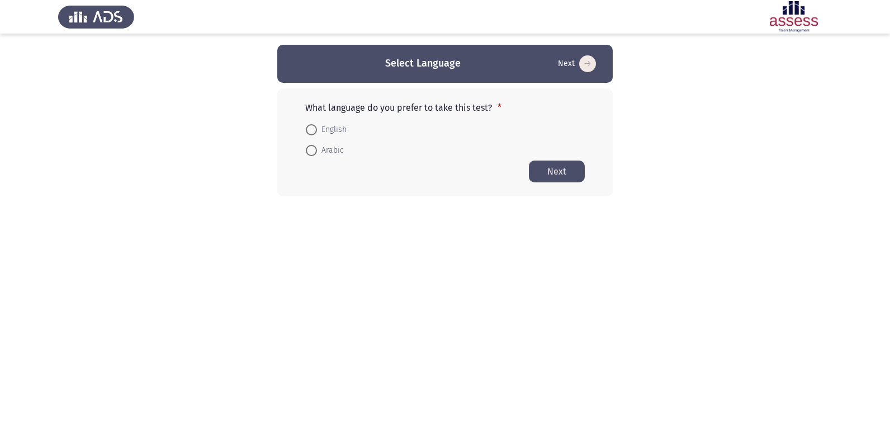
click at [311, 127] on span at bounding box center [311, 129] width 11 height 11
click at [311, 127] on input "English" at bounding box center [311, 129] width 11 height 11
radio input "true"
click at [551, 165] on button "Next" at bounding box center [557, 171] width 56 height 22
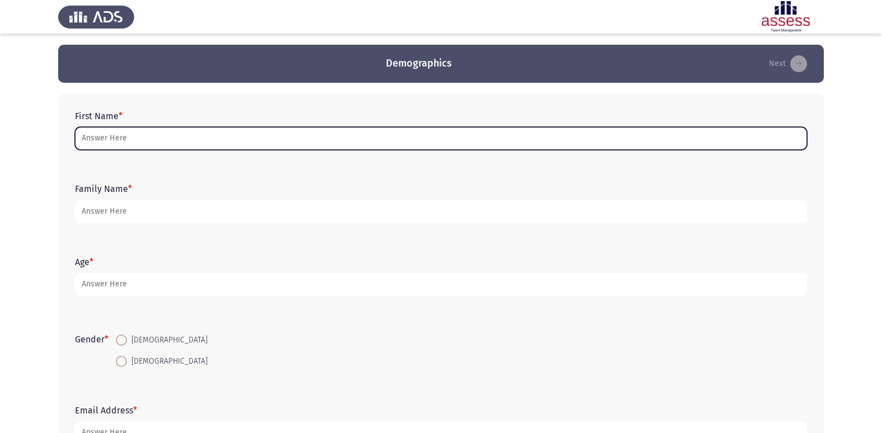
click at [117, 133] on input "First Name *" at bounding box center [441, 138] width 732 height 23
type input "K"
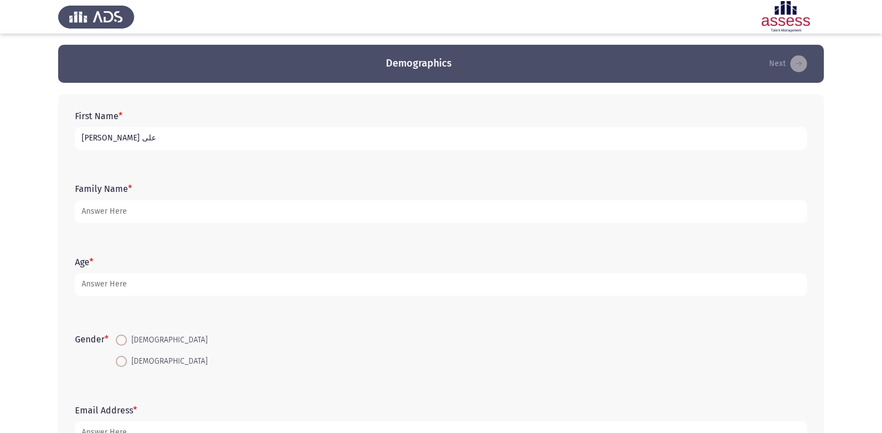
type input "[PERSON_NAME] على"
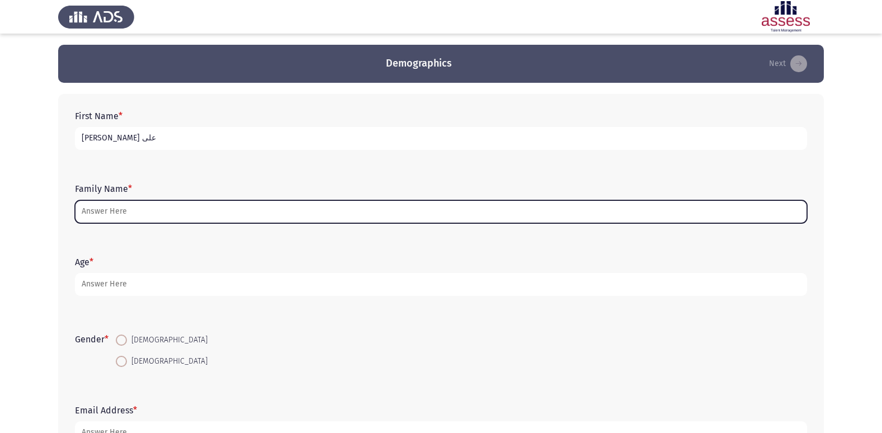
click at [155, 217] on input "Family Name *" at bounding box center [441, 211] width 732 height 23
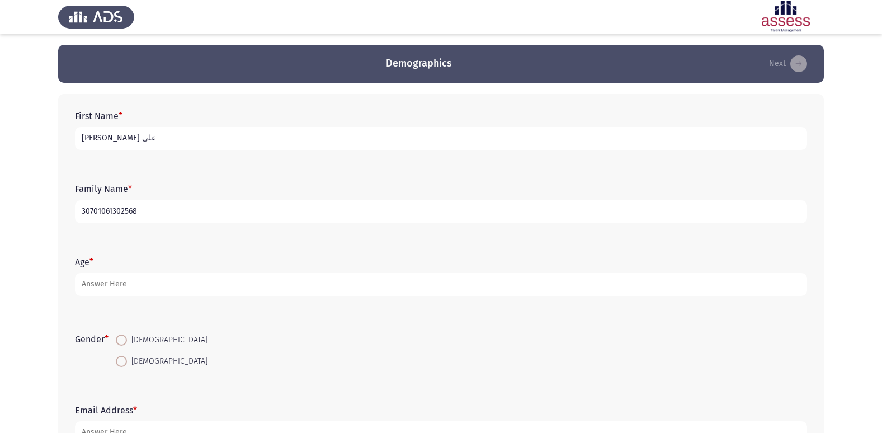
scroll to position [56, 0]
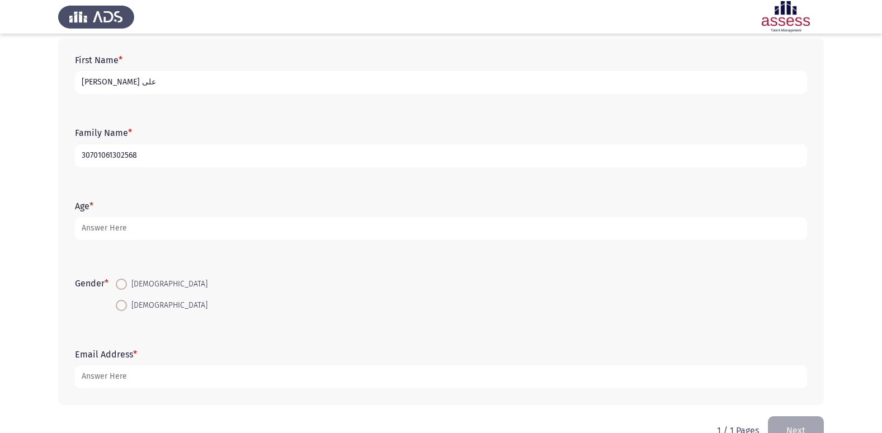
type input "30701061302568"
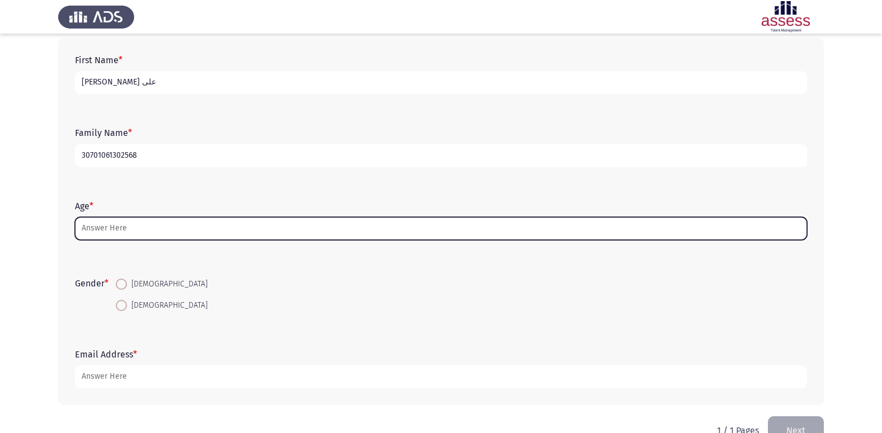
click at [154, 221] on input "Age *" at bounding box center [441, 228] width 732 height 23
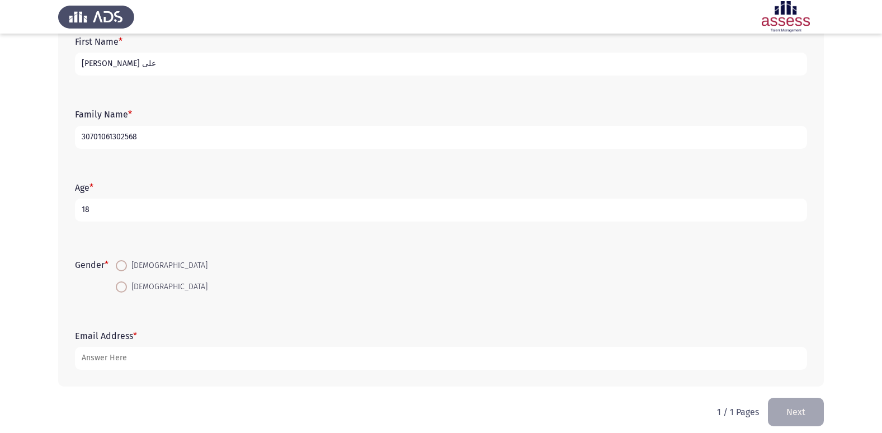
scroll to position [84, 0]
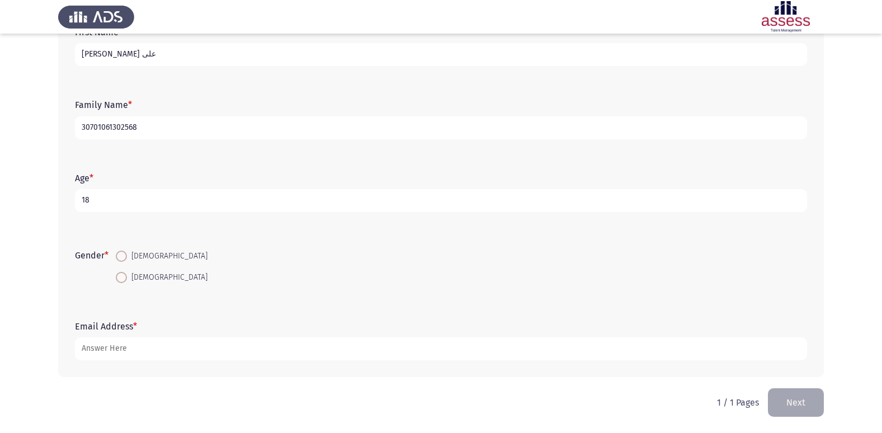
type input "18"
click at [127, 278] on span at bounding box center [121, 277] width 11 height 11
click at [127, 278] on input "[DEMOGRAPHIC_DATA]" at bounding box center [121, 277] width 11 height 11
radio input "true"
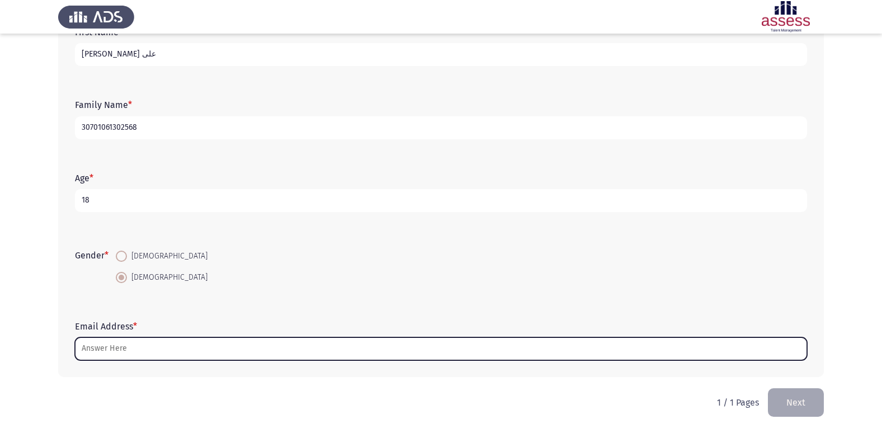
click at [140, 350] on input "Email Address *" at bounding box center [441, 348] width 732 height 23
type input "ى"
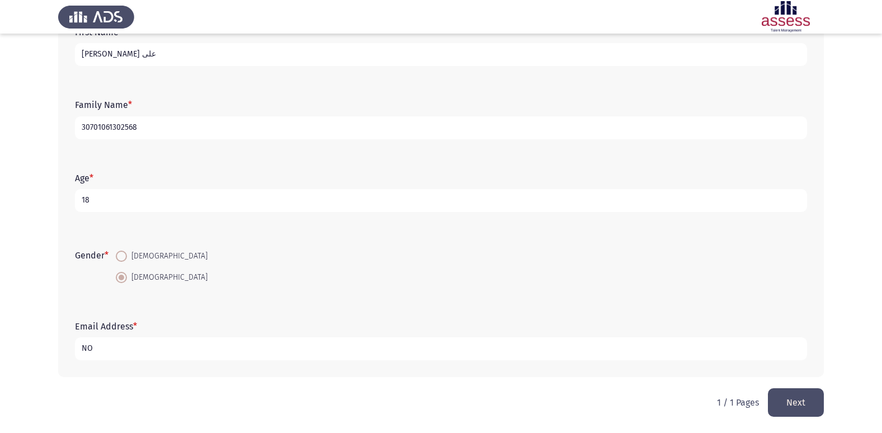
type input "N"
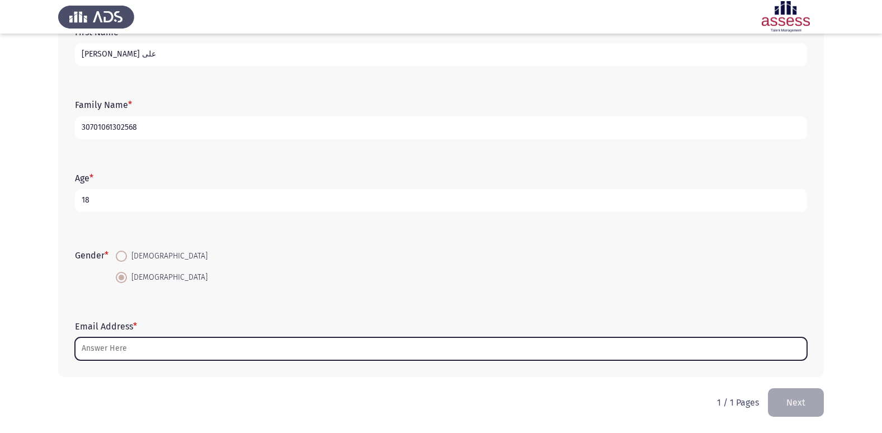
click at [140, 350] on input "Email Address *" at bounding box center [441, 348] width 732 height 23
type input "M"
type input "N"
type input "ى"
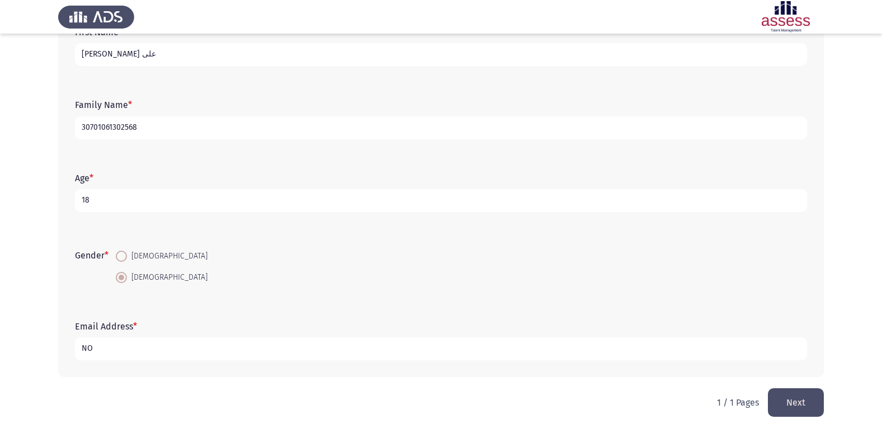
type input "N"
type input "[EMAIL_ADDRESS][DOMAIN_NAME]"
click at [797, 400] on button "Next" at bounding box center [796, 402] width 56 height 29
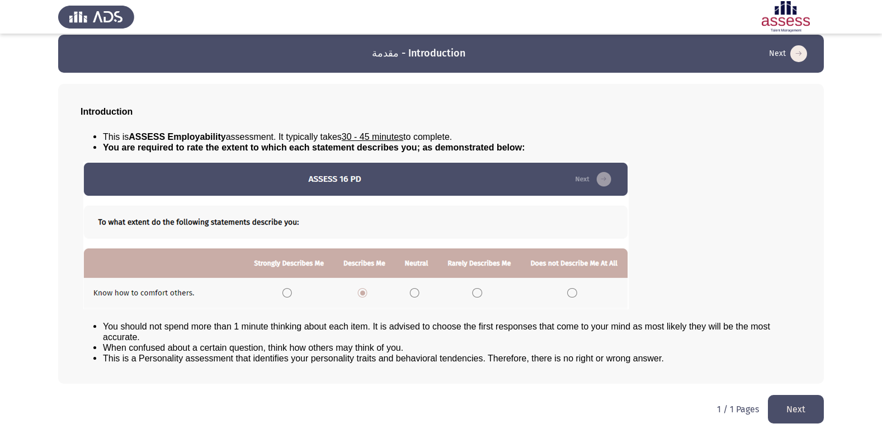
scroll to position [12, 0]
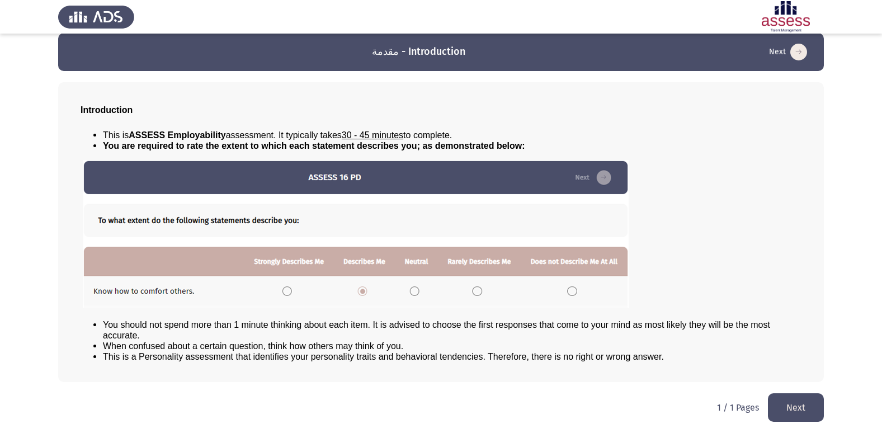
click at [792, 408] on button "Next" at bounding box center [796, 407] width 56 height 29
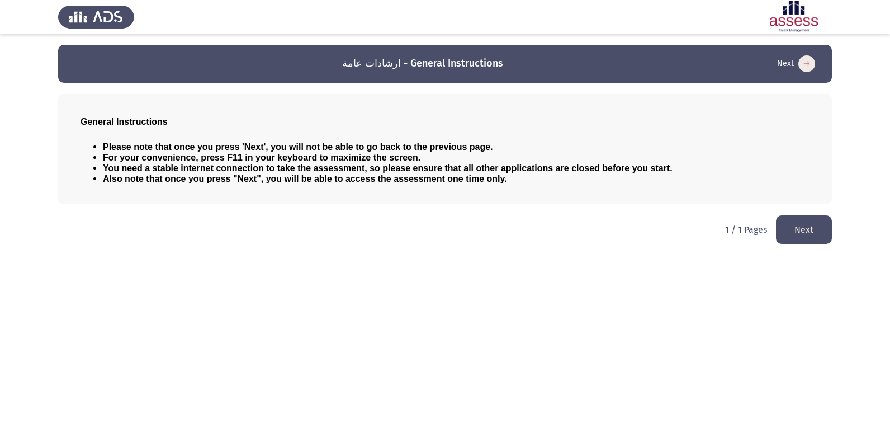
click at [813, 225] on button "Next" at bounding box center [804, 229] width 56 height 29
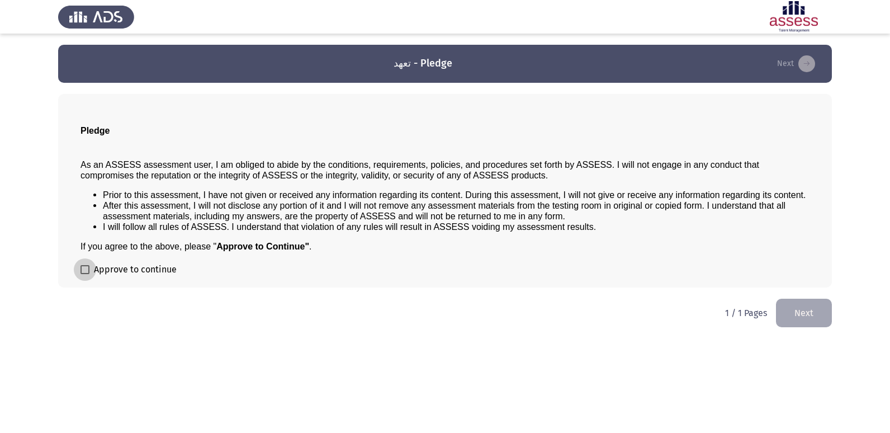
click at [87, 266] on span at bounding box center [85, 269] width 9 height 9
click at [85, 274] on input "Approve to continue" at bounding box center [84, 274] width 1 height 1
checkbox input "true"
click at [798, 319] on button "Next" at bounding box center [804, 313] width 56 height 29
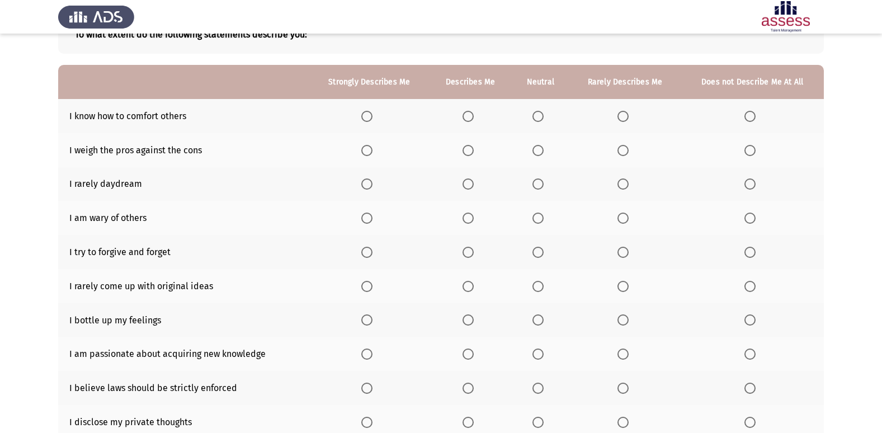
scroll to position [51, 0]
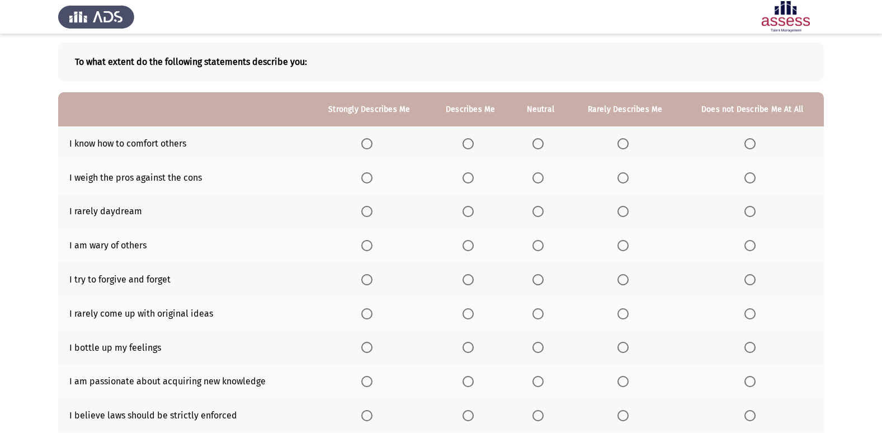
click at [469, 142] on span "Select an option" at bounding box center [467, 143] width 11 height 11
click at [469, 142] on input "Select an option" at bounding box center [467, 143] width 11 height 11
click at [365, 177] on span "Select an option" at bounding box center [366, 177] width 11 height 11
click at [365, 177] on input "Select an option" at bounding box center [366, 177] width 11 height 11
click at [467, 214] on span "Select an option" at bounding box center [467, 211] width 11 height 11
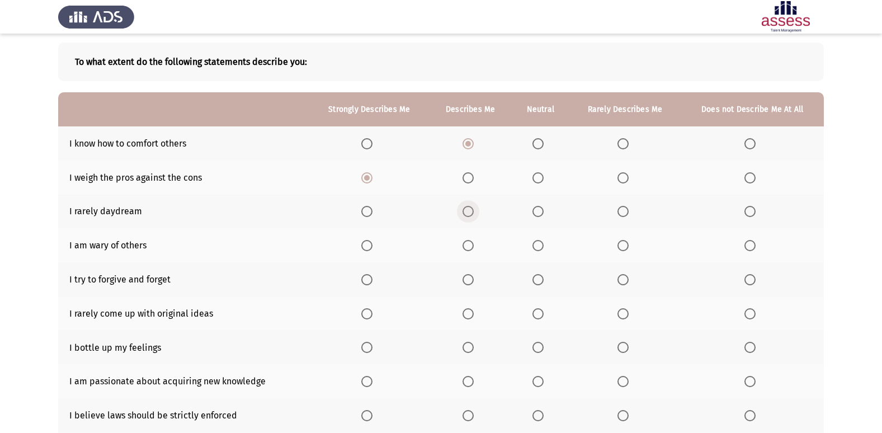
click at [467, 214] on input "Select an option" at bounding box center [467, 211] width 11 height 11
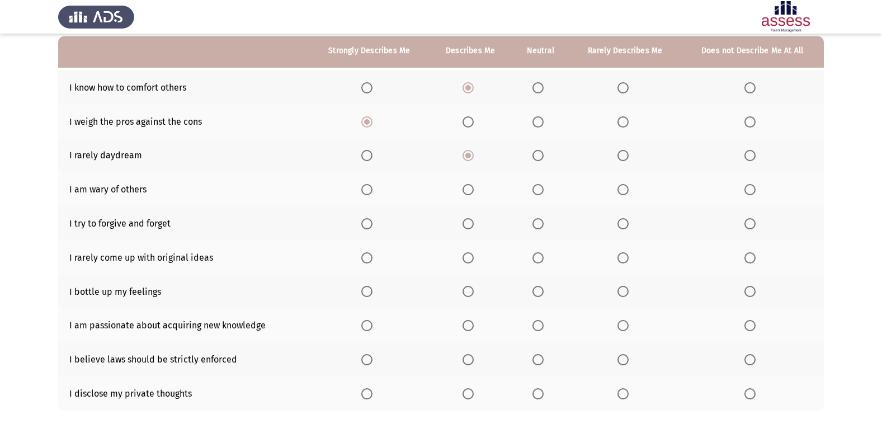
click at [627, 190] on span "Select an option" at bounding box center [622, 189] width 11 height 11
click at [627, 190] on input "Select an option" at bounding box center [622, 189] width 11 height 11
click at [535, 221] on span "Select an option" at bounding box center [537, 223] width 11 height 11
click at [535, 221] on input "Select an option" at bounding box center [537, 223] width 11 height 11
click at [470, 262] on span "Select an option" at bounding box center [467, 257] width 11 height 11
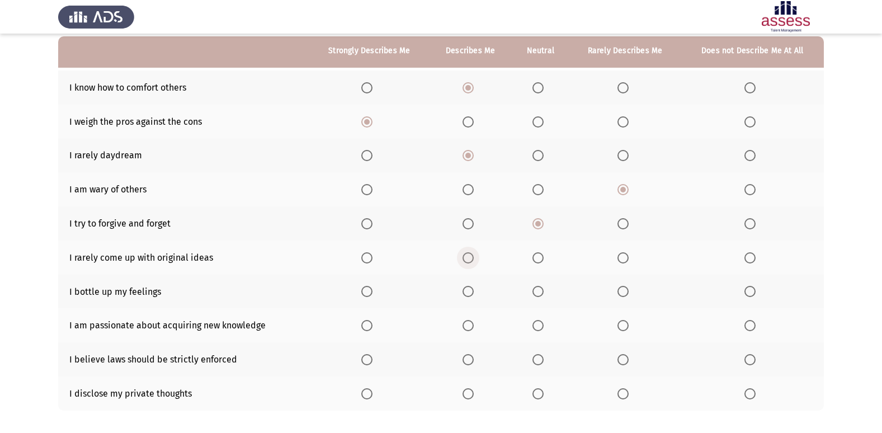
click at [470, 262] on input "Select an option" at bounding box center [467, 257] width 11 height 11
click at [365, 294] on span "Select an option" at bounding box center [366, 291] width 11 height 11
click at [365, 294] on input "Select an option" at bounding box center [366, 291] width 11 height 11
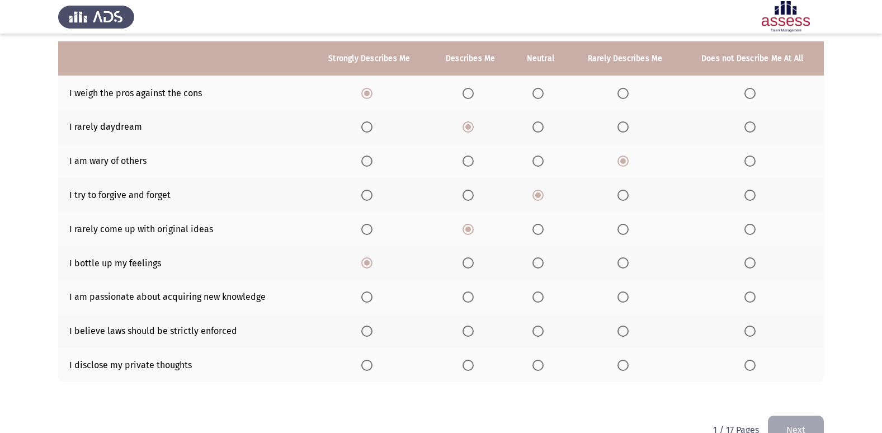
scroll to position [163, 0]
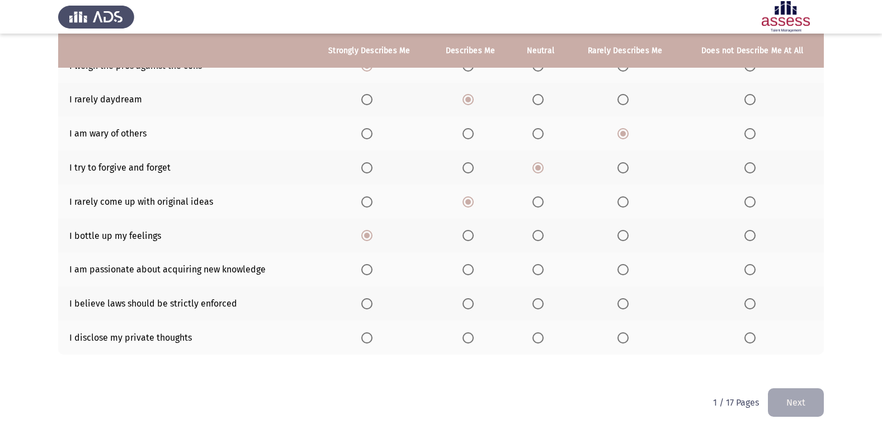
click at [468, 269] on span "Select an option" at bounding box center [467, 269] width 11 height 11
click at [468, 269] on input "Select an option" at bounding box center [467, 269] width 11 height 11
click at [470, 304] on span "Select an option" at bounding box center [467, 303] width 11 height 11
click at [470, 304] on input "Select an option" at bounding box center [467, 303] width 11 height 11
click at [375, 337] on label "Select an option" at bounding box center [369, 337] width 16 height 11
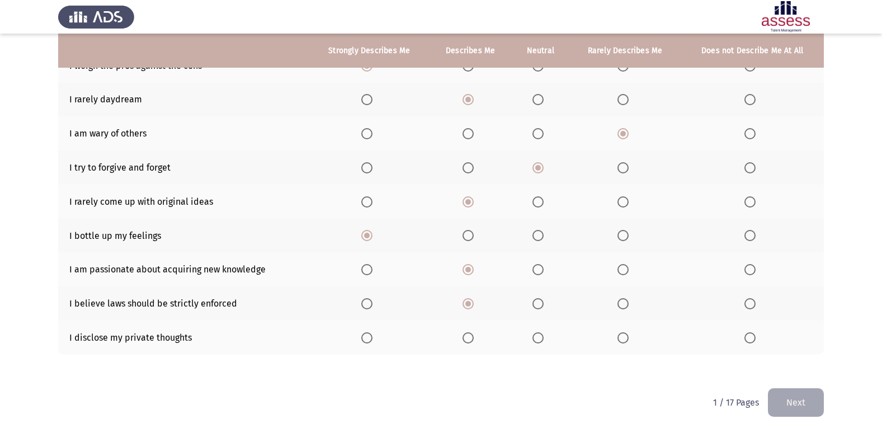
click at [372, 337] on input "Select an option" at bounding box center [366, 337] width 11 height 11
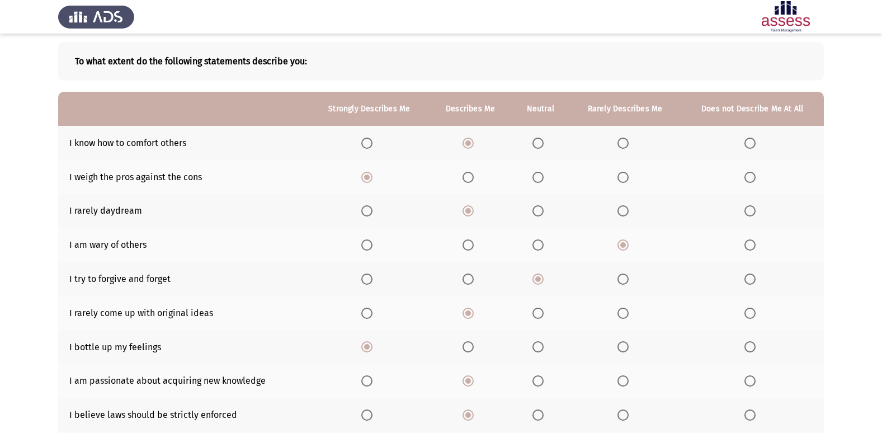
scroll to position [107, 0]
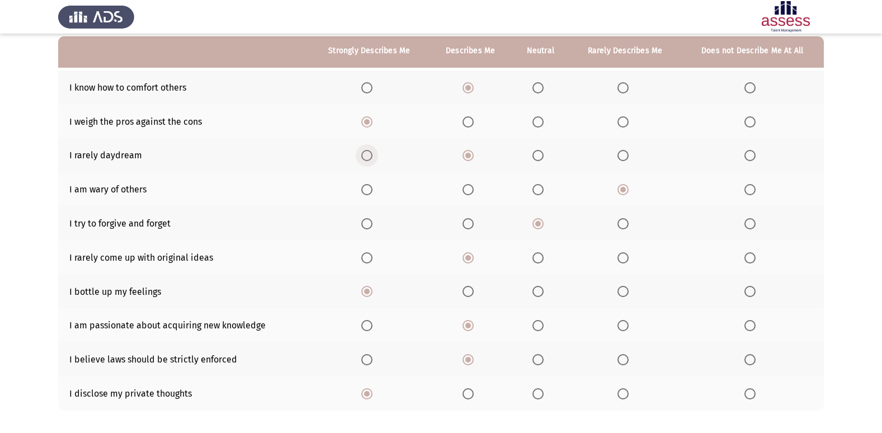
click at [368, 157] on span "Select an option" at bounding box center [366, 155] width 11 height 11
click at [368, 157] on input "Select an option" at bounding box center [366, 155] width 11 height 11
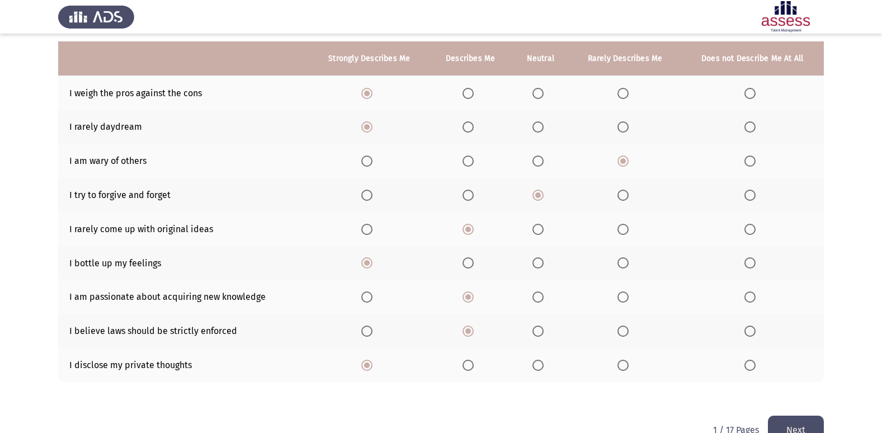
scroll to position [163, 0]
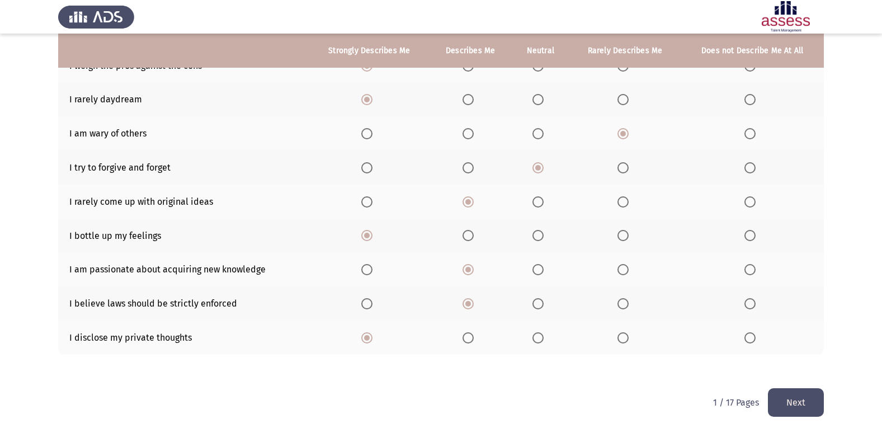
click at [789, 394] on button "Next" at bounding box center [796, 402] width 56 height 29
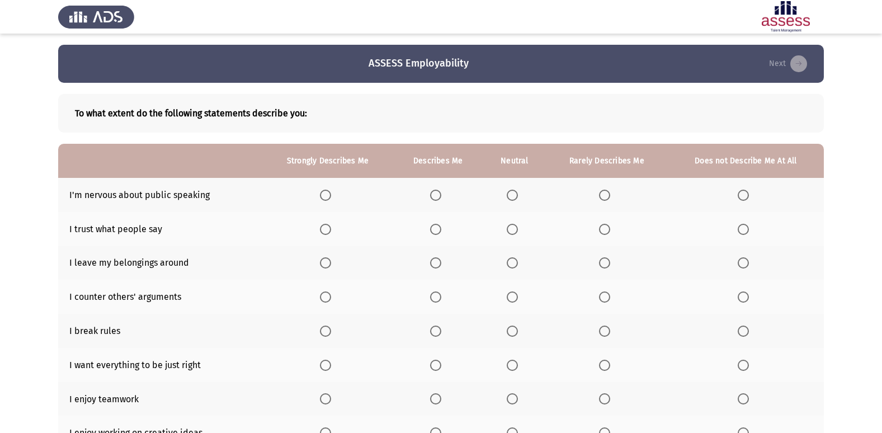
scroll to position [56, 0]
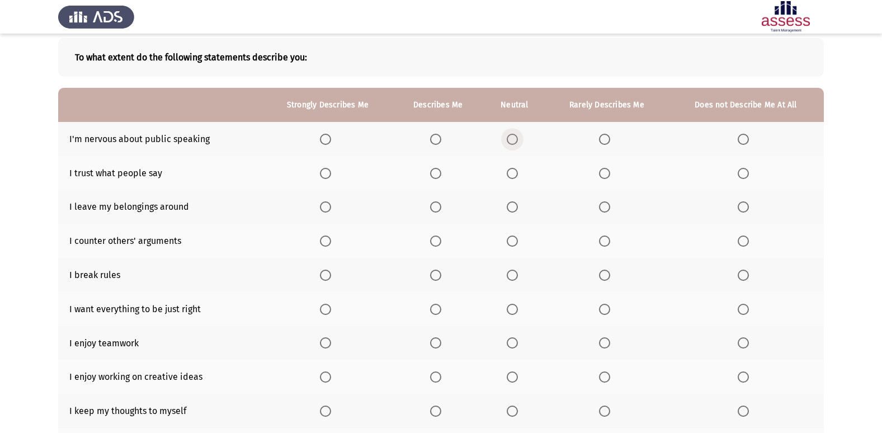
click at [515, 142] on span "Select an option" at bounding box center [512, 139] width 11 height 11
click at [515, 142] on input "Select an option" at bounding box center [512, 139] width 11 height 11
click at [744, 177] on span "Select an option" at bounding box center [742, 173] width 11 height 11
click at [744, 177] on input "Select an option" at bounding box center [742, 173] width 11 height 11
click at [510, 211] on span "Select an option" at bounding box center [512, 206] width 11 height 11
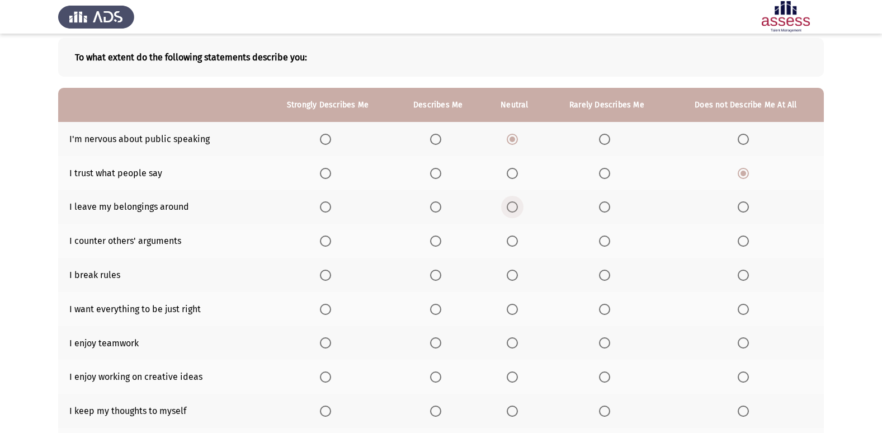
click at [510, 211] on input "Select an option" at bounding box center [512, 206] width 11 height 11
click at [605, 244] on span "Select an option" at bounding box center [604, 240] width 11 height 11
click at [605, 244] on input "Select an option" at bounding box center [604, 240] width 11 height 11
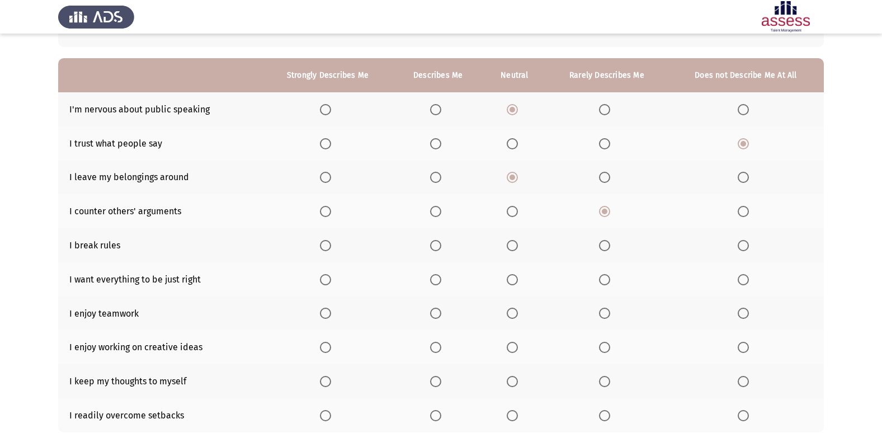
scroll to position [112, 0]
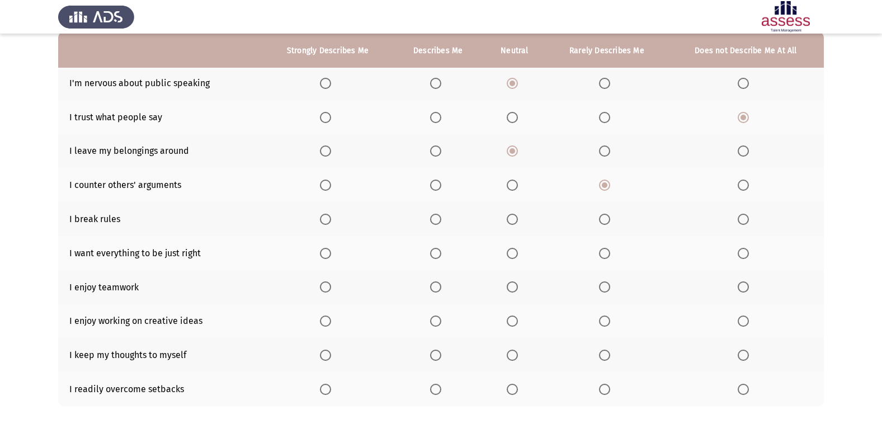
click at [604, 219] on span "Select an option" at bounding box center [604, 219] width 11 height 11
click at [604, 219] on input "Select an option" at bounding box center [604, 219] width 11 height 11
click at [438, 257] on span "Select an option" at bounding box center [435, 253] width 11 height 11
click at [438, 257] on input "Select an option" at bounding box center [435, 253] width 11 height 11
click at [436, 291] on span "Select an option" at bounding box center [435, 286] width 11 height 11
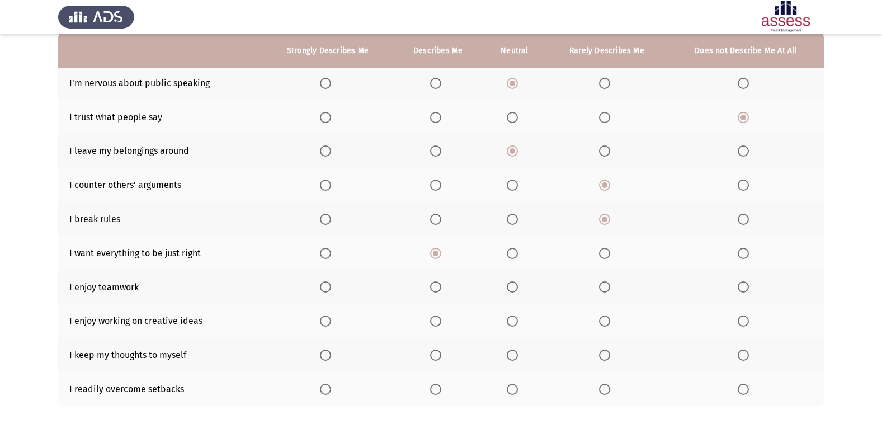
click at [436, 291] on input "Select an option" at bounding box center [435, 286] width 11 height 11
click at [441, 321] on span "Select an option" at bounding box center [435, 320] width 11 height 11
click at [441, 321] on input "Select an option" at bounding box center [435, 320] width 11 height 11
click at [438, 356] on span "Select an option" at bounding box center [435, 354] width 11 height 11
click at [438, 356] on input "Select an option" at bounding box center [435, 354] width 11 height 11
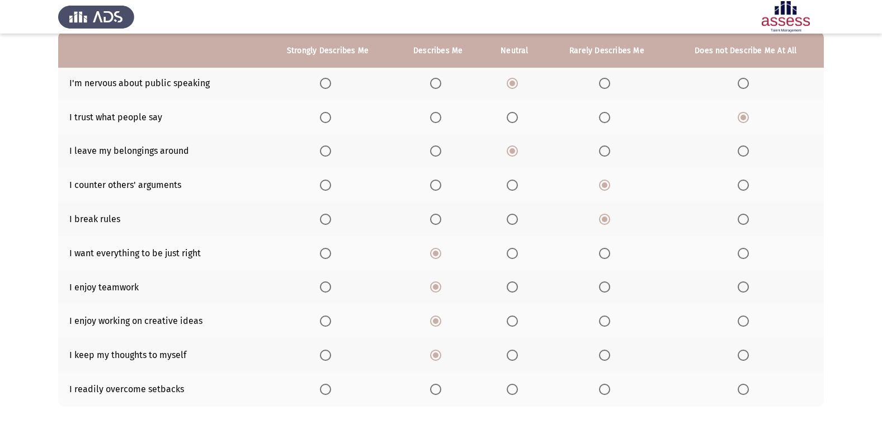
click at [437, 387] on span "Select an option" at bounding box center [435, 389] width 11 height 11
click at [437, 387] on input "Select an option" at bounding box center [435, 389] width 11 height 11
click at [604, 116] on span "Select an option" at bounding box center [604, 117] width 11 height 11
click at [604, 116] on input "Select an option" at bounding box center [604, 117] width 11 height 11
click at [604, 154] on span "Select an option" at bounding box center [604, 150] width 11 height 11
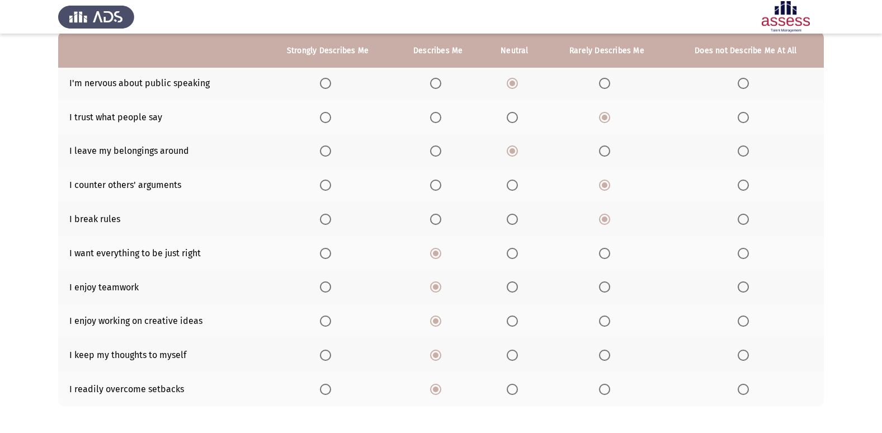
click at [604, 154] on input "Select an option" at bounding box center [604, 150] width 11 height 11
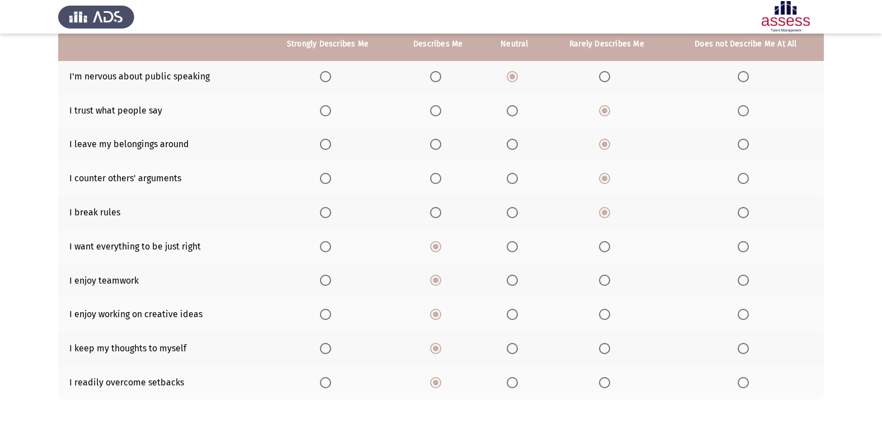
scroll to position [163, 0]
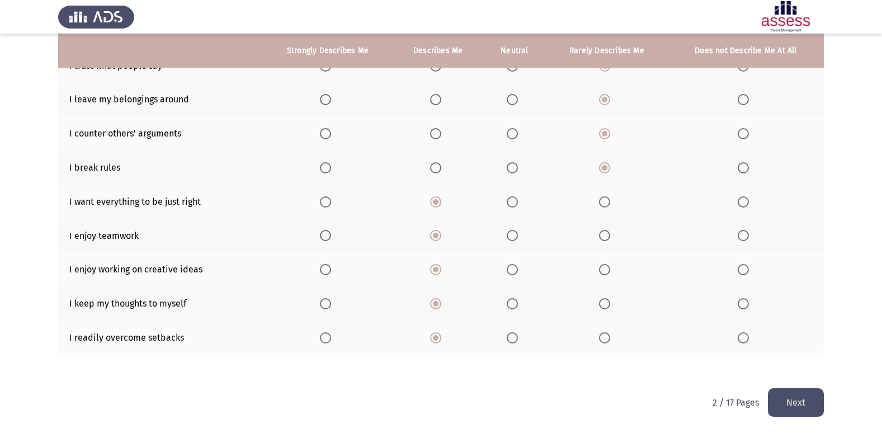
click at [802, 394] on button "Next" at bounding box center [796, 402] width 56 height 29
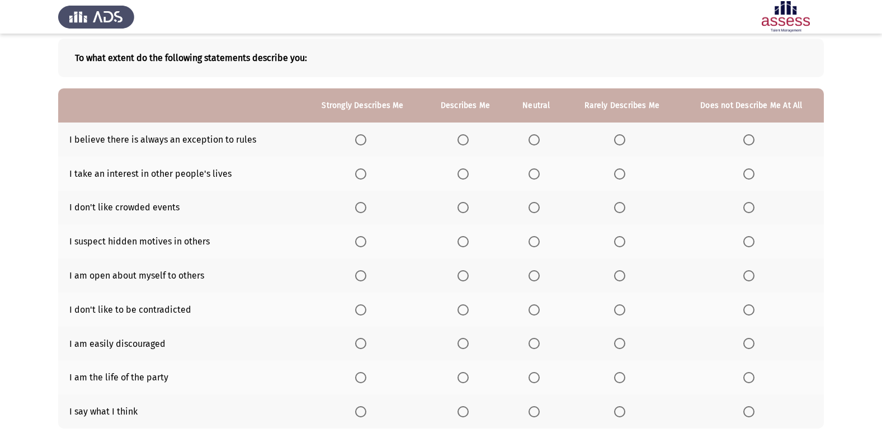
scroll to position [56, 0]
click at [467, 136] on span "Select an option" at bounding box center [462, 139] width 11 height 11
click at [467, 136] on input "Select an option" at bounding box center [462, 139] width 11 height 11
click at [623, 173] on span "Select an option" at bounding box center [619, 173] width 11 height 11
click at [623, 173] on input "Select an option" at bounding box center [619, 173] width 11 height 11
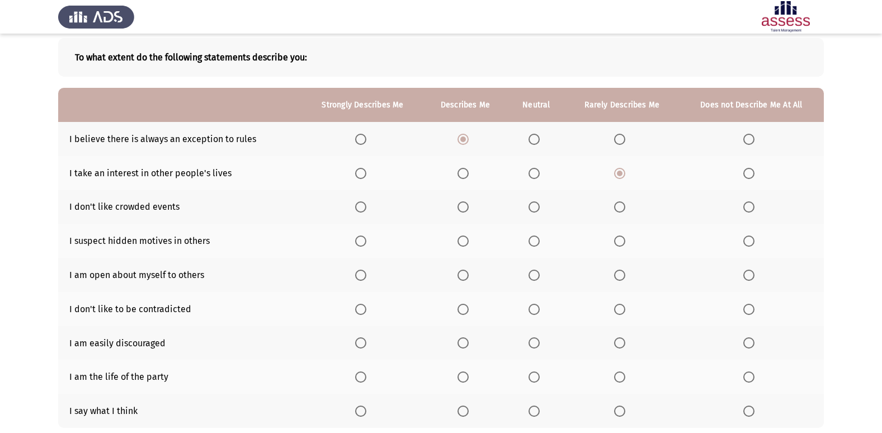
click at [537, 211] on span "Select an option" at bounding box center [533, 206] width 11 height 11
click at [537, 211] on input "Select an option" at bounding box center [533, 206] width 11 height 11
click at [623, 209] on span "Select an option" at bounding box center [619, 206] width 11 height 11
click at [623, 209] on input "Select an option" at bounding box center [619, 206] width 11 height 11
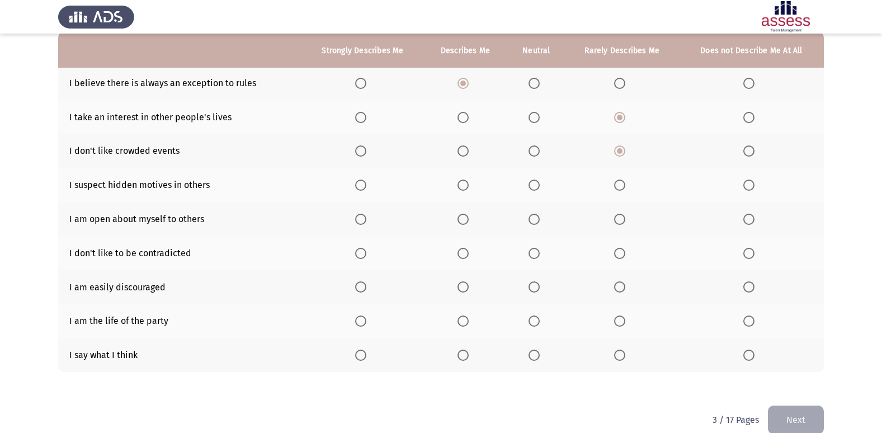
click at [468, 188] on span "Select an option" at bounding box center [462, 184] width 11 height 11
click at [468, 188] on input "Select an option" at bounding box center [462, 184] width 11 height 11
click at [744, 219] on span "Select an option" at bounding box center [748, 219] width 11 height 11
click at [744, 219] on input "Select an option" at bounding box center [748, 219] width 11 height 11
click at [621, 258] on span "Select an option" at bounding box center [619, 253] width 11 height 11
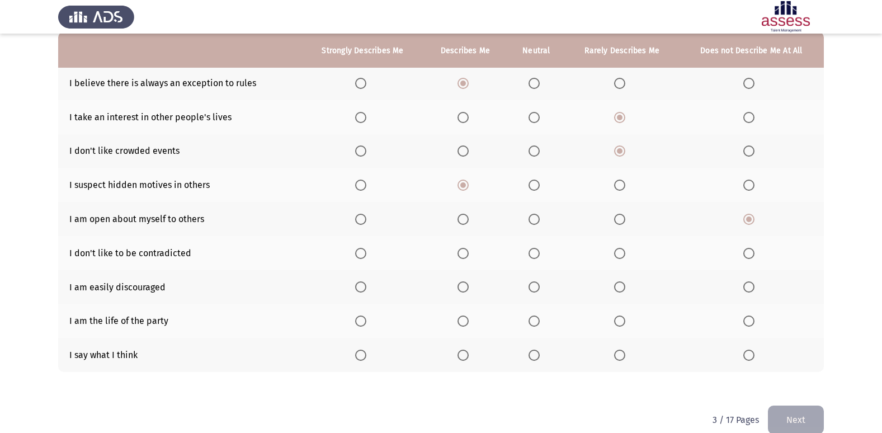
click at [621, 258] on input "Select an option" at bounding box center [619, 253] width 11 height 11
click at [619, 288] on span "Select an option" at bounding box center [619, 286] width 11 height 11
click at [619, 288] on input "Select an option" at bounding box center [619, 286] width 11 height 11
click at [621, 321] on span "Select an option" at bounding box center [619, 320] width 11 height 11
click at [621, 321] on input "Select an option" at bounding box center [619, 320] width 11 height 11
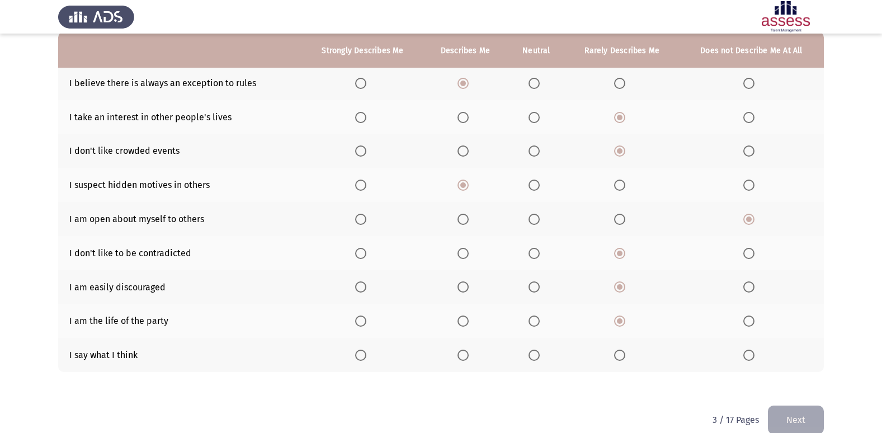
click at [618, 358] on span "Select an option" at bounding box center [619, 354] width 11 height 11
click at [618, 358] on input "Select an option" at bounding box center [619, 354] width 11 height 11
click at [750, 353] on span "Select an option" at bounding box center [748, 354] width 11 height 11
click at [750, 353] on input "Select an option" at bounding box center [748, 354] width 11 height 11
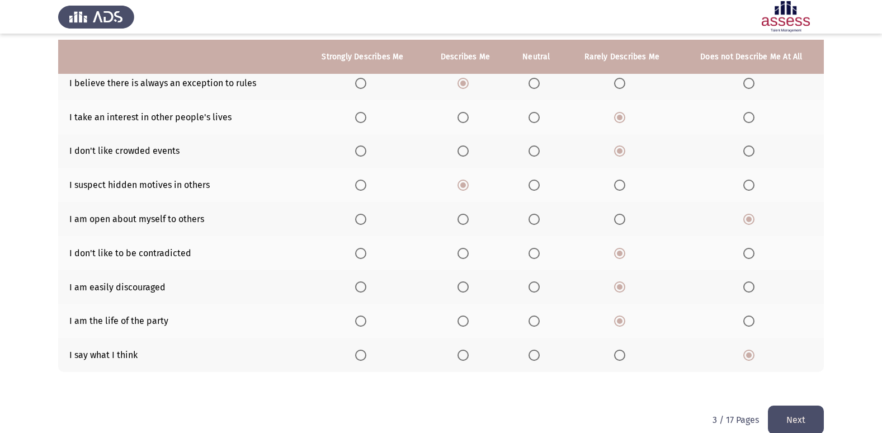
scroll to position [129, 0]
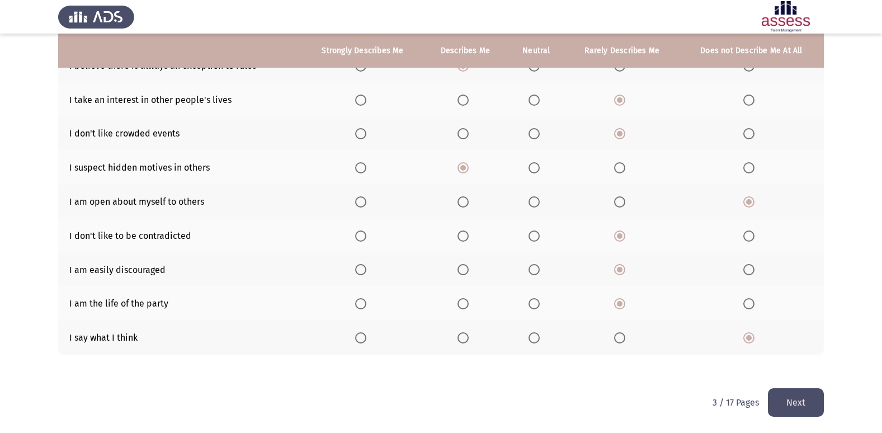
click at [784, 398] on button "Next" at bounding box center [796, 402] width 56 height 29
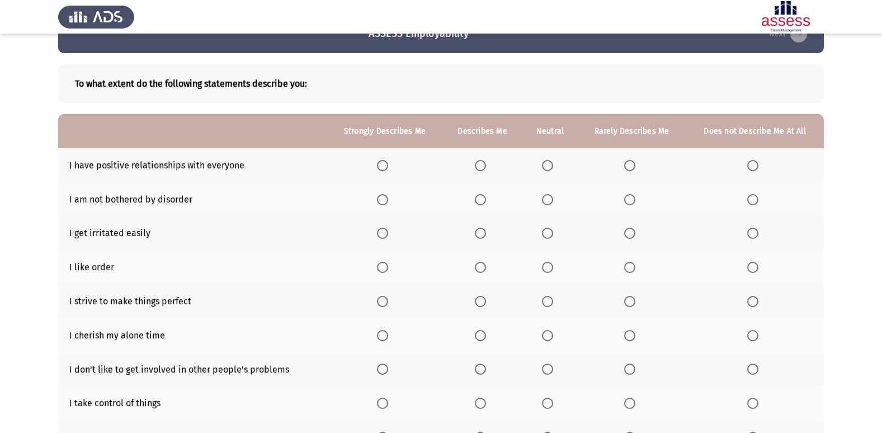
scroll to position [56, 0]
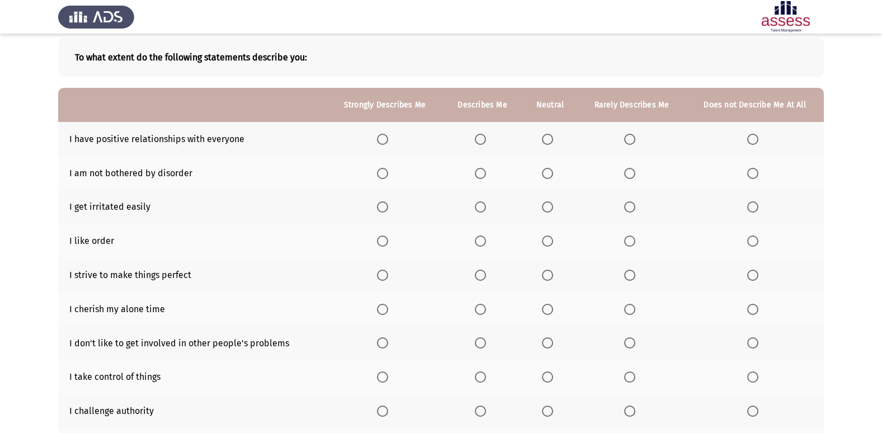
click at [545, 139] on span "Select an option" at bounding box center [547, 139] width 11 height 11
click at [545, 139] on input "Select an option" at bounding box center [547, 139] width 11 height 11
click at [626, 177] on span "Select an option" at bounding box center [629, 173] width 11 height 11
click at [626, 177] on input "Select an option" at bounding box center [629, 173] width 11 height 11
click at [552, 207] on span "Select an option" at bounding box center [547, 206] width 11 height 11
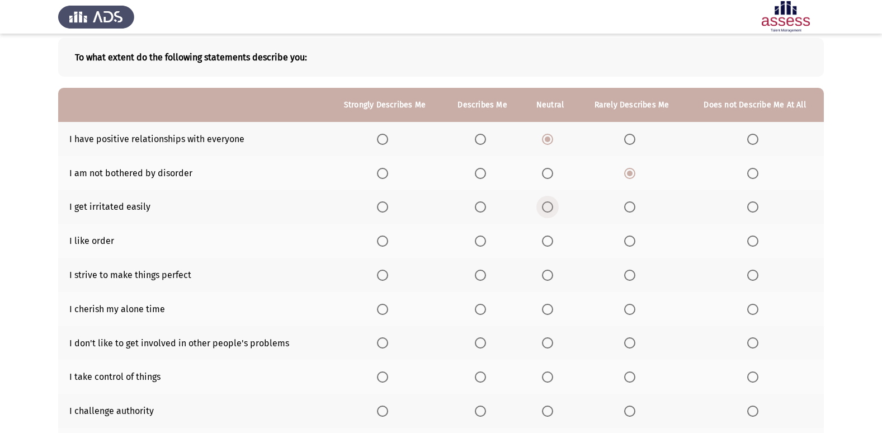
click at [552, 207] on input "Select an option" at bounding box center [547, 206] width 11 height 11
click at [632, 245] on span "Select an option" at bounding box center [629, 240] width 11 height 11
click at [632, 245] on input "Select an option" at bounding box center [629, 240] width 11 height 11
click at [750, 242] on span "Select an option" at bounding box center [752, 240] width 11 height 11
click at [750, 242] on input "Select an option" at bounding box center [752, 240] width 11 height 11
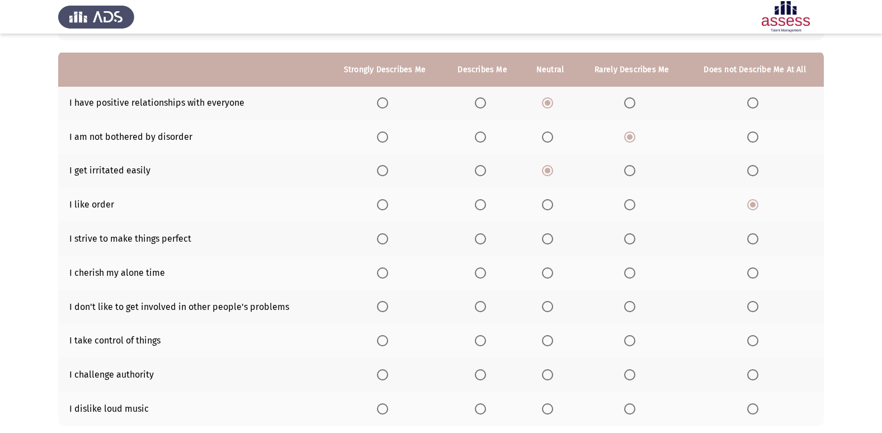
scroll to position [112, 0]
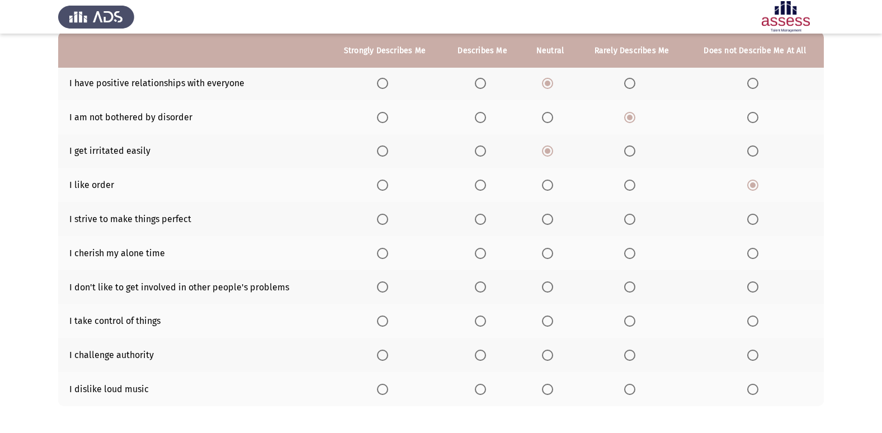
click at [384, 218] on span "Select an option" at bounding box center [382, 219] width 11 height 11
click at [384, 218] on input "Select an option" at bounding box center [382, 219] width 11 height 11
click at [547, 255] on span "Select an option" at bounding box center [547, 253] width 11 height 11
click at [547, 255] on input "Select an option" at bounding box center [547, 253] width 11 height 11
click at [485, 286] on span "Select an option" at bounding box center [480, 286] width 11 height 11
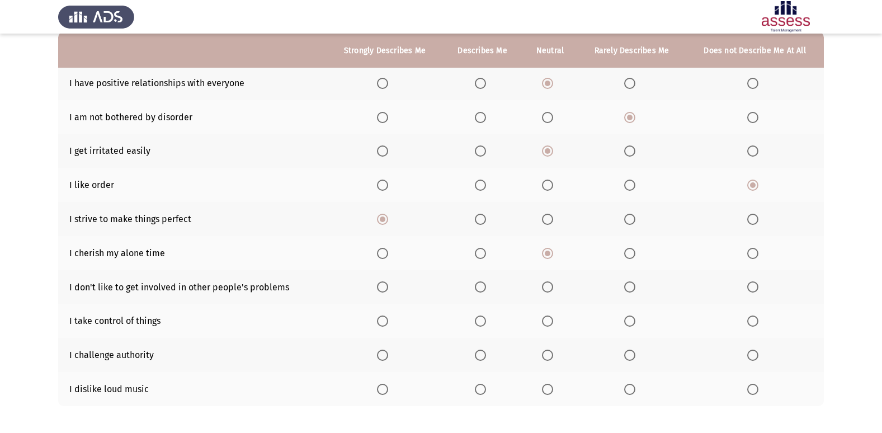
click at [485, 286] on input "Select an option" at bounding box center [480, 286] width 11 height 11
click at [386, 321] on span "Select an option" at bounding box center [382, 320] width 11 height 11
click at [386, 321] on input "Select an option" at bounding box center [382, 320] width 11 height 11
click at [546, 356] on span "Select an option" at bounding box center [547, 354] width 11 height 11
click at [546, 356] on input "Select an option" at bounding box center [547, 354] width 11 height 11
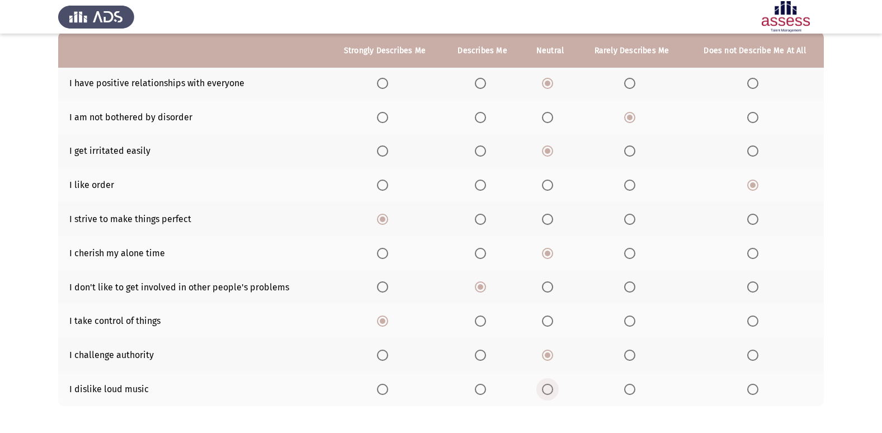
click at [548, 390] on span "Select an option" at bounding box center [547, 389] width 11 height 11
click at [548, 390] on input "Select an option" at bounding box center [547, 389] width 11 height 11
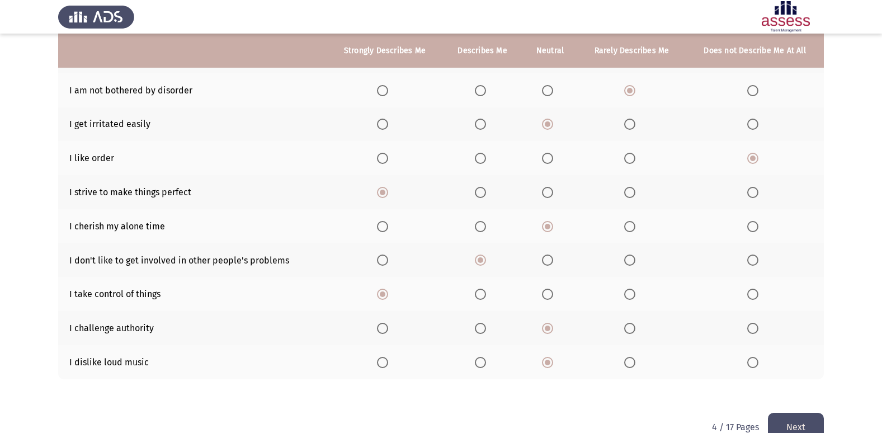
scroll to position [163, 0]
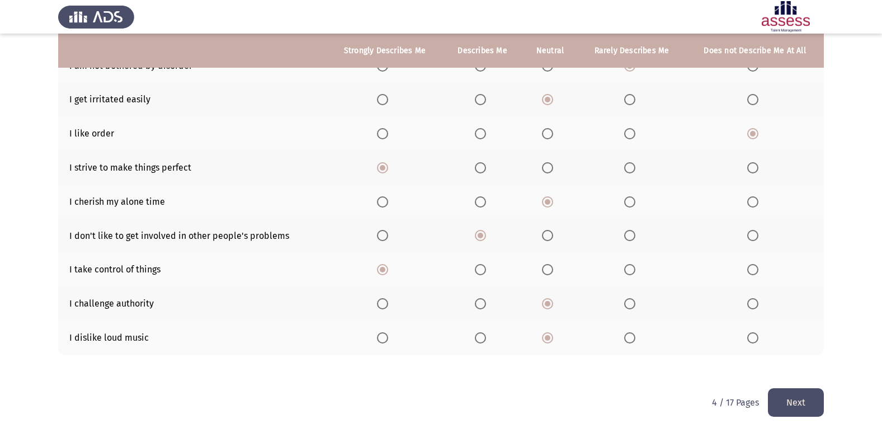
click at [782, 395] on button "Next" at bounding box center [796, 402] width 56 height 29
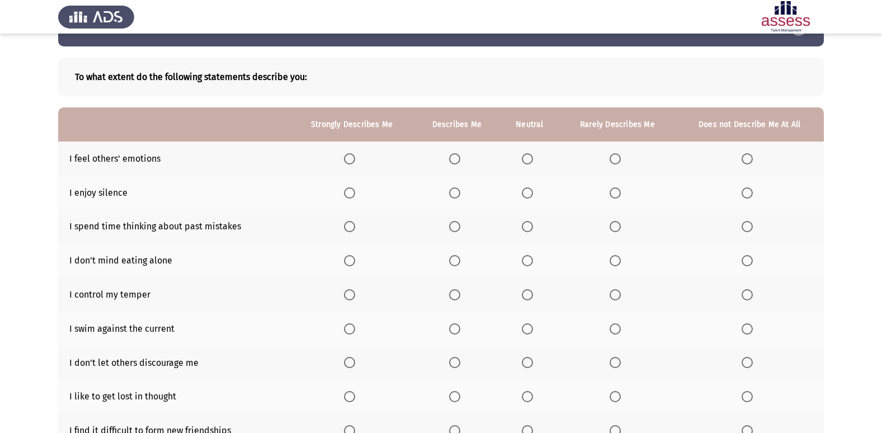
scroll to position [56, 0]
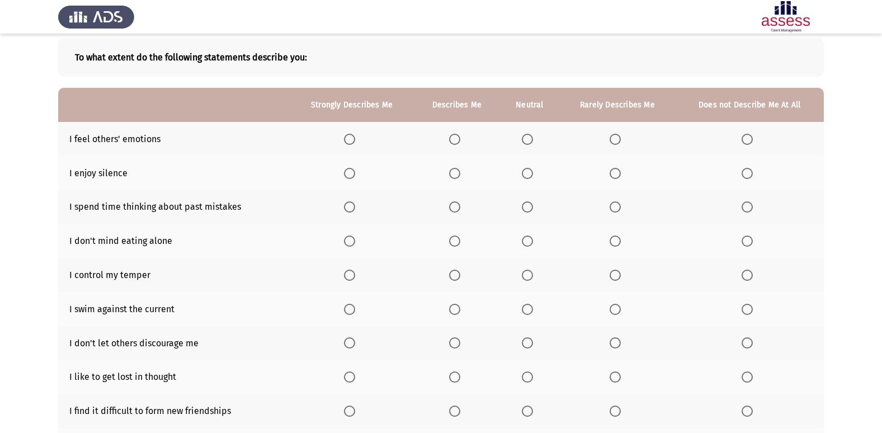
click at [613, 138] on span "Select an option" at bounding box center [614, 139] width 11 height 11
click at [613, 138] on input "Select an option" at bounding box center [614, 139] width 11 height 11
click at [529, 174] on span "Select an option" at bounding box center [527, 173] width 11 height 11
click at [529, 174] on input "Select an option" at bounding box center [527, 173] width 11 height 11
click at [453, 207] on span "Select an option" at bounding box center [454, 206] width 11 height 11
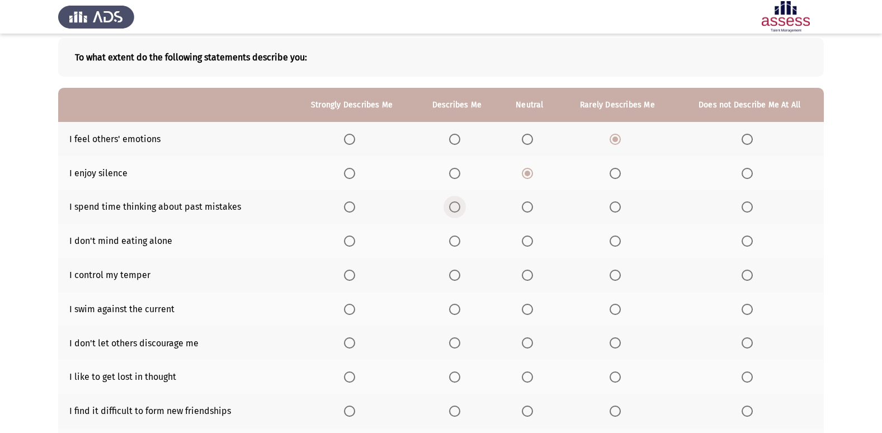
click at [453, 207] on input "Select an option" at bounding box center [454, 206] width 11 height 11
click at [456, 237] on span "Select an option" at bounding box center [454, 240] width 11 height 11
click at [456, 237] on input "Select an option" at bounding box center [454, 240] width 11 height 11
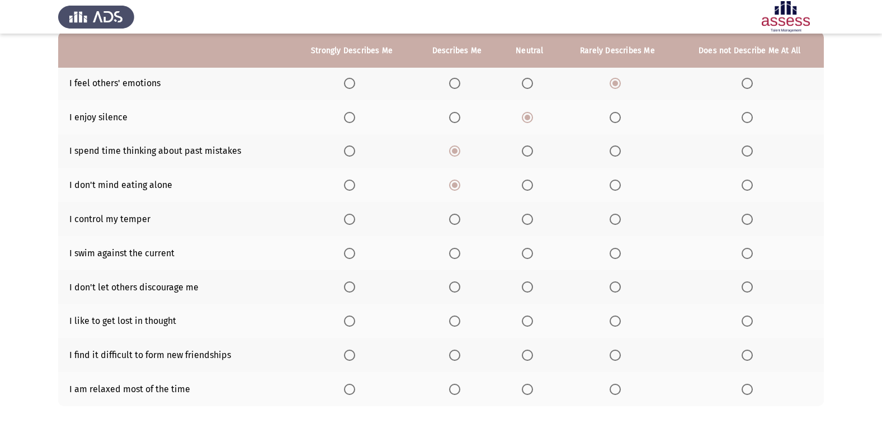
click at [456, 224] on span "Select an option" at bounding box center [454, 219] width 11 height 11
click at [456, 224] on input "Select an option" at bounding box center [454, 219] width 11 height 11
click at [453, 254] on span "Select an option" at bounding box center [454, 253] width 11 height 11
click at [453, 254] on input "Select an option" at bounding box center [454, 253] width 11 height 11
click at [614, 285] on span "Select an option" at bounding box center [614, 286] width 11 height 11
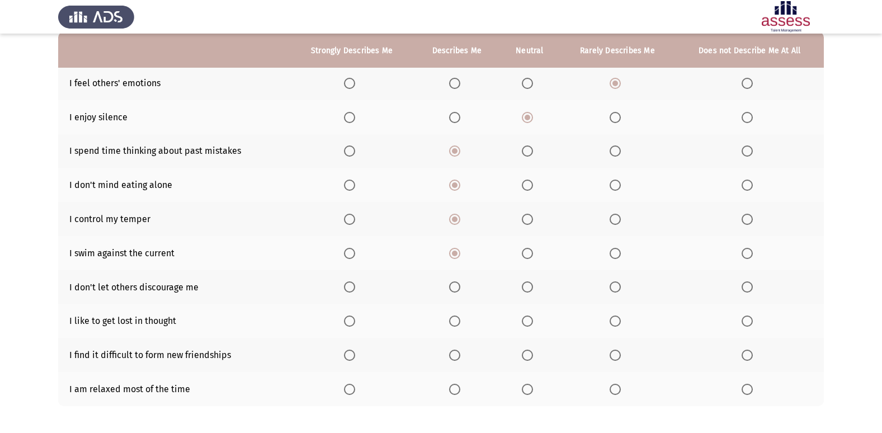
click at [614, 285] on input "Select an option" at bounding box center [614, 286] width 11 height 11
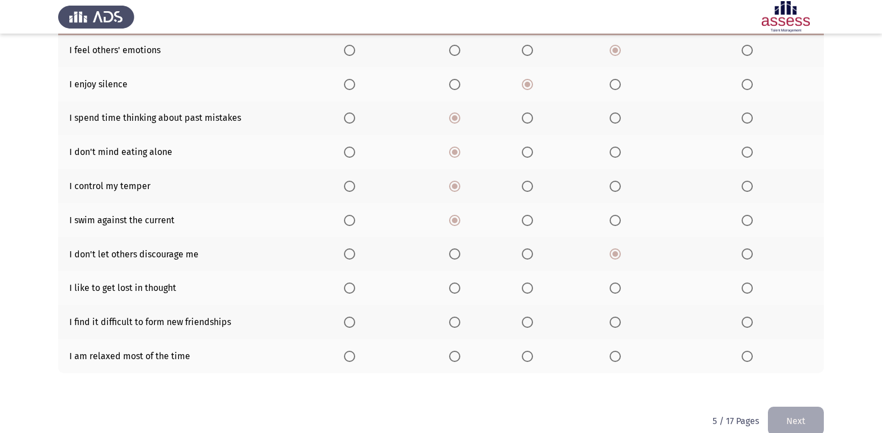
scroll to position [163, 0]
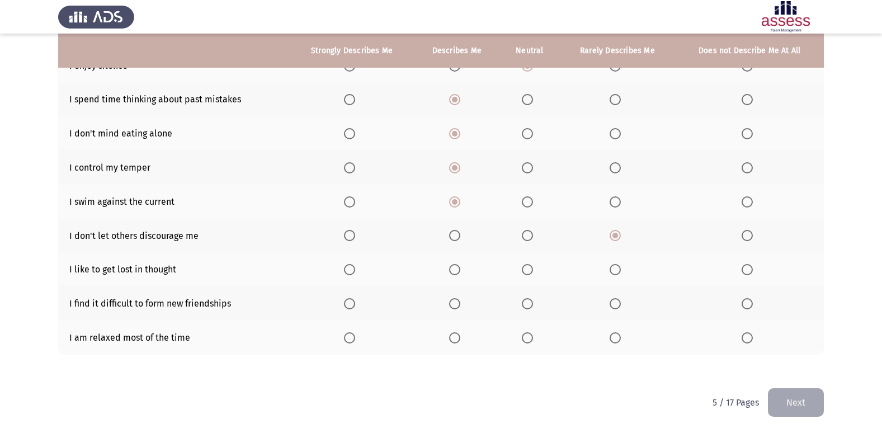
click at [747, 266] on span "Select an option" at bounding box center [746, 269] width 11 height 11
click at [747, 266] on input "Select an option" at bounding box center [746, 269] width 11 height 11
click at [528, 300] on span "Select an option" at bounding box center [527, 303] width 11 height 11
click at [528, 300] on input "Select an option" at bounding box center [527, 303] width 11 height 11
click at [621, 336] on label "Select an option" at bounding box center [617, 337] width 16 height 11
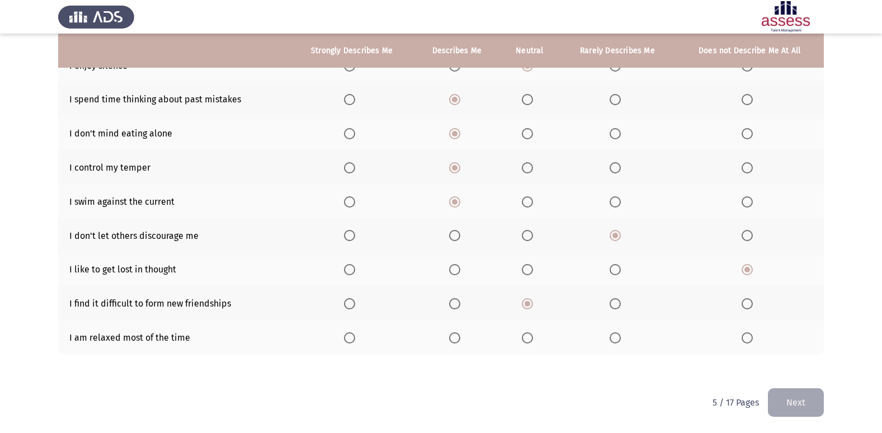
click at [621, 336] on input "Select an option" at bounding box center [614, 337] width 11 height 11
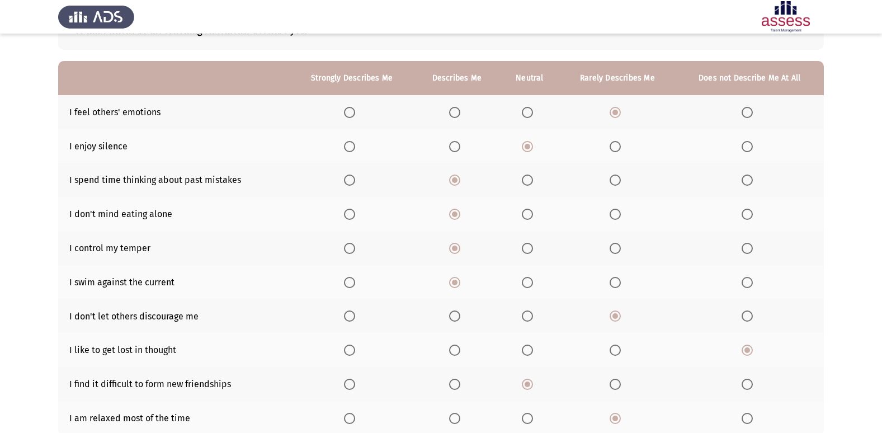
scroll to position [107, 0]
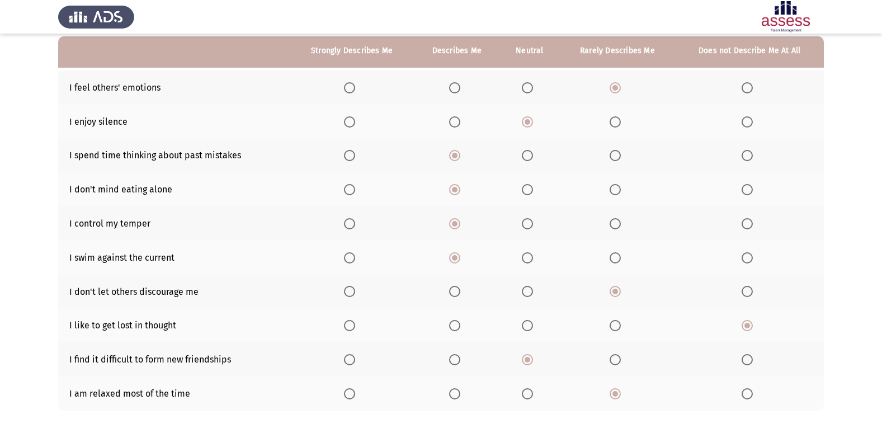
click at [531, 159] on span "Select an option" at bounding box center [527, 155] width 11 height 11
click at [531, 159] on input "Select an option" at bounding box center [527, 155] width 11 height 11
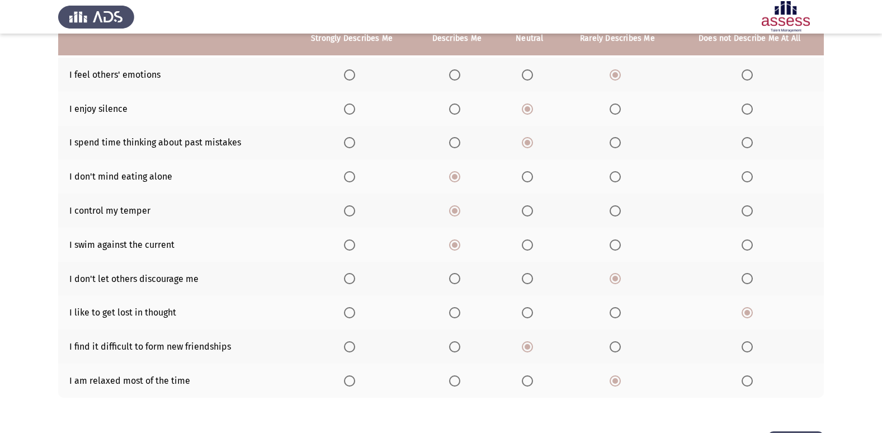
scroll to position [163, 0]
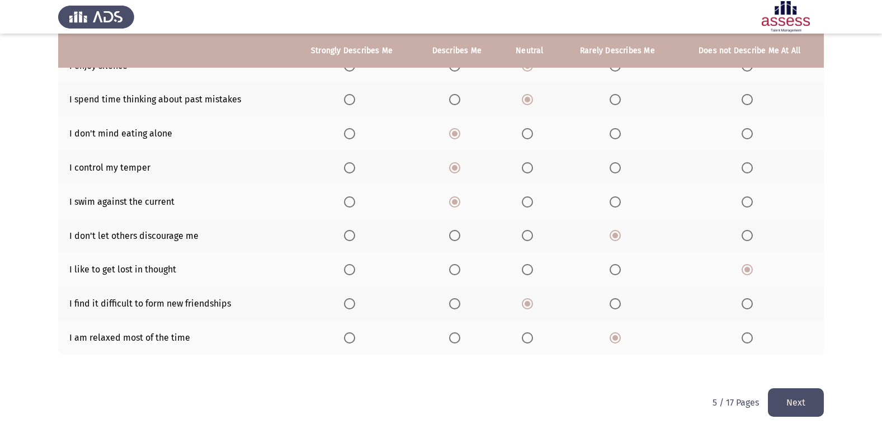
click at [812, 402] on button "Next" at bounding box center [796, 402] width 56 height 29
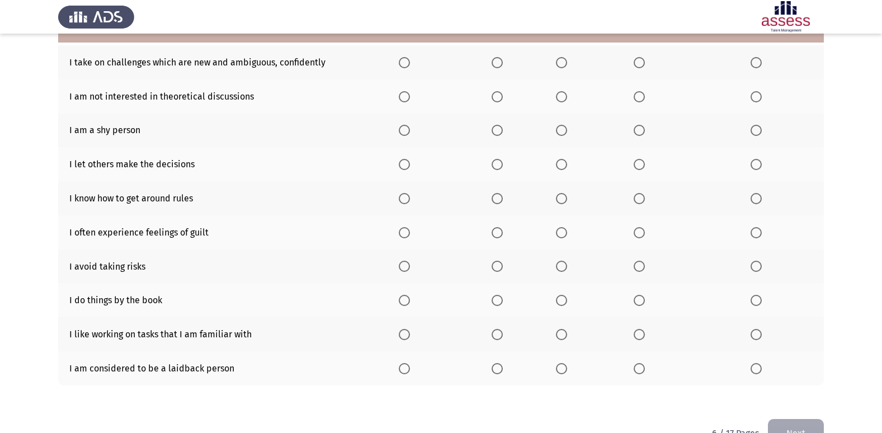
scroll to position [107, 0]
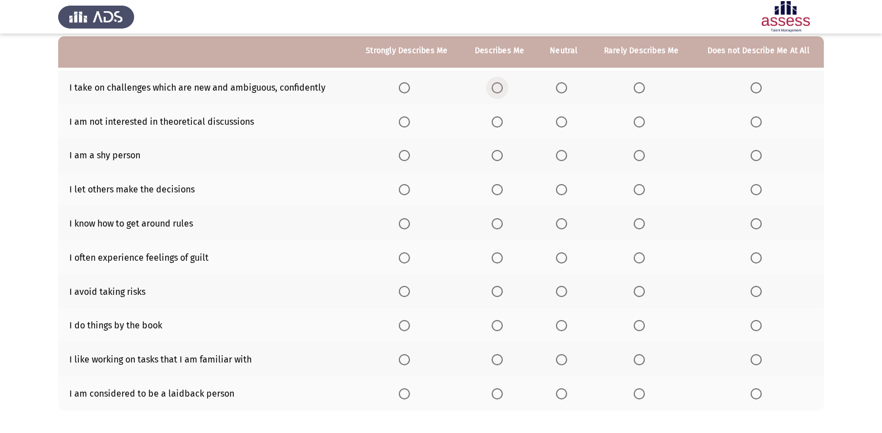
click at [493, 91] on span "Select an option" at bounding box center [496, 87] width 11 height 11
click at [493, 91] on input "Select an option" at bounding box center [496, 87] width 11 height 11
click at [569, 121] on label "Select an option" at bounding box center [564, 121] width 16 height 11
click at [567, 121] on input "Select an option" at bounding box center [561, 121] width 11 height 11
click at [641, 158] on span "Select an option" at bounding box center [638, 155] width 11 height 11
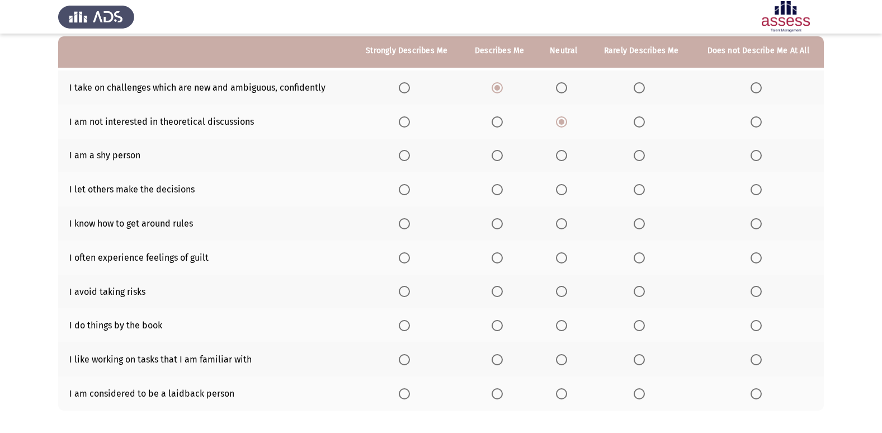
click at [641, 158] on input "Select an option" at bounding box center [638, 155] width 11 height 11
click at [562, 190] on span "Select an option" at bounding box center [561, 189] width 11 height 11
click at [562, 190] on input "Select an option" at bounding box center [561, 189] width 11 height 11
click at [498, 226] on span "Select an option" at bounding box center [496, 223] width 11 height 11
click at [498, 226] on input "Select an option" at bounding box center [496, 223] width 11 height 11
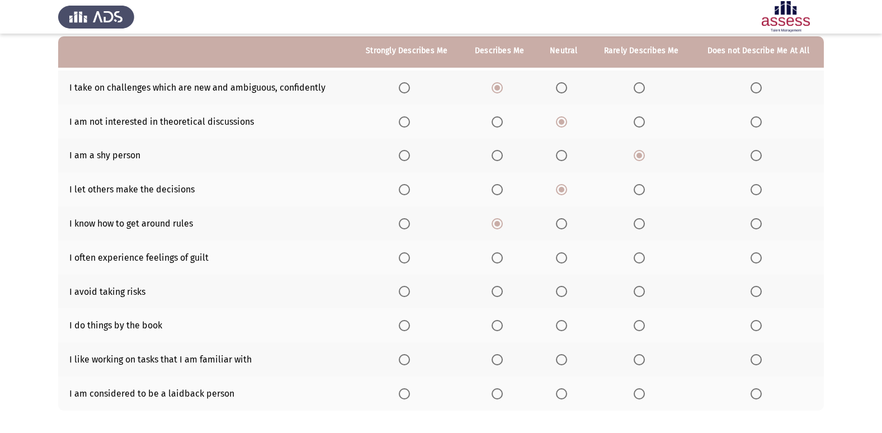
click at [562, 259] on span "Select an option" at bounding box center [561, 257] width 11 height 11
click at [562, 259] on input "Select an option" at bounding box center [561, 257] width 11 height 11
click at [753, 294] on span "Select an option" at bounding box center [755, 291] width 11 height 11
click at [753, 294] on input "Select an option" at bounding box center [755, 291] width 11 height 11
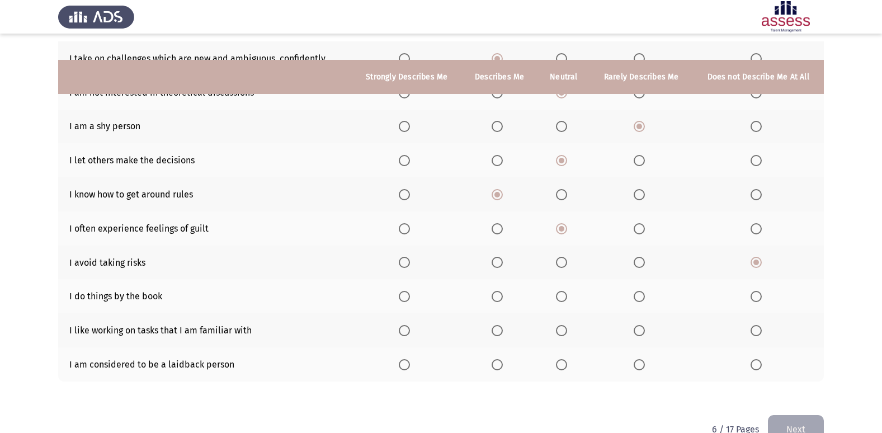
scroll to position [163, 0]
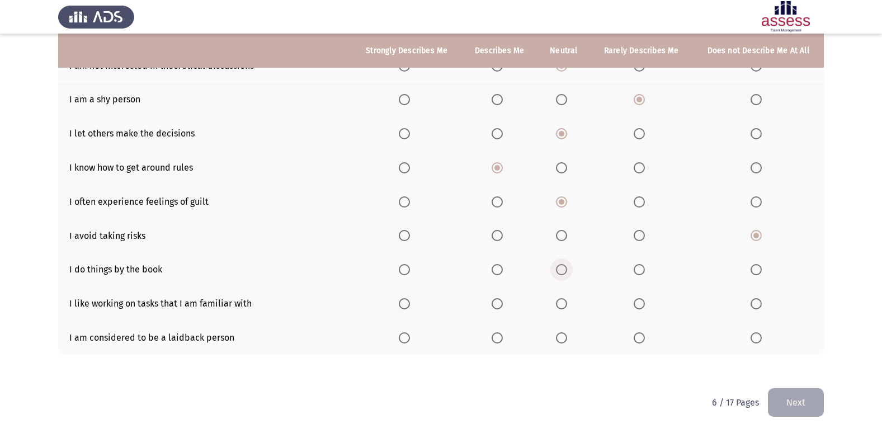
click at [564, 273] on span "Select an option" at bounding box center [561, 269] width 11 height 11
click at [564, 273] on input "Select an option" at bounding box center [561, 269] width 11 height 11
click at [567, 301] on span "Select an option" at bounding box center [561, 303] width 11 height 11
click at [567, 301] on input "Select an option" at bounding box center [561, 303] width 11 height 11
click at [642, 336] on span "Select an option" at bounding box center [638, 337] width 11 height 11
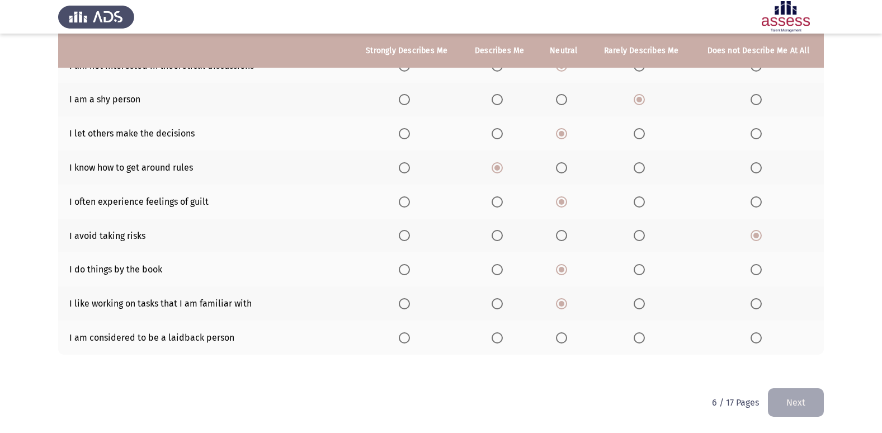
click at [642, 336] on input "Select an option" at bounding box center [638, 337] width 11 height 11
click at [637, 301] on span "Select an option" at bounding box center [638, 303] width 11 height 11
click at [637, 301] on input "Select an option" at bounding box center [638, 303] width 11 height 11
click at [792, 399] on button "Next" at bounding box center [796, 402] width 56 height 29
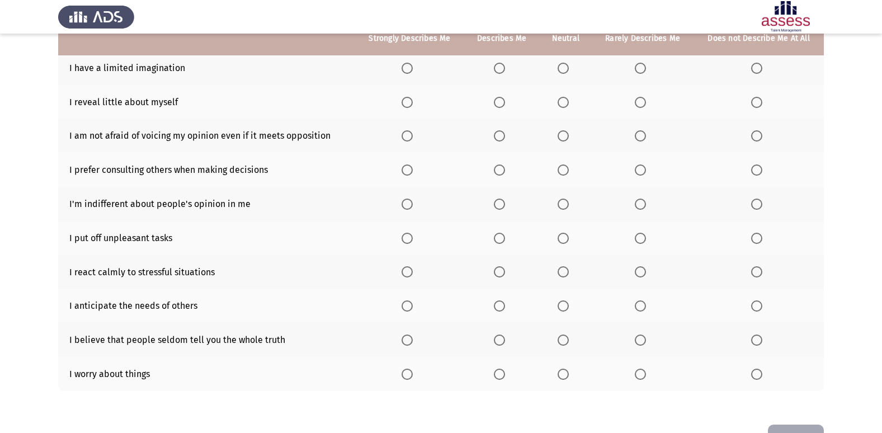
scroll to position [107, 0]
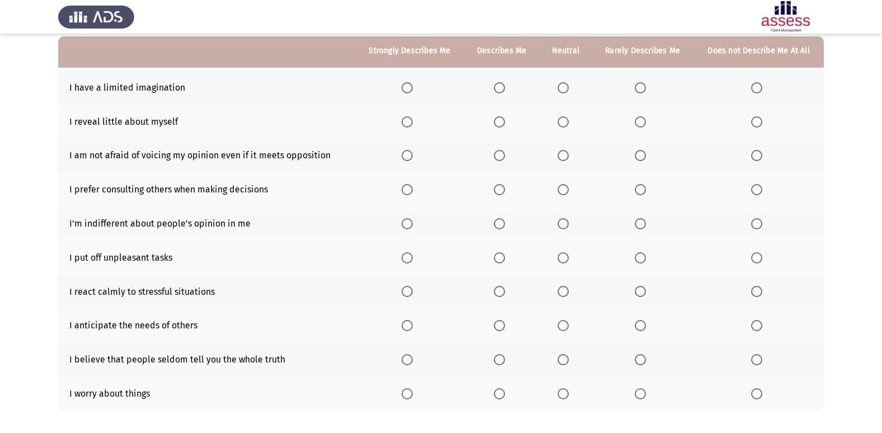
click at [644, 92] on span "Select an option" at bounding box center [640, 87] width 11 height 11
click at [644, 92] on input "Select an option" at bounding box center [640, 87] width 11 height 11
click at [490, 124] on th at bounding box center [501, 122] width 75 height 34
click at [507, 123] on label "Select an option" at bounding box center [502, 121] width 16 height 11
click at [505, 123] on input "Select an option" at bounding box center [499, 121] width 11 height 11
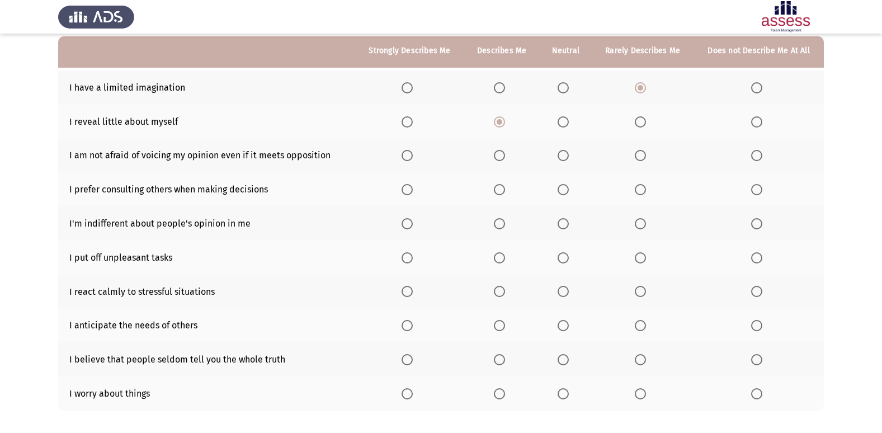
click at [500, 157] on span "Select an option" at bounding box center [499, 155] width 11 height 11
click at [500, 157] on input "Select an option" at bounding box center [499, 155] width 11 height 11
click at [562, 192] on span "Select an option" at bounding box center [562, 189] width 11 height 11
click at [562, 192] on input "Select an option" at bounding box center [562, 189] width 11 height 11
click at [495, 223] on th at bounding box center [501, 223] width 75 height 34
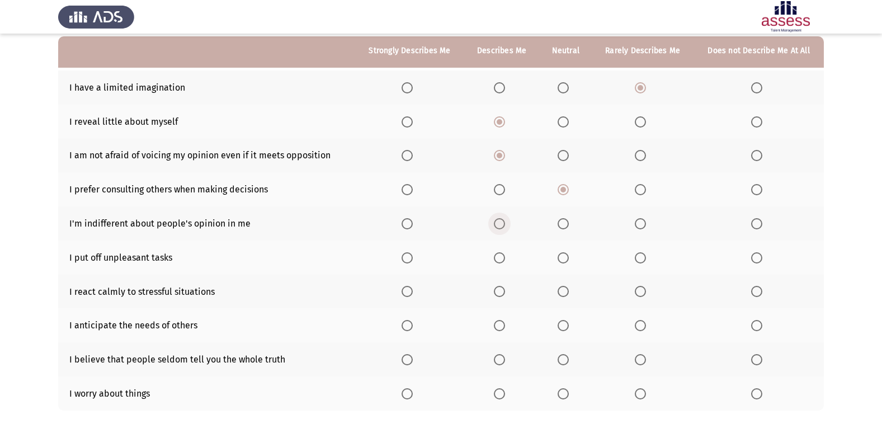
click at [498, 223] on span "Select an option" at bounding box center [499, 223] width 11 height 11
click at [498, 223] on input "Select an option" at bounding box center [499, 223] width 11 height 11
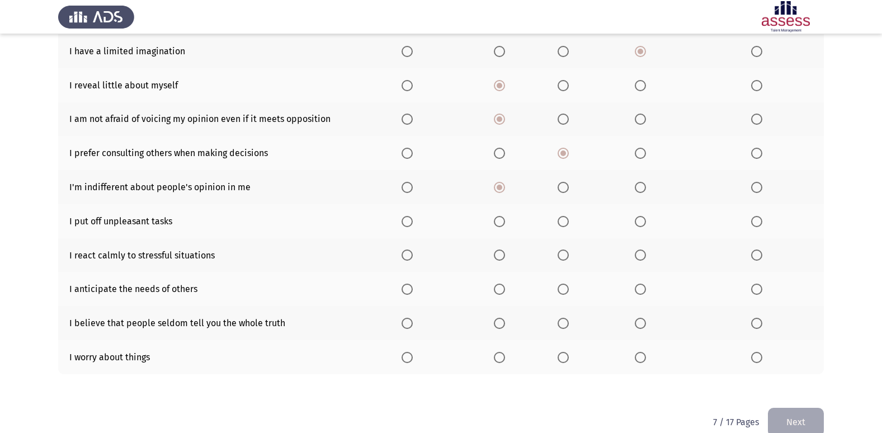
scroll to position [163, 0]
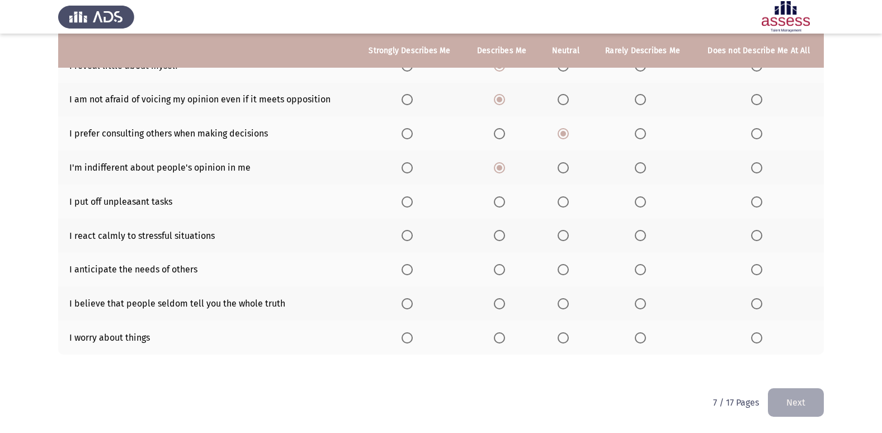
click at [566, 204] on span "Select an option" at bounding box center [562, 201] width 11 height 11
click at [566, 204] on input "Select an option" at bounding box center [562, 201] width 11 height 11
click at [640, 238] on span "Select an option" at bounding box center [640, 235] width 11 height 11
click at [640, 238] on input "Select an option" at bounding box center [640, 235] width 11 height 11
click at [563, 238] on span "Select an option" at bounding box center [562, 235] width 11 height 11
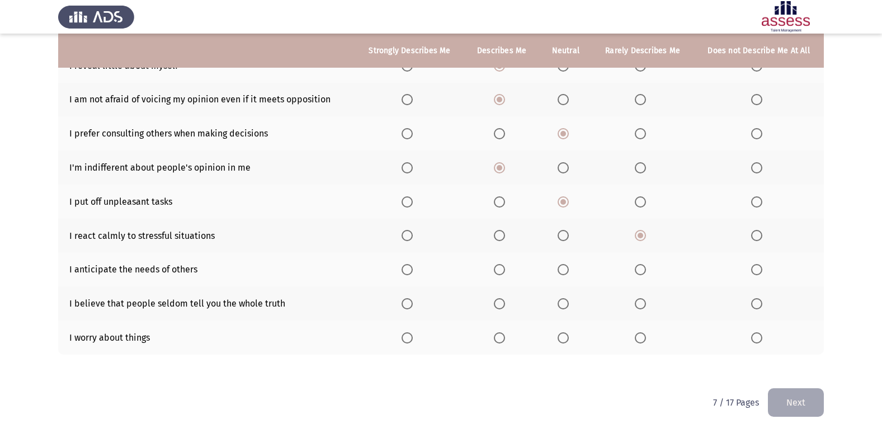
click at [563, 238] on input "Select an option" at bounding box center [562, 235] width 11 height 11
click at [505, 271] on span "Select an option" at bounding box center [499, 269] width 11 height 11
click at [505, 271] on input "Select an option" at bounding box center [499, 269] width 11 height 11
click at [642, 297] on th at bounding box center [643, 303] width 102 height 34
click at [641, 301] on span "Select an option" at bounding box center [640, 303] width 11 height 11
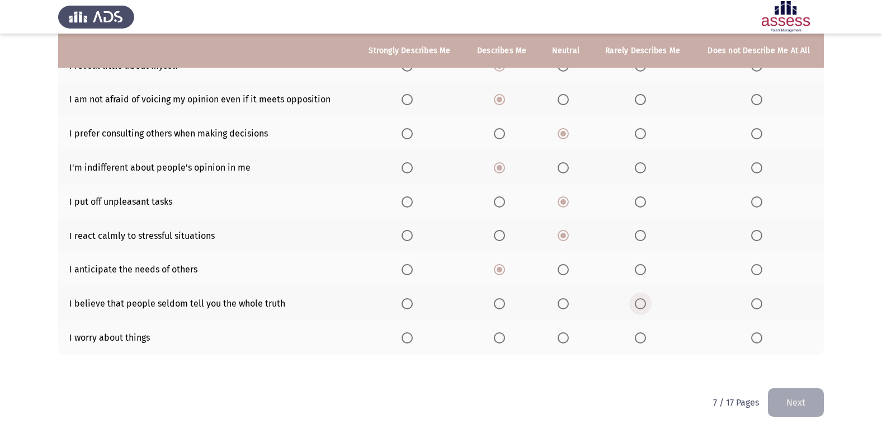
click at [641, 301] on input "Select an option" at bounding box center [640, 303] width 11 height 11
click at [561, 341] on span "Select an option" at bounding box center [562, 337] width 11 height 11
click at [561, 341] on input "Select an option" at bounding box center [562, 337] width 11 height 11
click at [783, 388] on button "Next" at bounding box center [796, 402] width 56 height 29
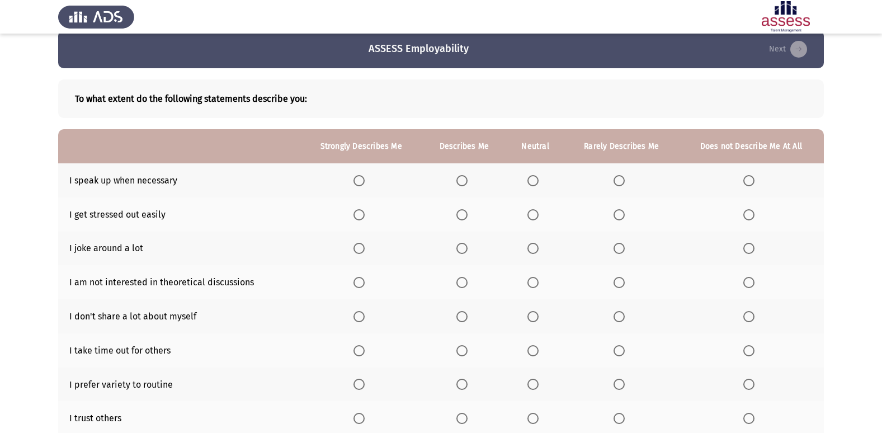
scroll to position [56, 0]
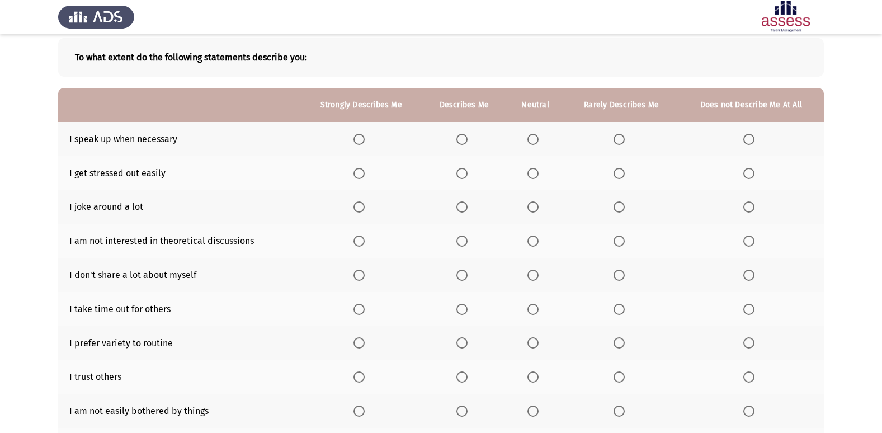
click at [533, 145] on th at bounding box center [535, 139] width 59 height 34
click at [533, 144] on span "Select an option" at bounding box center [532, 139] width 11 height 11
click at [533, 144] on input "Select an option" at bounding box center [532, 139] width 11 height 11
click at [619, 171] on span "Select an option" at bounding box center [618, 173] width 11 height 11
click at [619, 171] on input "Select an option" at bounding box center [618, 173] width 11 height 11
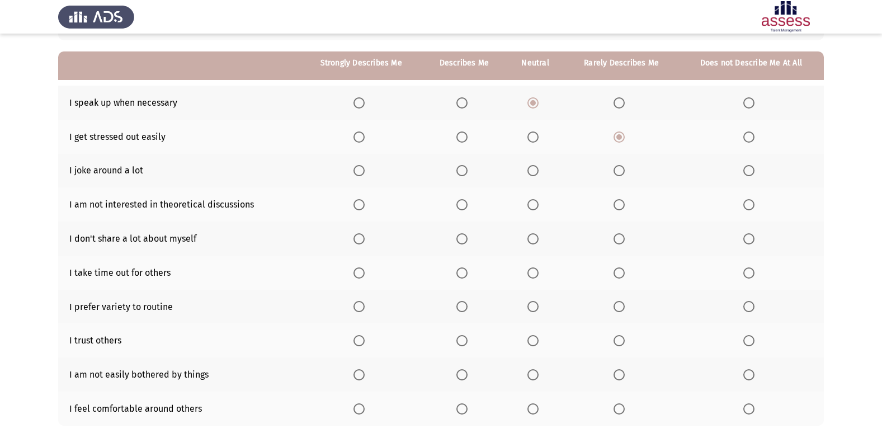
scroll to position [112, 0]
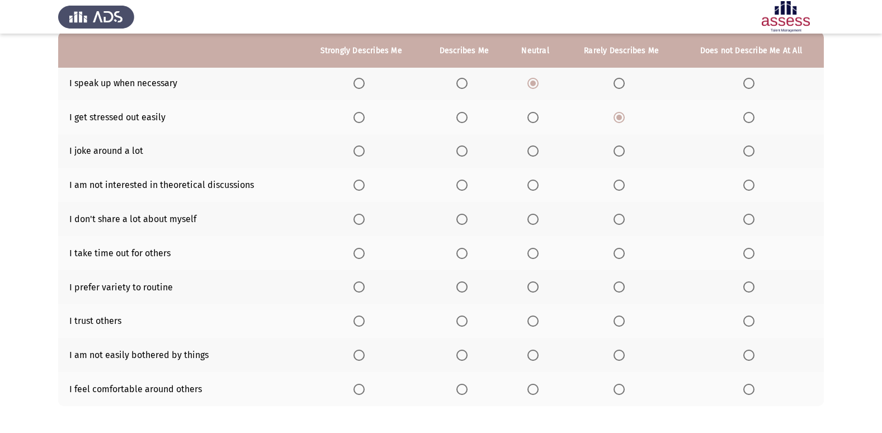
click at [623, 153] on span "Select an option" at bounding box center [618, 150] width 11 height 11
click at [623, 153] on input "Select an option" at bounding box center [618, 150] width 11 height 11
click at [532, 184] on span "Select an option" at bounding box center [532, 184] width 11 height 11
click at [532, 184] on input "Select an option" at bounding box center [532, 184] width 11 height 11
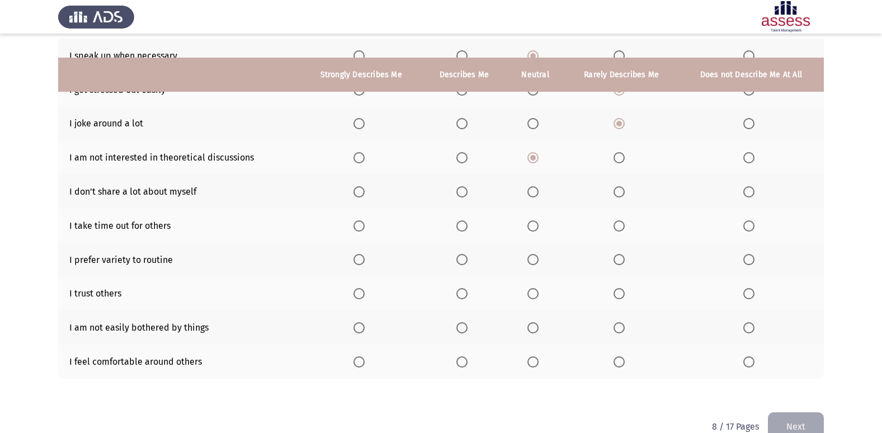
scroll to position [163, 0]
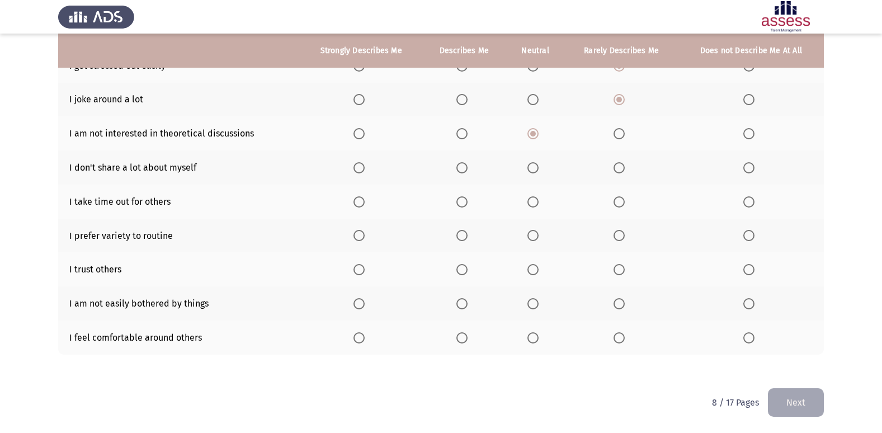
click at [361, 165] on span "Select an option" at bounding box center [358, 167] width 11 height 11
click at [361, 165] on input "Select an option" at bounding box center [358, 167] width 11 height 11
click at [467, 205] on span "Select an option" at bounding box center [461, 201] width 11 height 11
click at [467, 205] on input "Select an option" at bounding box center [461, 201] width 11 height 11
click at [534, 234] on span "Select an option" at bounding box center [532, 235] width 11 height 11
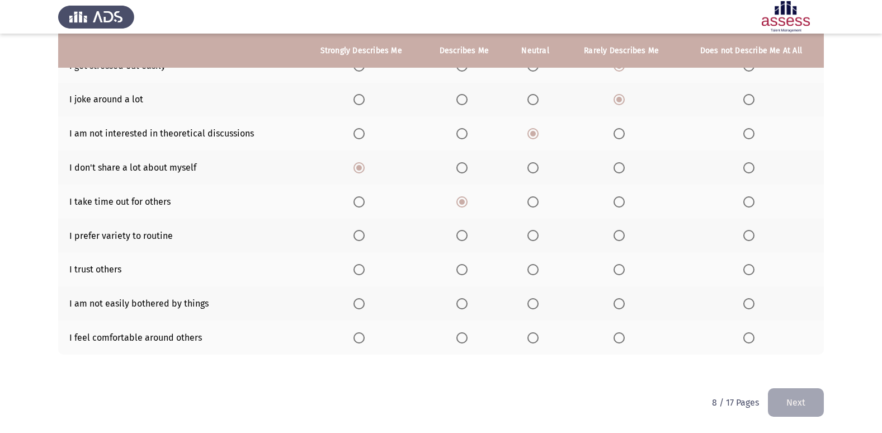
click at [534, 234] on input "Select an option" at bounding box center [532, 235] width 11 height 11
click at [623, 235] on span "Select an option" at bounding box center [618, 235] width 11 height 11
click at [623, 235] on input "Select an option" at bounding box center [618, 235] width 11 height 11
click at [534, 231] on span "Select an option" at bounding box center [532, 235] width 11 height 11
click at [534, 231] on input "Select an option" at bounding box center [532, 235] width 11 height 11
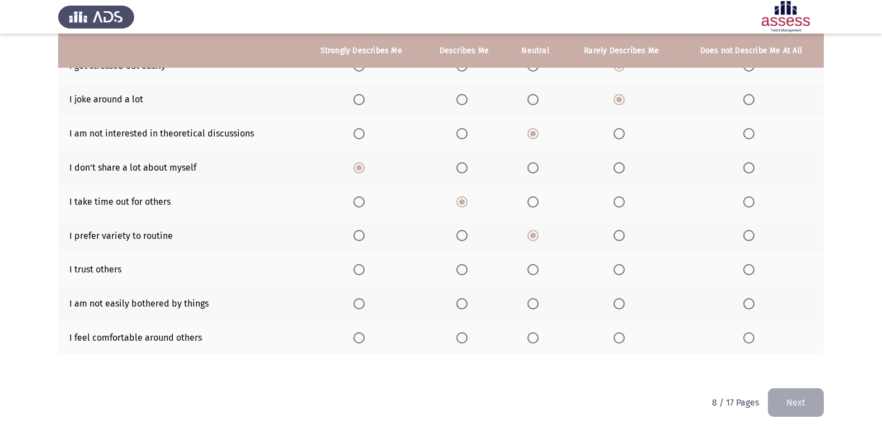
click at [612, 272] on th at bounding box center [620, 269] width 113 height 34
click at [617, 272] on span "Select an option" at bounding box center [618, 269] width 11 height 11
click at [617, 272] on input "Select an option" at bounding box center [618, 269] width 11 height 11
click at [463, 274] on span "Select an option" at bounding box center [461, 269] width 11 height 11
click at [463, 274] on input "Select an option" at bounding box center [461, 269] width 11 height 11
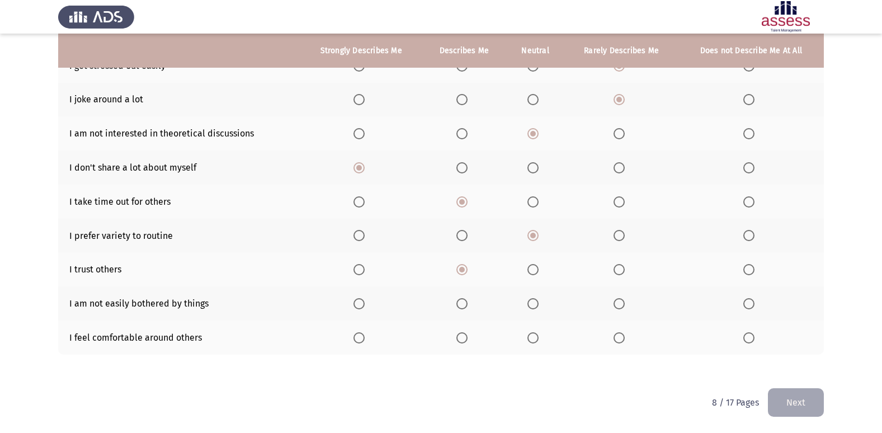
click at [624, 268] on label "Select an option" at bounding box center [621, 269] width 16 height 11
click at [624, 268] on input "Select an option" at bounding box center [618, 269] width 11 height 11
click at [456, 303] on th at bounding box center [464, 303] width 84 height 34
click at [462, 301] on span "Select an option" at bounding box center [461, 303] width 11 height 11
click at [462, 301] on input "Select an option" at bounding box center [461, 303] width 11 height 11
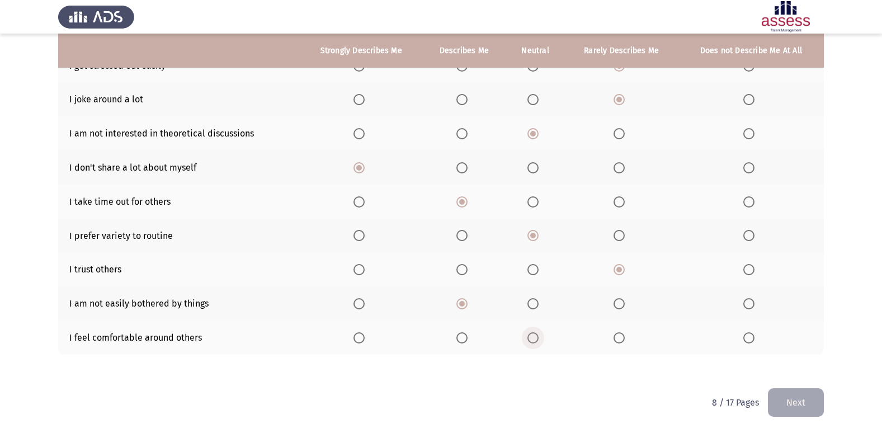
click at [532, 335] on span "Select an option" at bounding box center [532, 337] width 11 height 11
click at [532, 335] on input "Select an option" at bounding box center [532, 337] width 11 height 11
click at [774, 394] on button "Next" at bounding box center [796, 402] width 56 height 29
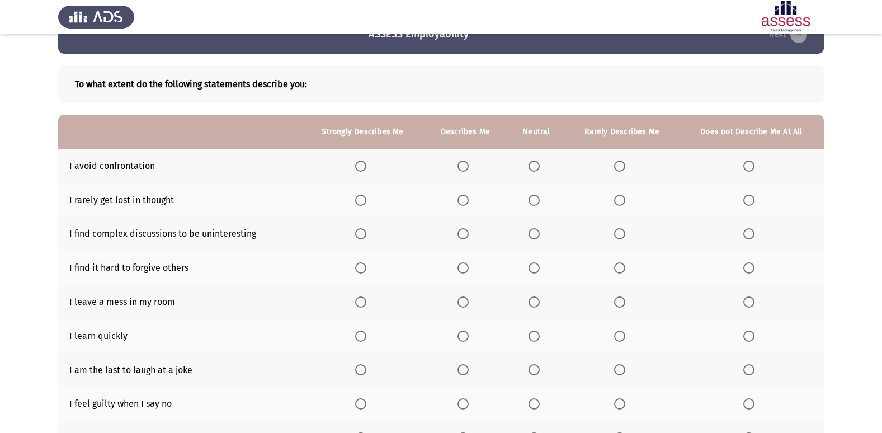
scroll to position [56, 0]
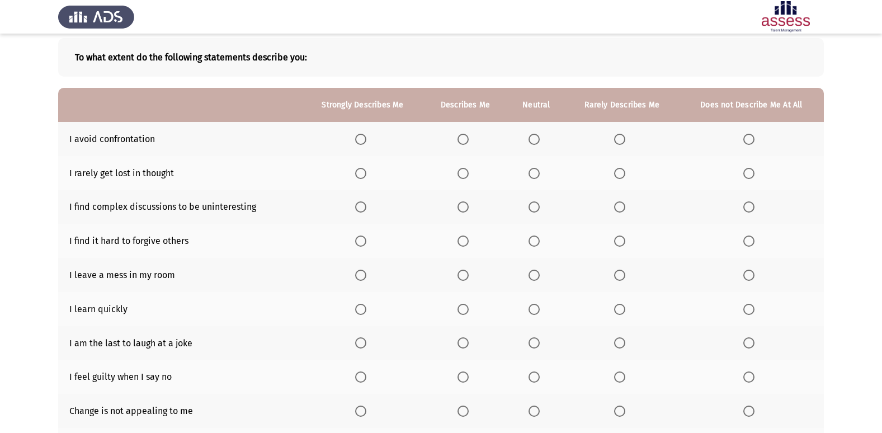
click at [533, 140] on span "Select an option" at bounding box center [533, 139] width 11 height 11
click at [533, 140] on input "Select an option" at bounding box center [533, 139] width 11 height 11
click at [615, 174] on span "Select an option" at bounding box center [619, 173] width 11 height 11
click at [615, 174] on input "Select an option" at bounding box center [619, 173] width 11 height 11
click at [461, 210] on span "Select an option" at bounding box center [462, 206] width 11 height 11
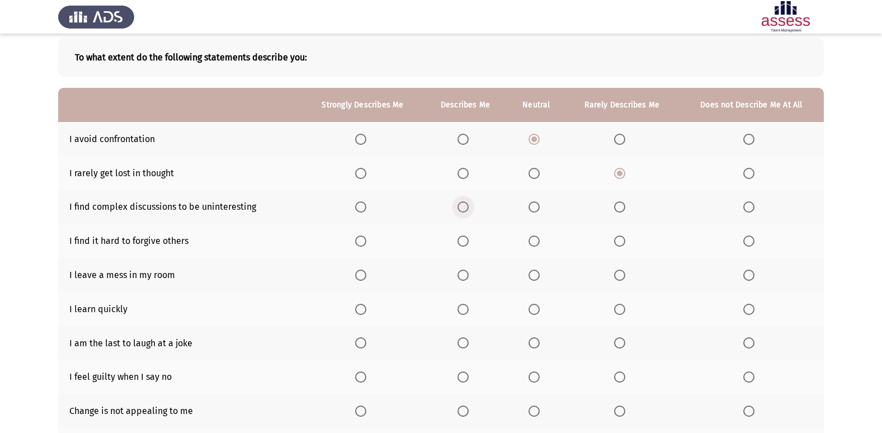
click at [461, 210] on input "Select an option" at bounding box center [462, 206] width 11 height 11
click at [618, 242] on span "Select an option" at bounding box center [619, 240] width 11 height 11
click at [618, 242] on input "Select an option" at bounding box center [619, 240] width 11 height 11
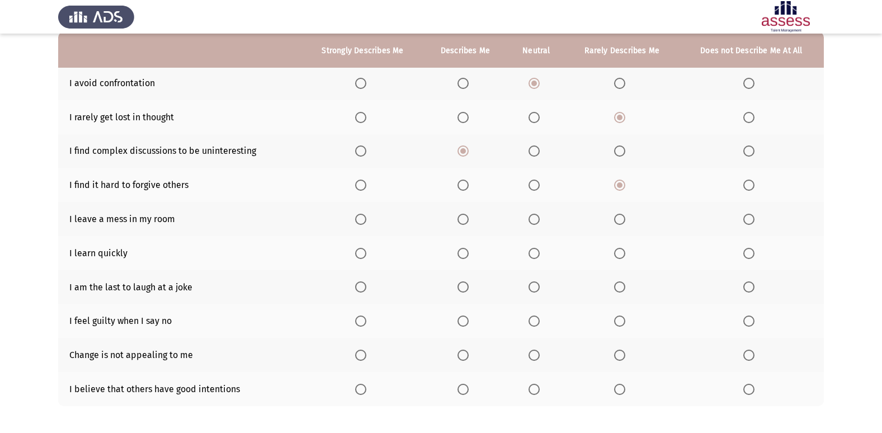
click at [751, 219] on span "Select an option" at bounding box center [748, 219] width 11 height 11
click at [751, 219] on input "Select an option" at bounding box center [748, 219] width 11 height 11
click at [467, 252] on span "Select an option" at bounding box center [462, 253] width 11 height 11
click at [467, 252] on input "Select an option" at bounding box center [462, 253] width 11 height 11
click at [465, 287] on span "Select an option" at bounding box center [462, 286] width 11 height 11
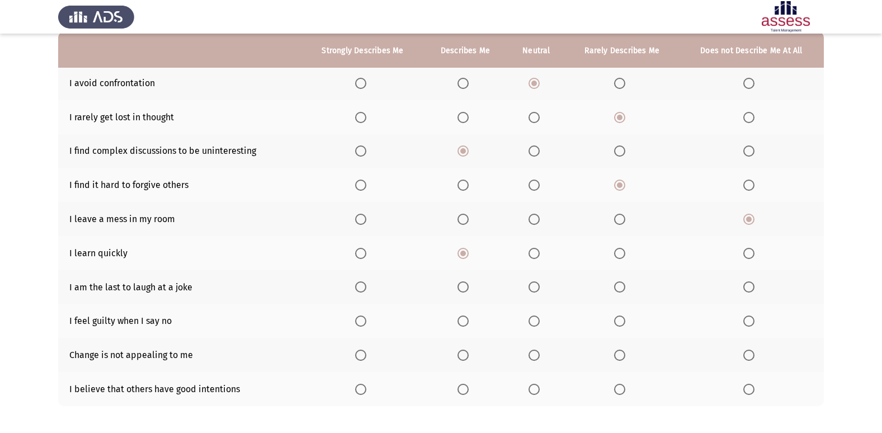
click at [465, 287] on input "Select an option" at bounding box center [462, 286] width 11 height 11
click at [533, 323] on span "Select an option" at bounding box center [533, 320] width 11 height 11
click at [533, 323] on input "Select an option" at bounding box center [533, 320] width 11 height 11
click at [469, 356] on span "Select an option" at bounding box center [462, 354] width 11 height 11
click at [469, 356] on input "Select an option" at bounding box center [462, 354] width 11 height 11
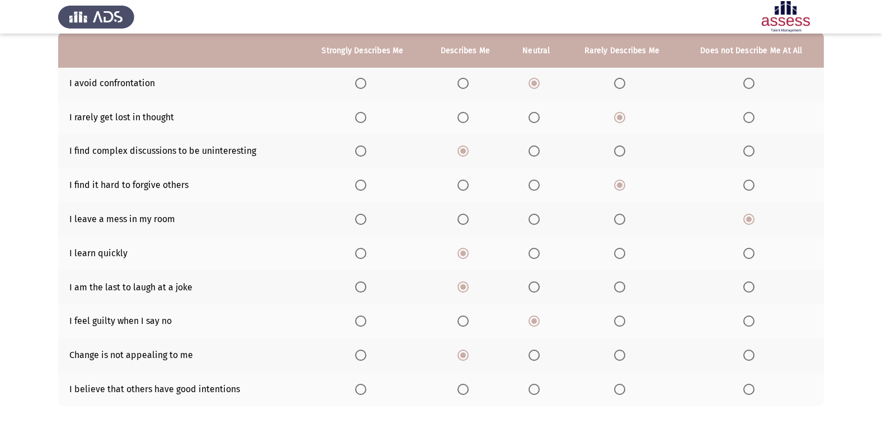
click at [531, 390] on span "Select an option" at bounding box center [533, 389] width 11 height 11
click at [531, 390] on input "Select an option" at bounding box center [533, 389] width 11 height 11
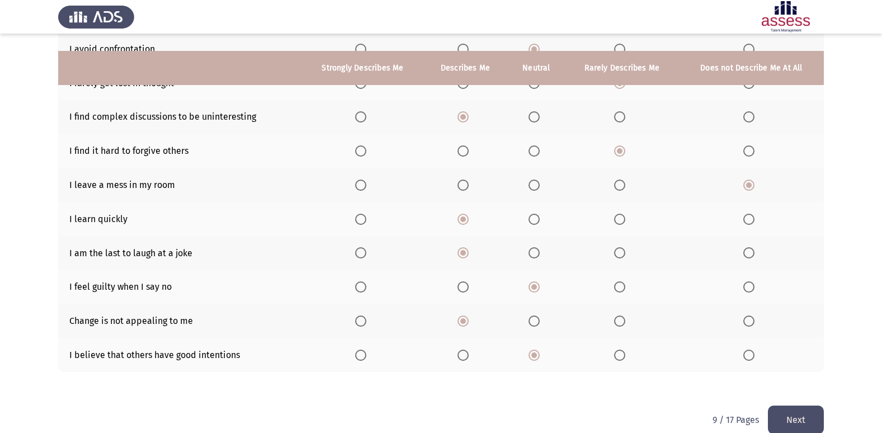
scroll to position [163, 0]
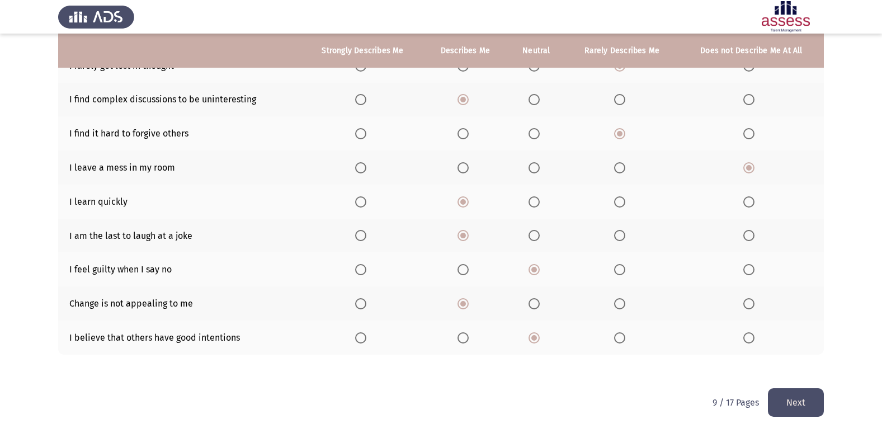
click at [801, 396] on button "Next" at bounding box center [796, 402] width 56 height 29
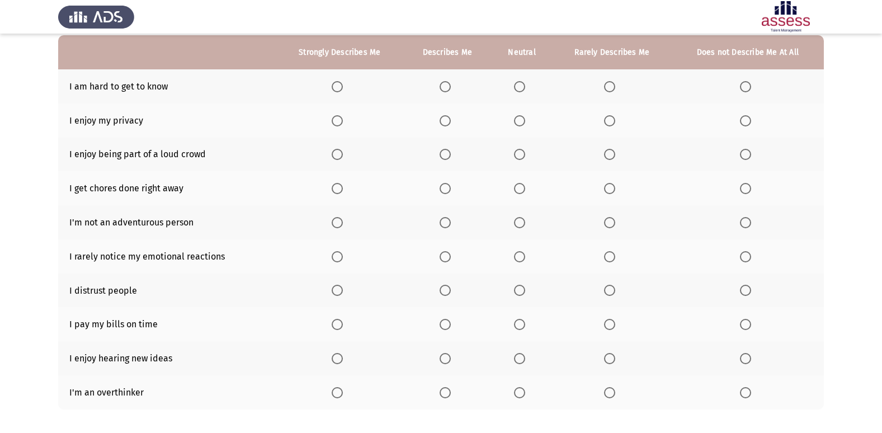
scroll to position [112, 0]
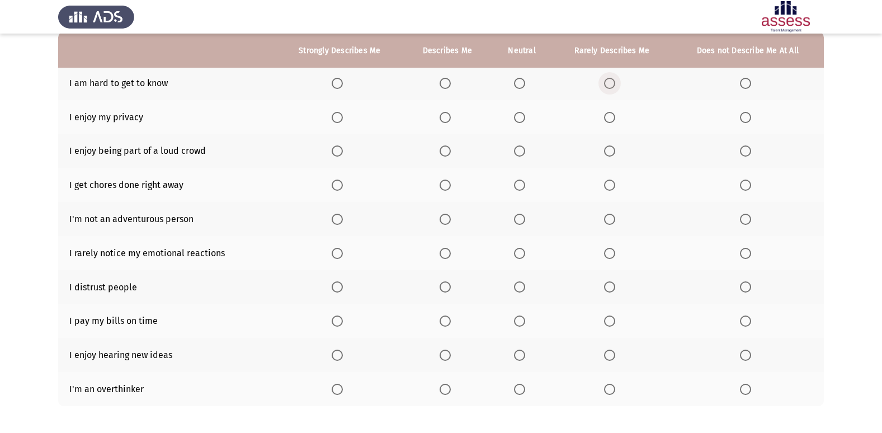
click at [611, 87] on span "Select an option" at bounding box center [609, 83] width 11 height 11
click at [611, 87] on input "Select an option" at bounding box center [609, 83] width 11 height 11
click at [523, 81] on span "Select an option" at bounding box center [519, 83] width 11 height 11
click at [523, 81] on input "Select an option" at bounding box center [519, 83] width 11 height 11
click at [441, 116] on span "Select an option" at bounding box center [444, 117] width 11 height 11
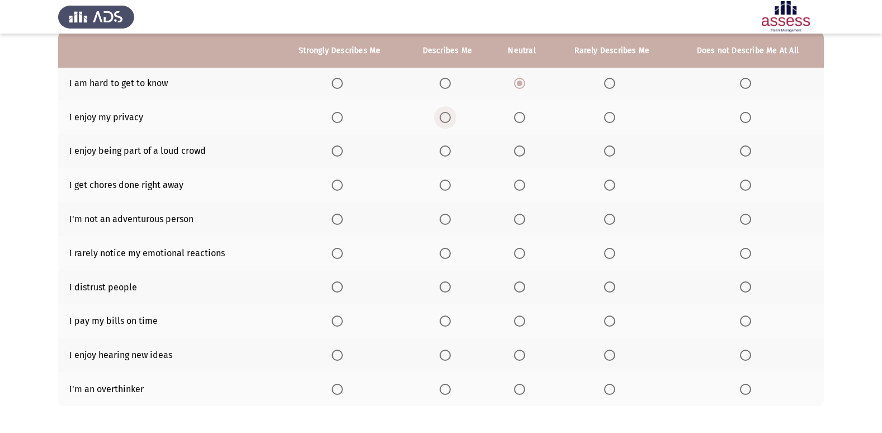
click at [441, 116] on input "Select an option" at bounding box center [444, 117] width 11 height 11
click at [342, 117] on span "Select an option" at bounding box center [337, 117] width 11 height 11
click at [342, 117] on input "Select an option" at bounding box center [337, 117] width 11 height 11
click at [443, 152] on span "Select an option" at bounding box center [444, 150] width 11 height 11
click at [443, 152] on input "Select an option" at bounding box center [444, 150] width 11 height 11
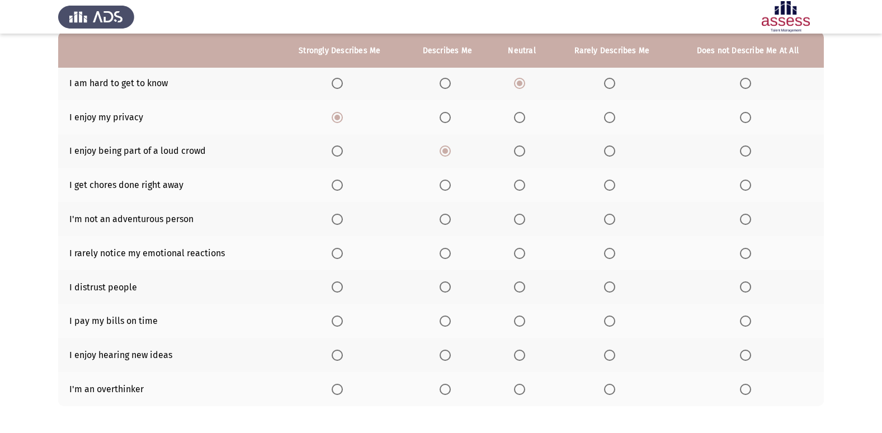
click at [518, 188] on span "Select an option" at bounding box center [519, 184] width 11 height 11
click at [518, 188] on input "Select an option" at bounding box center [519, 184] width 11 height 11
click at [523, 217] on span "Select an option" at bounding box center [519, 219] width 11 height 11
click at [523, 217] on input "Select an option" at bounding box center [519, 219] width 11 height 11
click at [520, 255] on span "Select an option" at bounding box center [519, 253] width 11 height 11
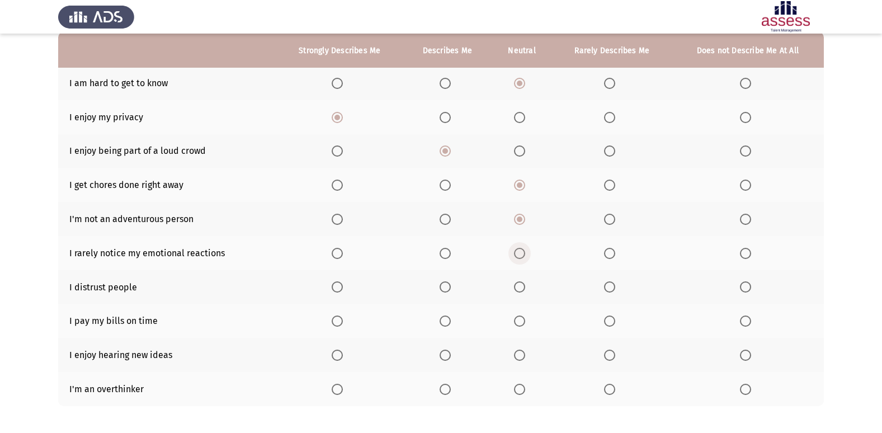
click at [520, 255] on input "Select an option" at bounding box center [519, 253] width 11 height 11
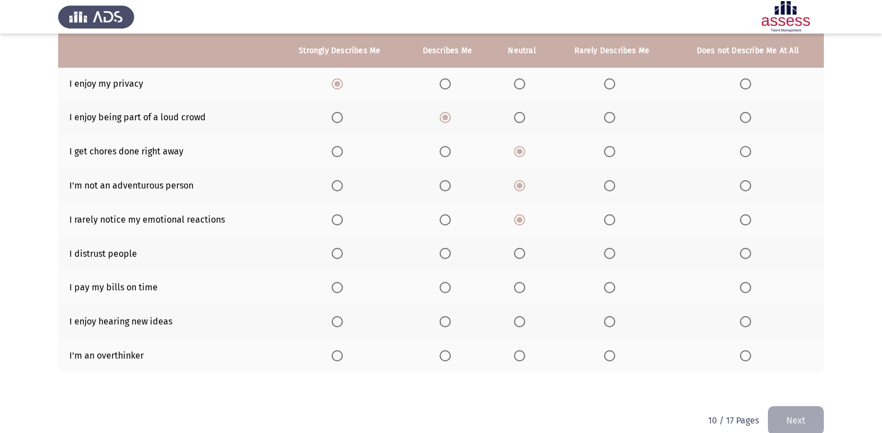
scroll to position [163, 0]
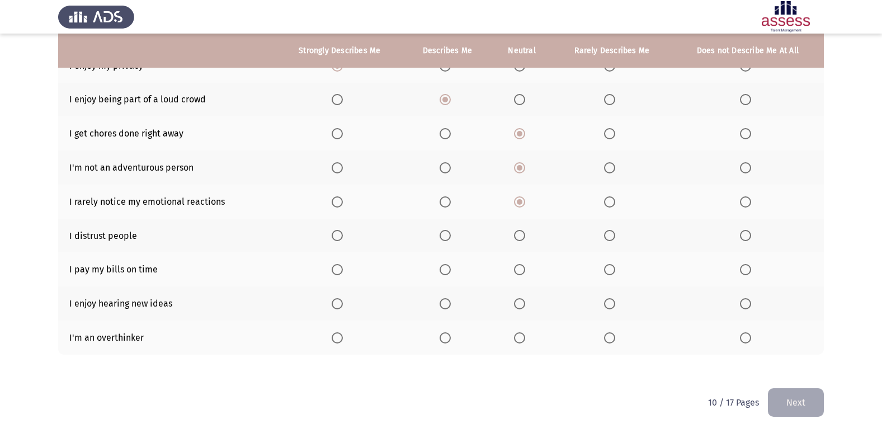
click at [444, 234] on span "Select an option" at bounding box center [444, 235] width 11 height 11
click at [444, 234] on input "Select an option" at bounding box center [444, 235] width 11 height 11
click at [446, 270] on span "Select an option" at bounding box center [444, 269] width 11 height 11
click at [446, 270] on input "Select an option" at bounding box center [444, 269] width 11 height 11
click at [447, 303] on span "Select an option" at bounding box center [444, 303] width 11 height 11
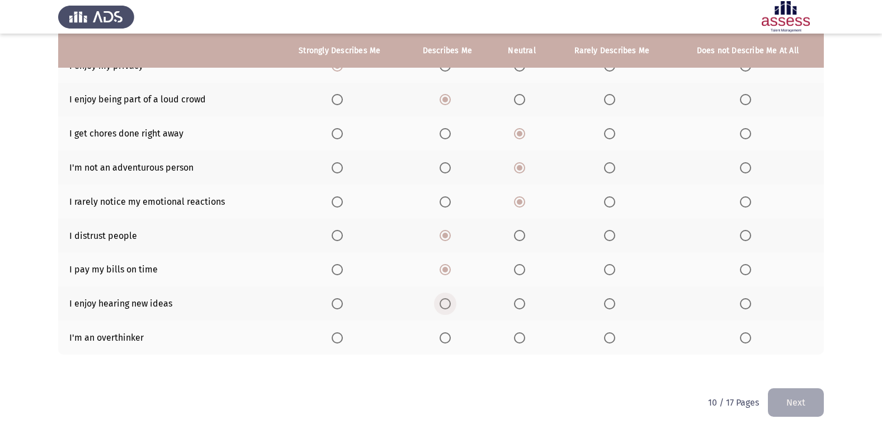
click at [447, 303] on input "Select an option" at bounding box center [444, 303] width 11 height 11
click at [510, 342] on th at bounding box center [521, 337] width 61 height 34
click at [523, 340] on span "Select an option" at bounding box center [519, 337] width 11 height 11
click at [523, 340] on input "Select an option" at bounding box center [519, 337] width 11 height 11
click at [803, 400] on button "Next" at bounding box center [796, 402] width 56 height 29
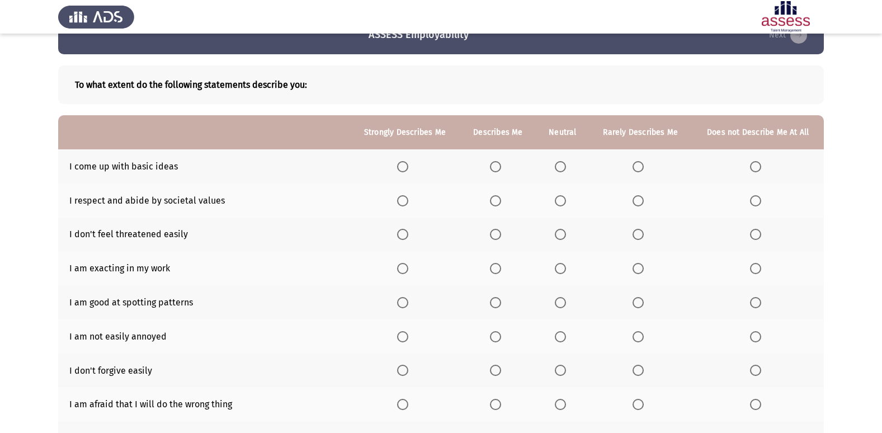
scroll to position [56, 0]
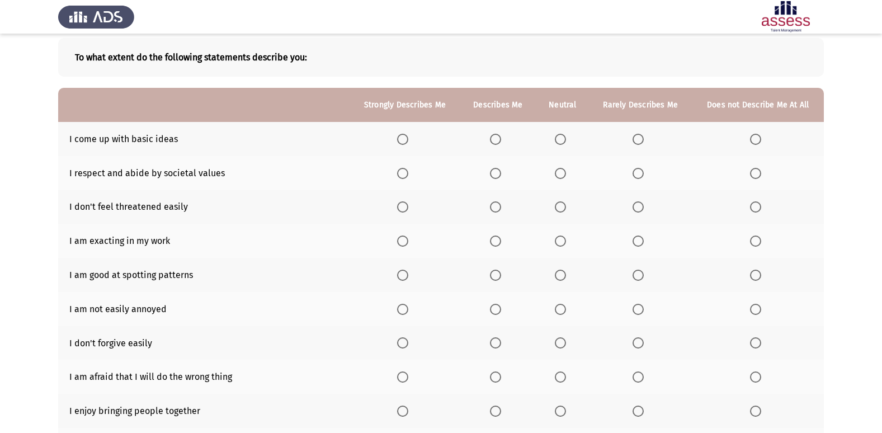
click at [638, 136] on span "Select an option" at bounding box center [637, 139] width 11 height 11
click at [638, 136] on input "Select an option" at bounding box center [637, 139] width 11 height 11
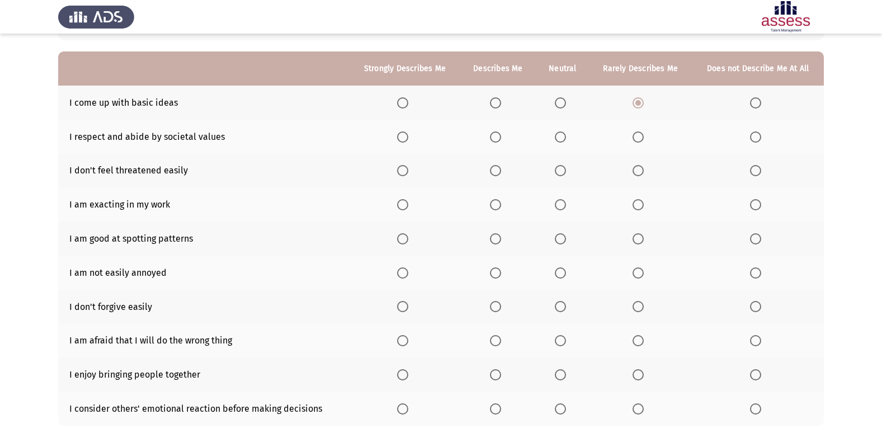
scroll to position [112, 0]
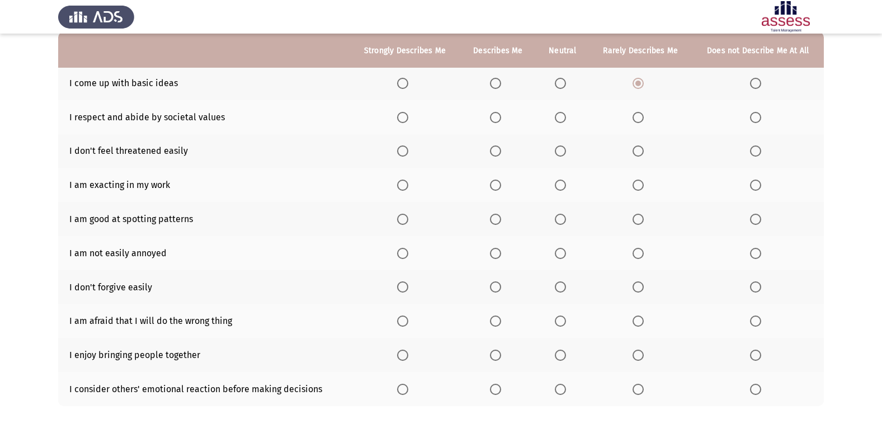
click at [502, 114] on label "Select an option" at bounding box center [498, 117] width 16 height 11
click at [501, 114] on input "Select an option" at bounding box center [495, 117] width 11 height 11
click at [628, 156] on th at bounding box center [640, 151] width 103 height 34
click at [638, 156] on span "Select an option" at bounding box center [637, 150] width 11 height 11
click at [638, 156] on input "Select an option" at bounding box center [637, 150] width 11 height 11
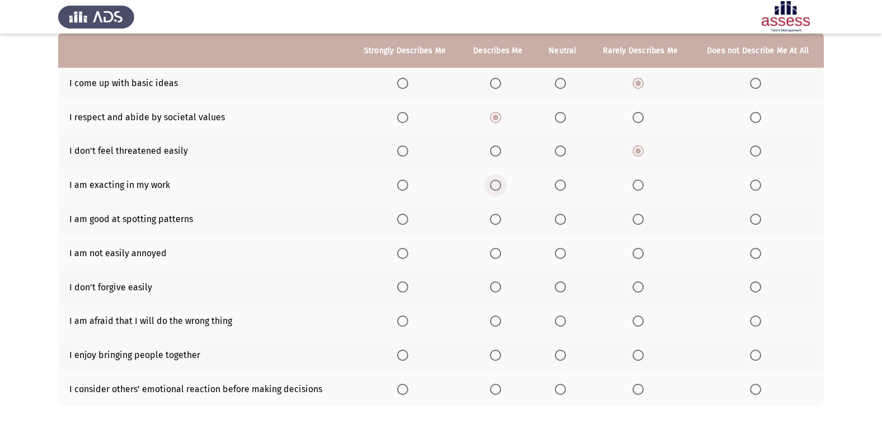
click at [495, 184] on span "Select an option" at bounding box center [495, 184] width 11 height 11
click at [495, 184] on input "Select an option" at bounding box center [495, 184] width 11 height 11
click at [501, 221] on span "Select an option" at bounding box center [495, 219] width 11 height 11
click at [501, 221] on input "Select an option" at bounding box center [495, 219] width 11 height 11
click at [560, 255] on span "Select an option" at bounding box center [560, 253] width 11 height 11
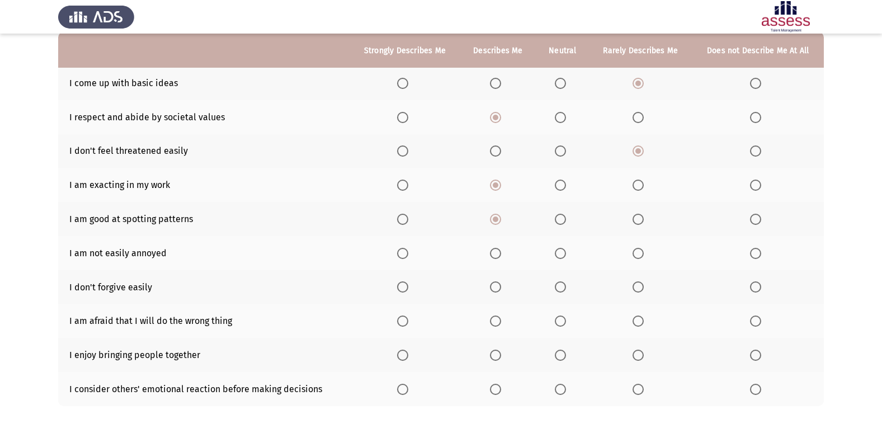
click at [560, 255] on input "Select an option" at bounding box center [560, 253] width 11 height 11
click at [496, 288] on span "Select an option" at bounding box center [495, 286] width 11 height 11
click at [496, 288] on input "Select an option" at bounding box center [495, 286] width 11 height 11
click at [564, 320] on span "Select an option" at bounding box center [560, 320] width 11 height 11
click at [564, 320] on input "Select an option" at bounding box center [560, 320] width 11 height 11
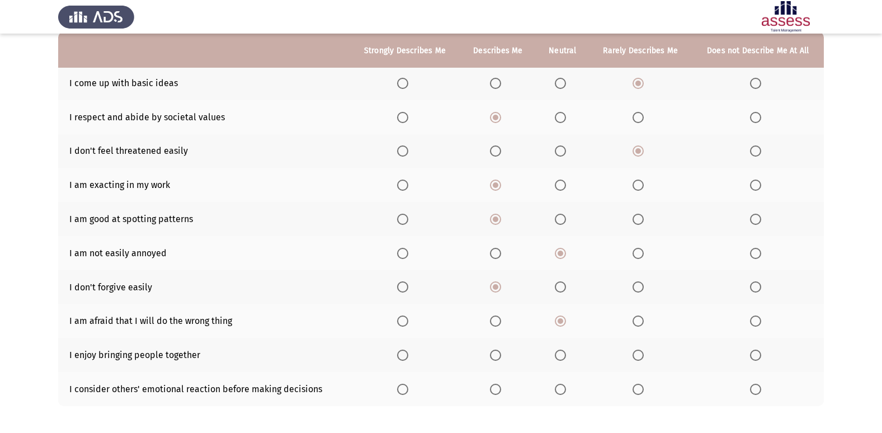
click at [497, 356] on span "Select an option" at bounding box center [495, 354] width 11 height 11
click at [497, 356] on input "Select an option" at bounding box center [495, 354] width 11 height 11
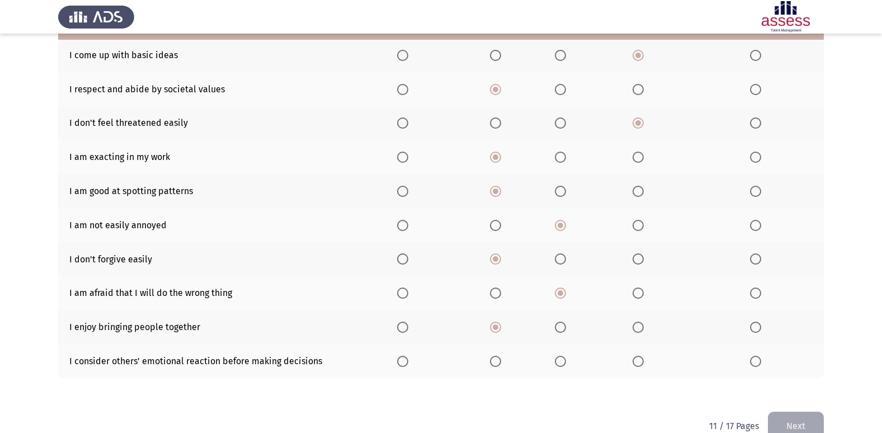
scroll to position [163, 0]
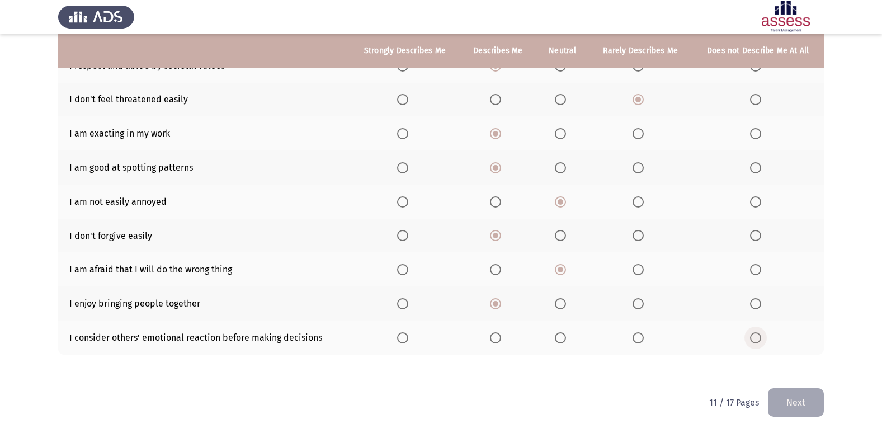
click at [754, 334] on span "Select an option" at bounding box center [755, 337] width 11 height 11
click at [754, 334] on input "Select an option" at bounding box center [755, 337] width 11 height 11
click at [792, 396] on button "Next" at bounding box center [796, 402] width 56 height 29
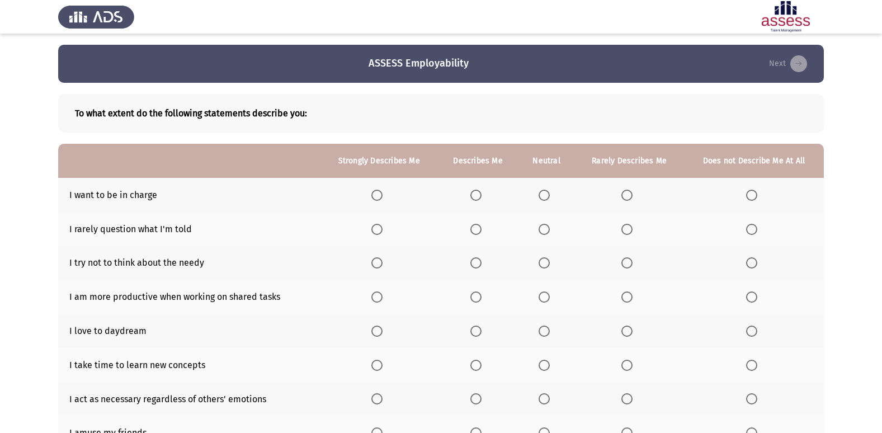
scroll to position [56, 0]
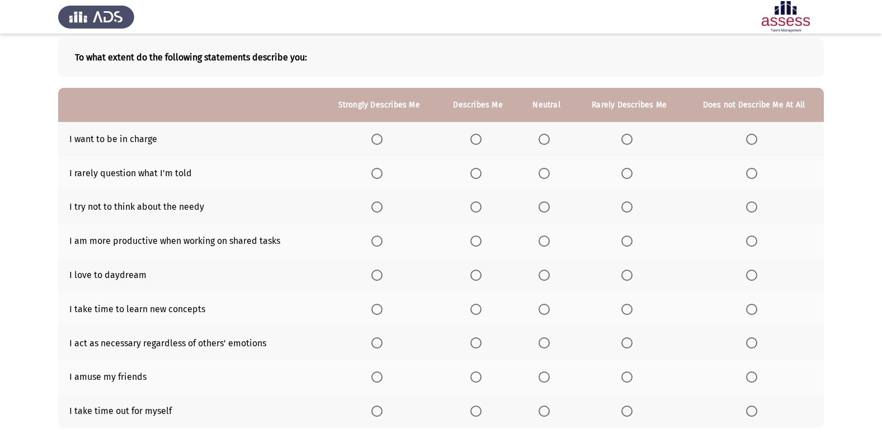
click at [481, 136] on span "Select an option" at bounding box center [475, 139] width 11 height 11
click at [481, 136] on input "Select an option" at bounding box center [475, 139] width 11 height 11
click at [477, 169] on span "Select an option" at bounding box center [475, 173] width 11 height 11
click at [477, 169] on input "Select an option" at bounding box center [475, 173] width 11 height 11
click at [629, 207] on span "Select an option" at bounding box center [626, 206] width 11 height 11
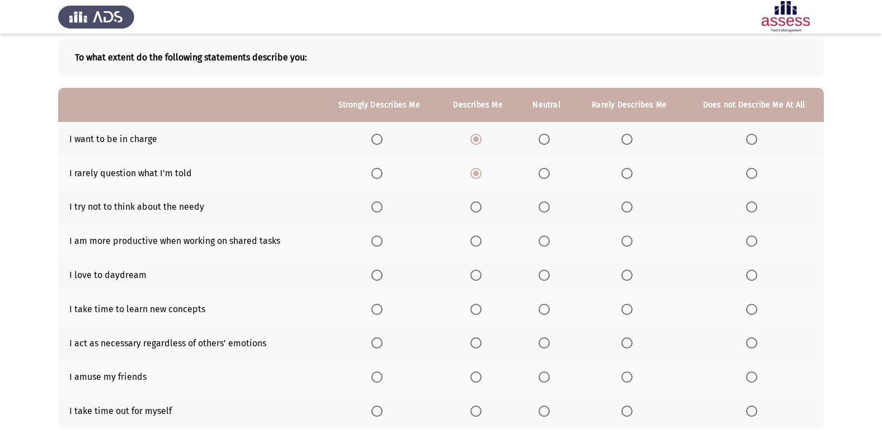
click at [629, 207] on input "Select an option" at bounding box center [626, 206] width 11 height 11
click at [546, 211] on span "Select an option" at bounding box center [543, 206] width 11 height 11
click at [546, 211] on input "Select an option" at bounding box center [543, 206] width 11 height 11
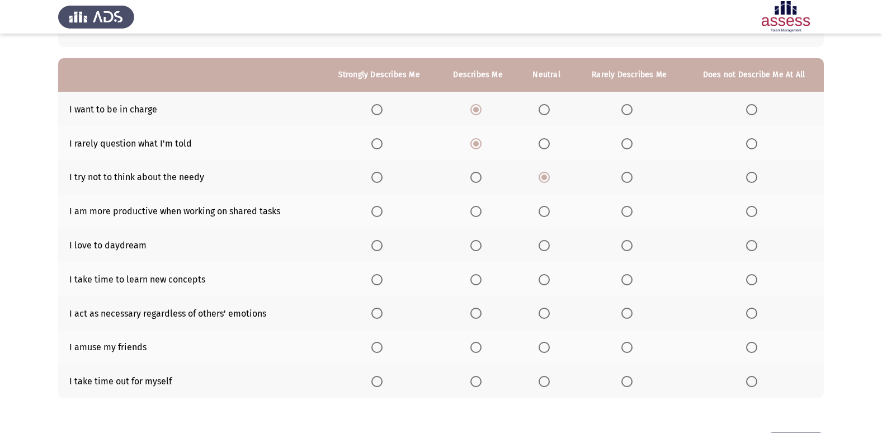
scroll to position [112, 0]
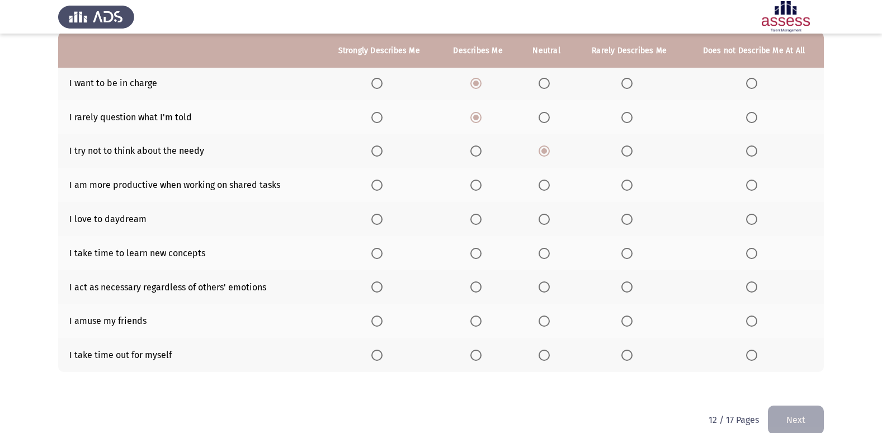
click at [480, 186] on span "Select an option" at bounding box center [475, 184] width 11 height 11
click at [480, 186] on input "Select an option" at bounding box center [475, 184] width 11 height 11
click at [484, 219] on label "Select an option" at bounding box center [478, 219] width 16 height 11
click at [481, 219] on input "Select an option" at bounding box center [475, 219] width 11 height 11
click at [480, 253] on span "Select an option" at bounding box center [475, 253] width 11 height 11
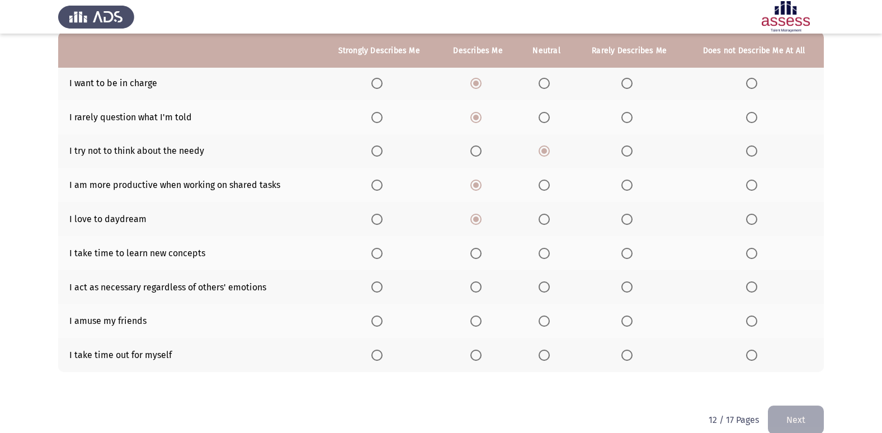
click at [480, 253] on input "Select an option" at bounding box center [475, 253] width 11 height 11
click at [540, 255] on span "Select an option" at bounding box center [543, 253] width 11 height 11
click at [540, 255] on input "Select an option" at bounding box center [543, 253] width 11 height 11
click at [540, 289] on span "Select an option" at bounding box center [543, 286] width 11 height 11
click at [540, 289] on input "Select an option" at bounding box center [543, 286] width 11 height 11
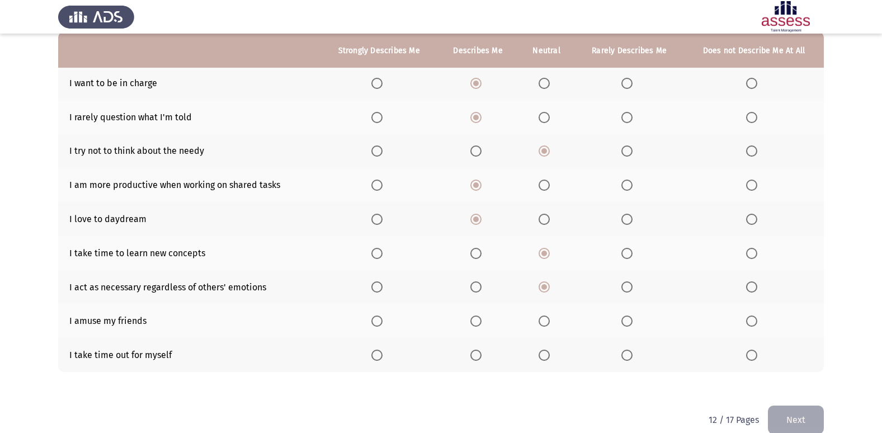
click at [541, 289] on span "Select an option" at bounding box center [543, 286] width 11 height 11
click at [541, 289] on input "Select an option" at bounding box center [543, 286] width 11 height 11
click at [546, 324] on span "Select an option" at bounding box center [543, 320] width 11 height 11
click at [546, 324] on input "Select an option" at bounding box center [543, 320] width 11 height 11
click at [480, 354] on span "Select an option" at bounding box center [475, 354] width 11 height 11
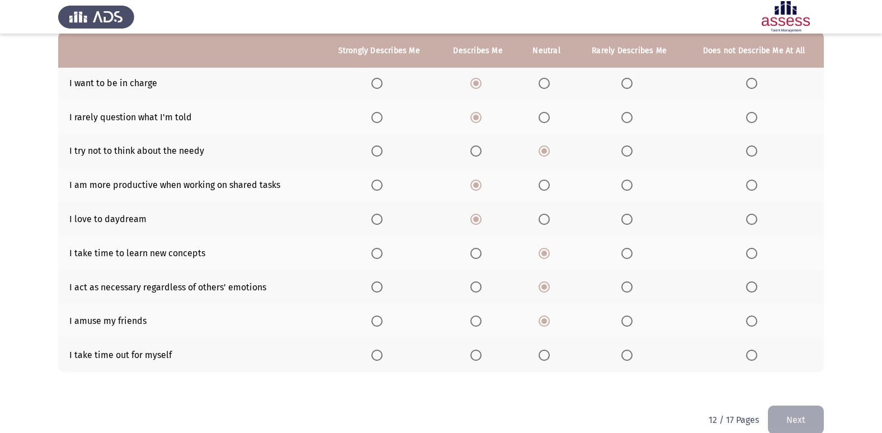
click at [480, 354] on input "Select an option" at bounding box center [475, 354] width 11 height 11
click at [814, 414] on button "Next" at bounding box center [796, 419] width 56 height 29
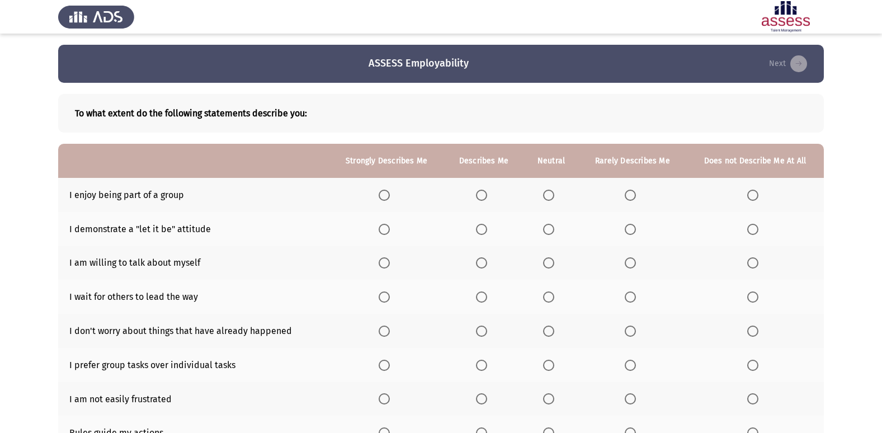
scroll to position [56, 0]
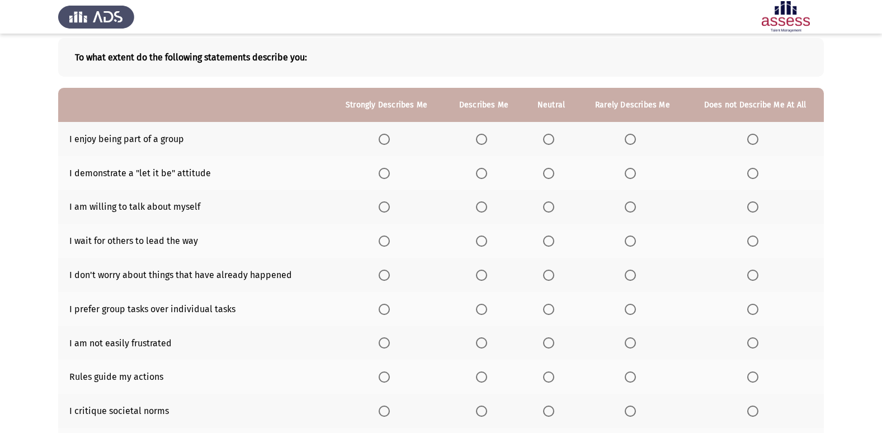
click at [481, 141] on span "Select an option" at bounding box center [481, 139] width 11 height 11
click at [481, 141] on input "Select an option" at bounding box center [481, 139] width 11 height 11
click at [551, 171] on span "Select an option" at bounding box center [548, 173] width 11 height 11
click at [551, 171] on input "Select an option" at bounding box center [548, 173] width 11 height 11
click at [483, 205] on span "Select an option" at bounding box center [481, 206] width 11 height 11
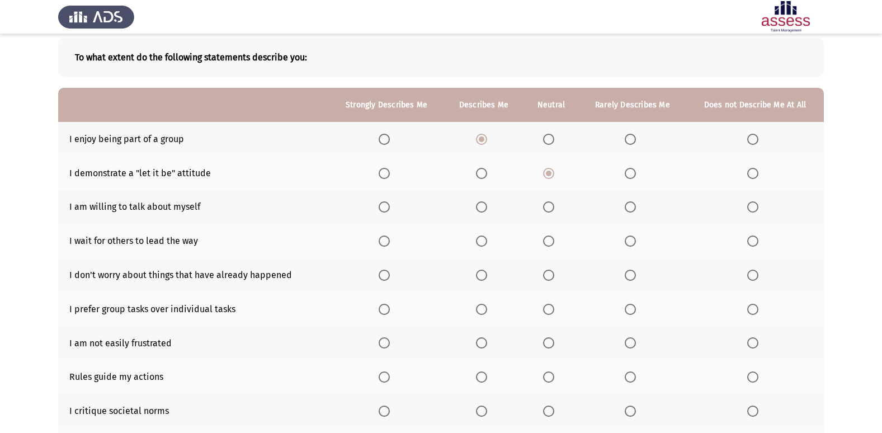
click at [483, 205] on input "Select an option" at bounding box center [481, 206] width 11 height 11
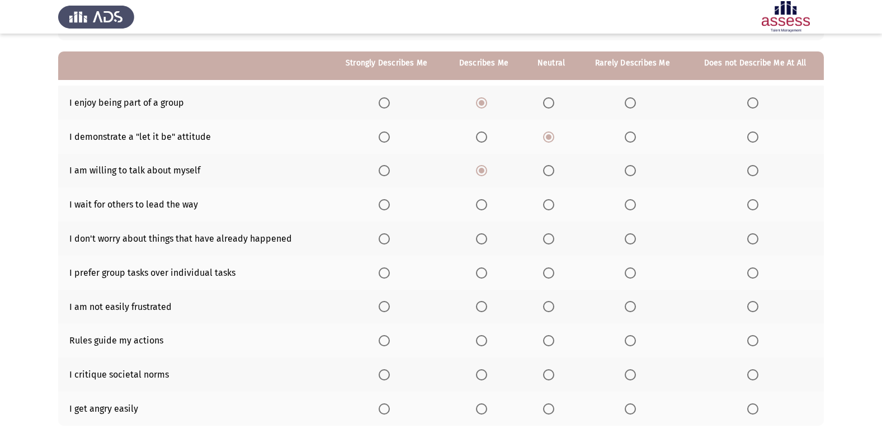
scroll to position [112, 0]
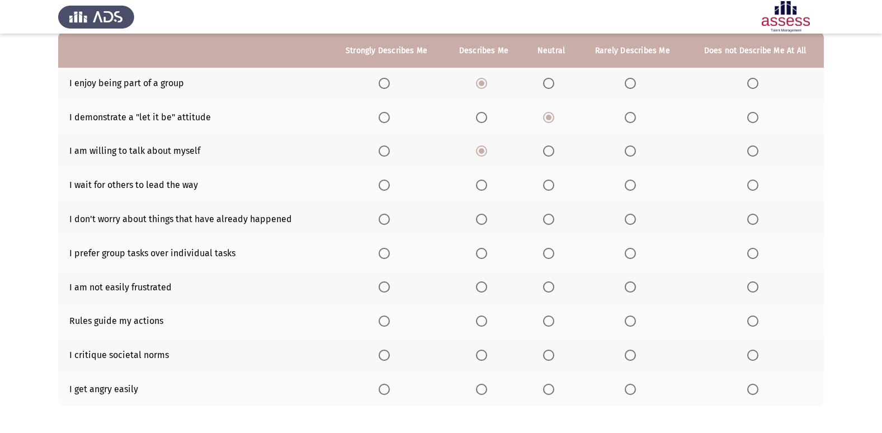
click at [628, 187] on span "Select an option" at bounding box center [629, 184] width 11 height 11
click at [628, 187] on input "Select an option" at bounding box center [629, 184] width 11 height 11
click at [487, 221] on span "Select an option" at bounding box center [481, 219] width 11 height 11
click at [487, 221] on input "Select an option" at bounding box center [481, 219] width 11 height 11
click at [481, 257] on span "Select an option" at bounding box center [481, 253] width 11 height 11
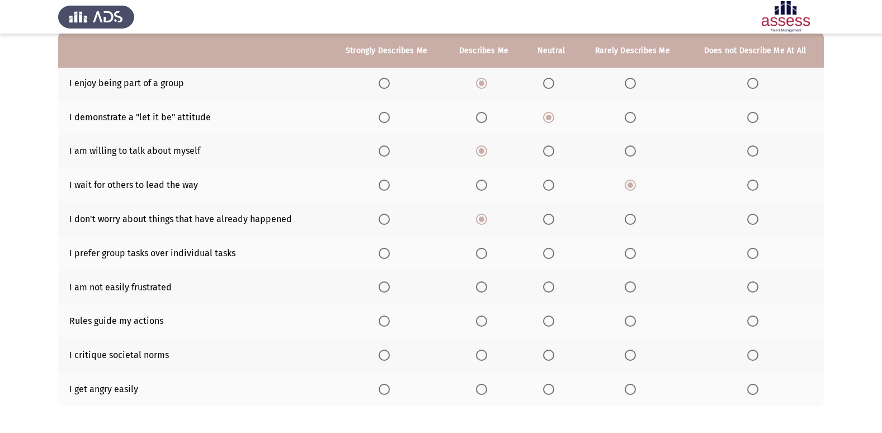
click at [481, 257] on input "Select an option" at bounding box center [481, 253] width 11 height 11
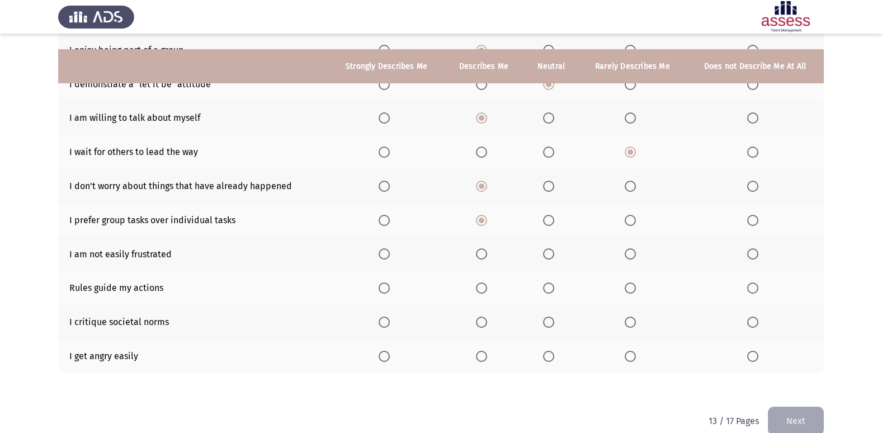
scroll to position [163, 0]
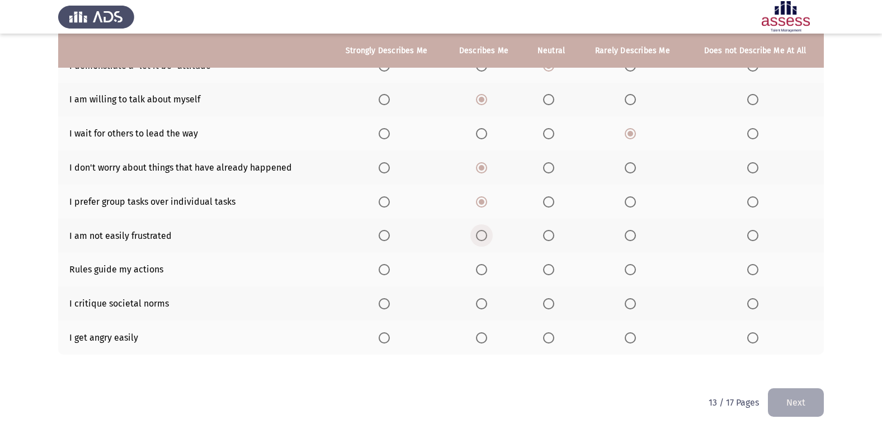
click at [482, 240] on span "Select an option" at bounding box center [481, 235] width 11 height 11
click at [482, 240] on input "Select an option" at bounding box center [481, 235] width 11 height 11
click at [549, 267] on span "Select an option" at bounding box center [548, 269] width 11 height 11
click at [549, 267] on input "Select an option" at bounding box center [548, 269] width 11 height 11
click at [482, 306] on span "Select an option" at bounding box center [481, 303] width 11 height 11
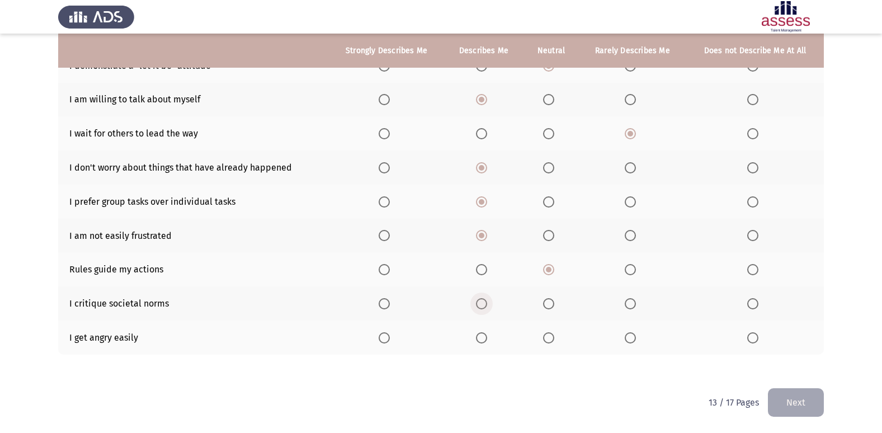
click at [482, 306] on input "Select an option" at bounding box center [481, 303] width 11 height 11
click at [550, 338] on span "Select an option" at bounding box center [548, 337] width 11 height 11
click at [550, 338] on input "Select an option" at bounding box center [548, 337] width 11 height 11
click at [821, 394] on button "Next" at bounding box center [796, 402] width 56 height 29
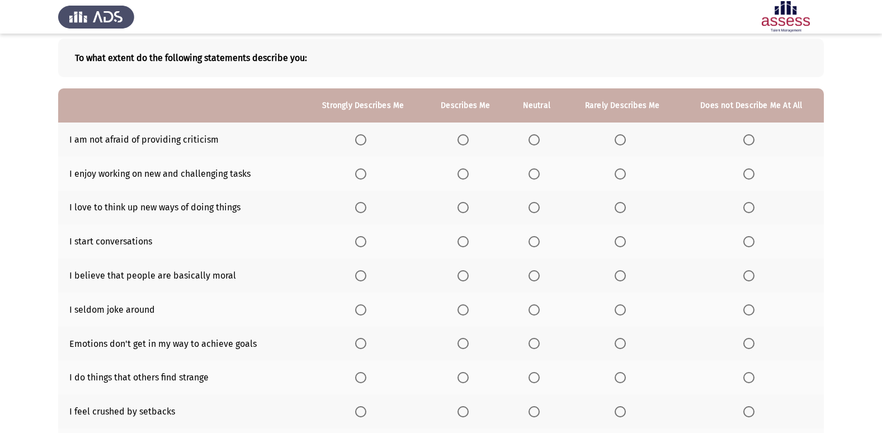
scroll to position [56, 0]
click at [458, 143] on th at bounding box center [466, 139] width 84 height 34
click at [462, 140] on span "Select an option" at bounding box center [462, 139] width 11 height 11
click at [462, 140] on input "Select an option" at bounding box center [462, 139] width 11 height 11
click at [462, 174] on span "Select an option" at bounding box center [462, 173] width 11 height 11
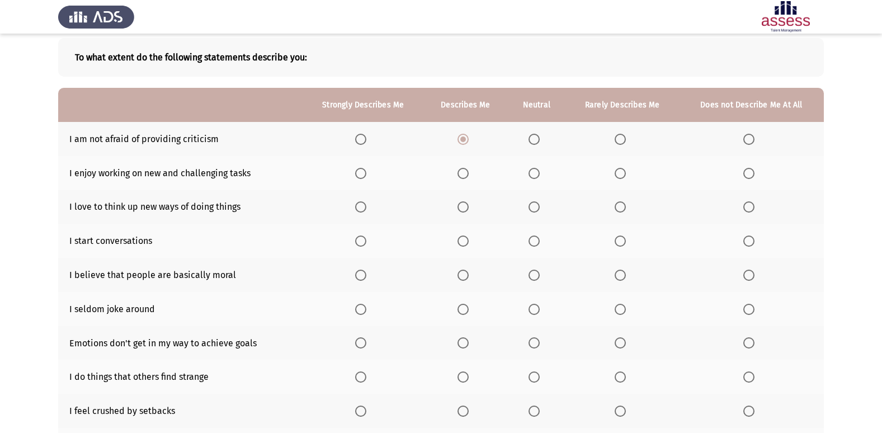
click at [462, 174] on input "Select an option" at bounding box center [462, 173] width 11 height 11
click at [460, 210] on span "Select an option" at bounding box center [462, 206] width 11 height 11
click at [460, 210] on input "Select an option" at bounding box center [462, 206] width 11 height 11
click at [539, 240] on span "Select an option" at bounding box center [533, 240] width 11 height 11
click at [539, 240] on input "Select an option" at bounding box center [533, 240] width 11 height 11
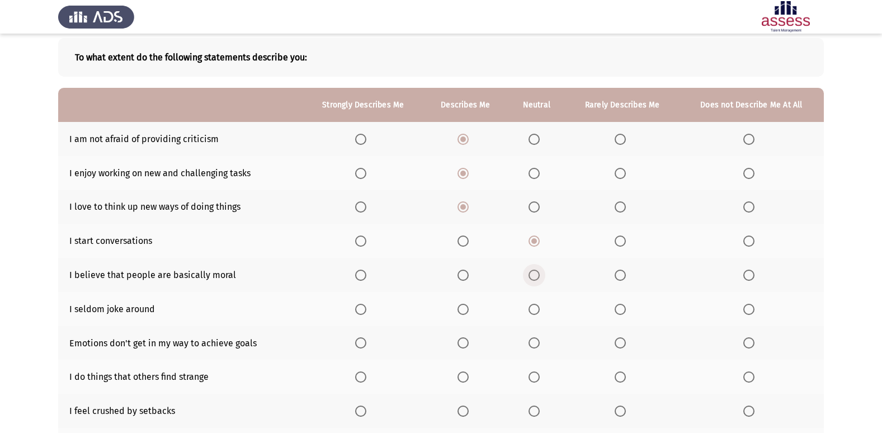
click at [529, 277] on span "Select an option" at bounding box center [533, 274] width 11 height 11
click at [529, 277] on input "Select an option" at bounding box center [533, 274] width 11 height 11
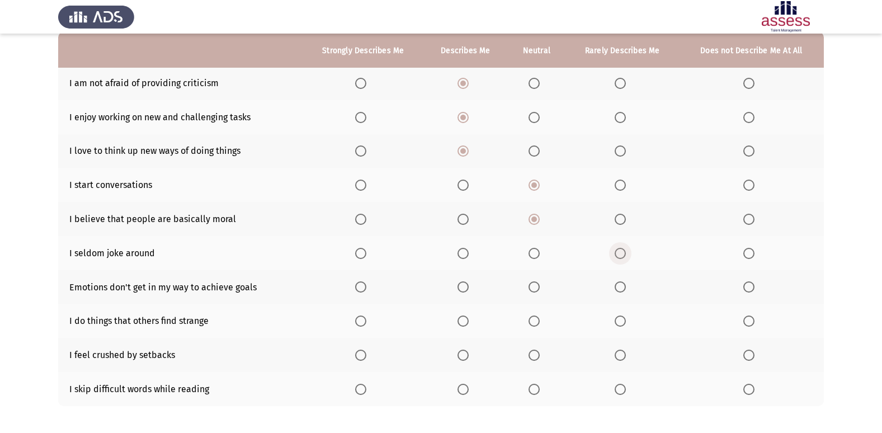
click at [624, 255] on span "Select an option" at bounding box center [619, 253] width 11 height 11
click at [624, 255] on input "Select an option" at bounding box center [619, 253] width 11 height 11
click at [462, 287] on span "Select an option" at bounding box center [462, 286] width 11 height 11
click at [462, 287] on input "Select an option" at bounding box center [462, 286] width 11 height 11
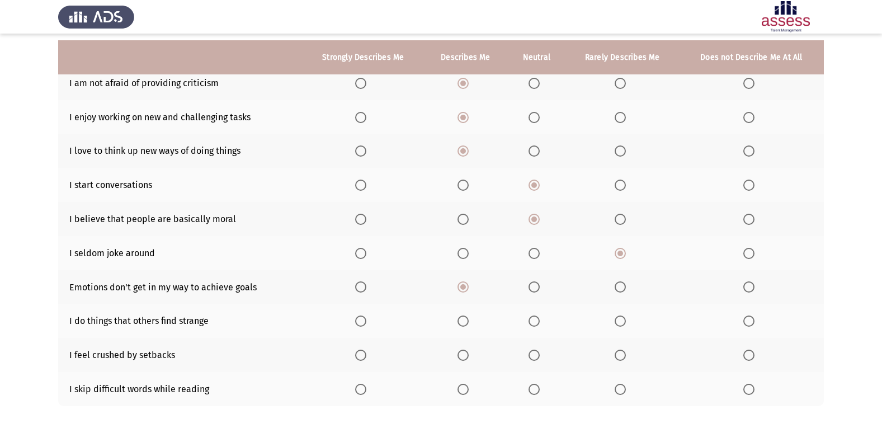
scroll to position [163, 0]
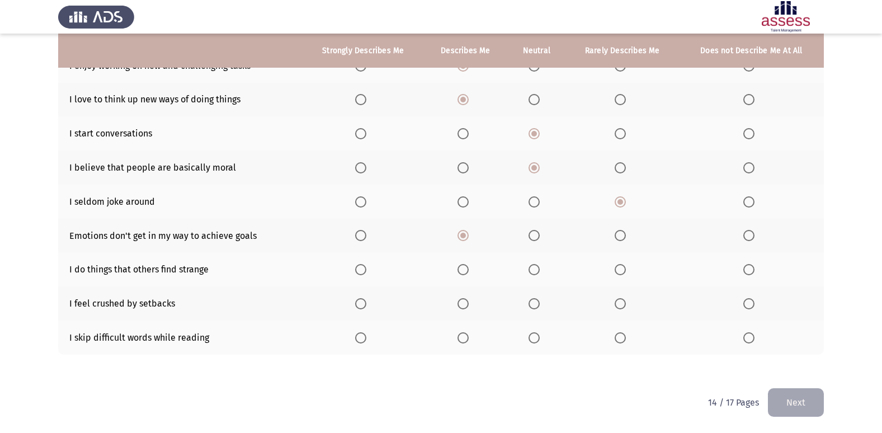
click at [470, 266] on label "Select an option" at bounding box center [465, 269] width 16 height 11
click at [469, 266] on input "Select an option" at bounding box center [462, 269] width 11 height 11
click at [536, 307] on span "Select an option" at bounding box center [533, 303] width 11 height 11
click at [536, 307] on input "Select an option" at bounding box center [533, 303] width 11 height 11
click at [617, 335] on span "Select an option" at bounding box center [619, 337] width 11 height 11
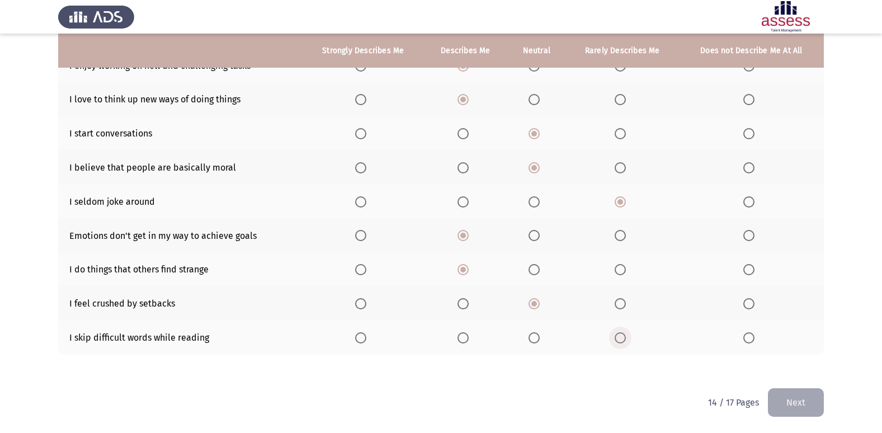
click at [617, 335] on input "Select an option" at bounding box center [619, 337] width 11 height 11
click at [793, 406] on button "Next" at bounding box center [796, 402] width 56 height 29
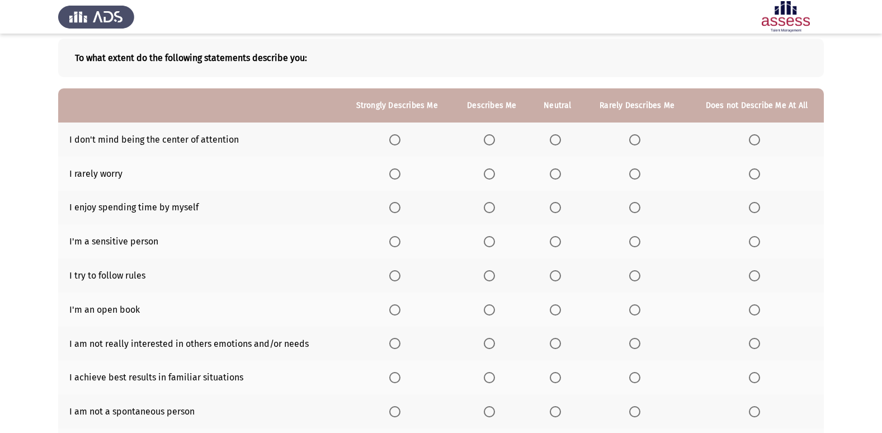
scroll to position [56, 0]
click at [493, 139] on span "Select an option" at bounding box center [489, 139] width 11 height 11
click at [493, 139] on input "Select an option" at bounding box center [489, 139] width 11 height 11
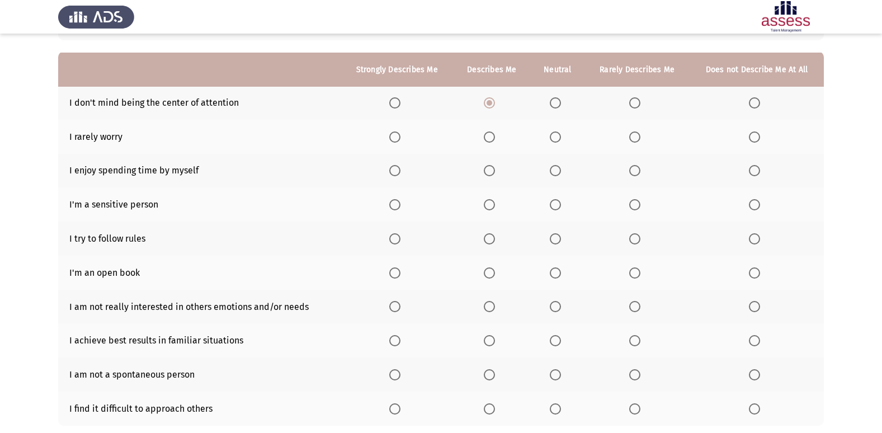
scroll to position [112, 0]
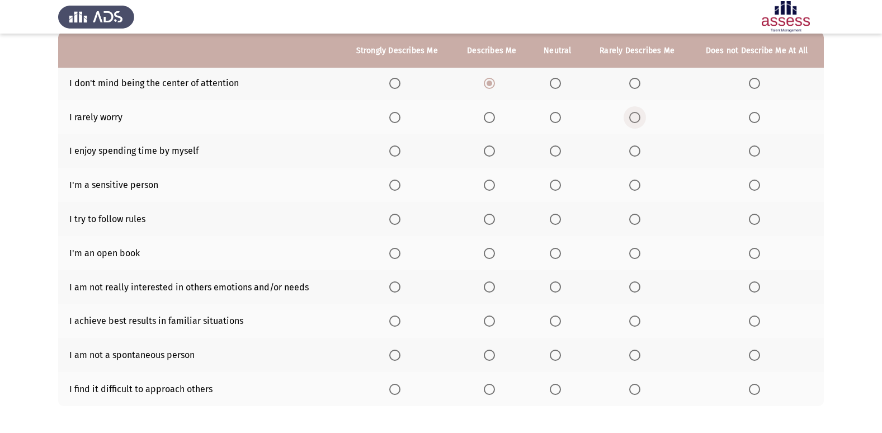
click at [638, 117] on span "Select an option" at bounding box center [634, 117] width 11 height 11
click at [638, 117] on input "Select an option" at bounding box center [634, 117] width 11 height 11
click at [548, 117] on th at bounding box center [558, 117] width 54 height 34
click at [550, 117] on th at bounding box center [558, 117] width 54 height 34
click at [552, 117] on span "Select an option" at bounding box center [555, 117] width 11 height 11
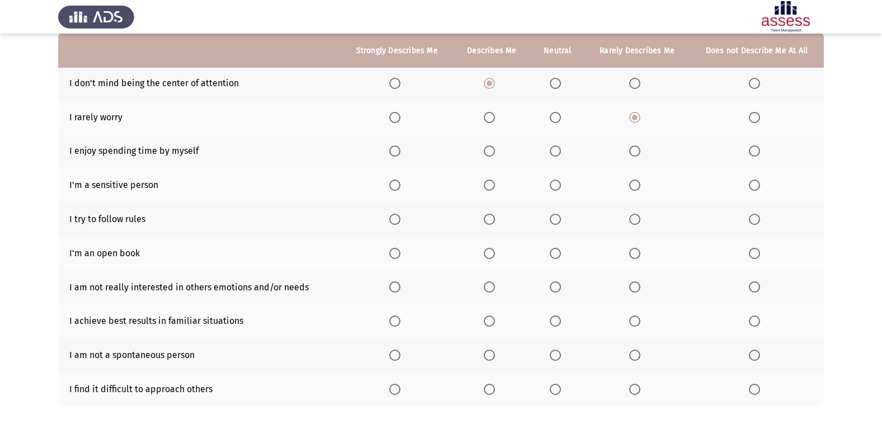
click at [552, 117] on input "Select an option" at bounding box center [555, 117] width 11 height 11
click at [489, 151] on span "Select an option" at bounding box center [489, 150] width 11 height 11
click at [489, 151] on input "Select an option" at bounding box center [489, 150] width 11 height 11
click at [486, 186] on span "Select an option" at bounding box center [489, 184] width 11 height 11
click at [486, 186] on input "Select an option" at bounding box center [489, 184] width 11 height 11
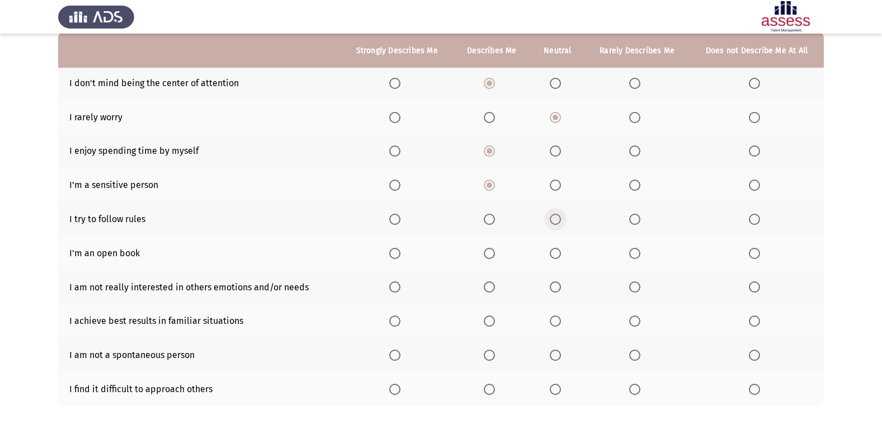
click at [551, 218] on span "Select an option" at bounding box center [555, 219] width 11 height 11
click at [551, 218] on input "Select an option" at bounding box center [555, 219] width 11 height 11
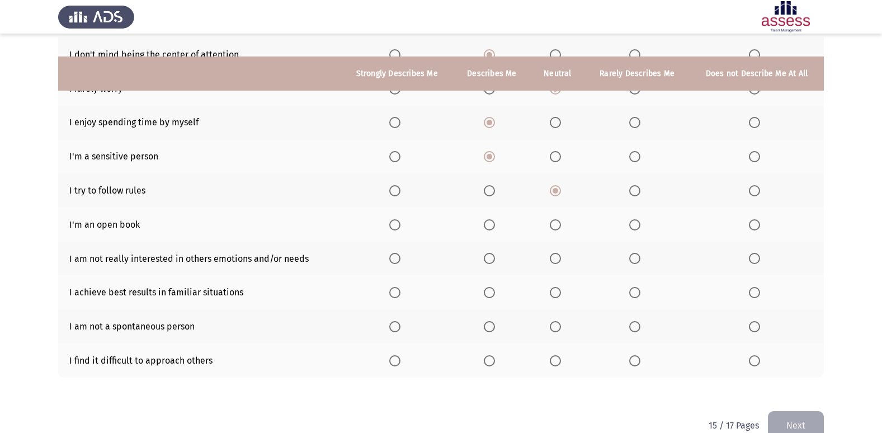
scroll to position [163, 0]
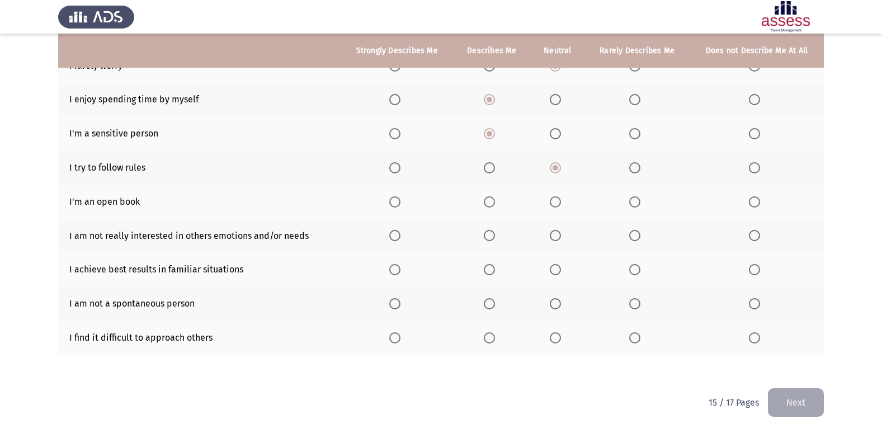
click at [551, 200] on span "Select an option" at bounding box center [555, 201] width 11 height 11
click at [551, 200] on input "Select an option" at bounding box center [555, 201] width 11 height 11
click at [637, 238] on span "Select an option" at bounding box center [634, 235] width 11 height 11
click at [637, 238] on input "Select an option" at bounding box center [634, 235] width 11 height 11
click at [487, 274] on span "Select an option" at bounding box center [489, 269] width 11 height 11
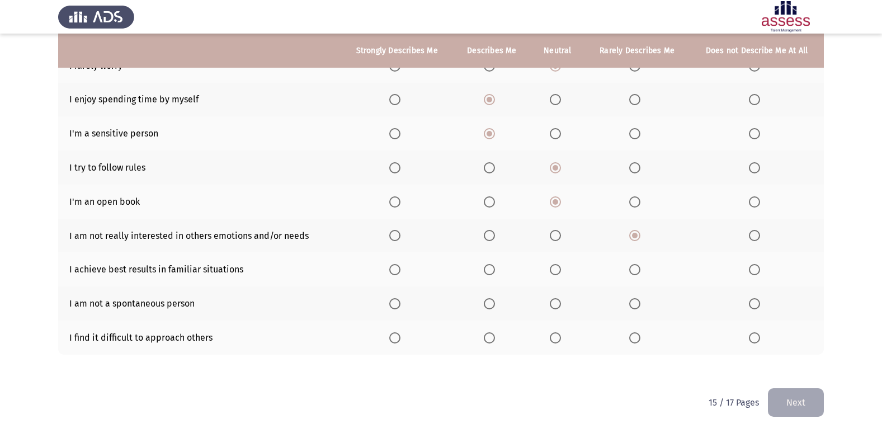
click at [487, 274] on input "Select an option" at bounding box center [489, 269] width 11 height 11
click at [553, 307] on span "Select an option" at bounding box center [555, 303] width 11 height 11
click at [553, 307] on input "Select an option" at bounding box center [555, 303] width 11 height 11
click at [553, 336] on span "Select an option" at bounding box center [555, 337] width 11 height 11
click at [553, 336] on input "Select an option" at bounding box center [555, 337] width 11 height 11
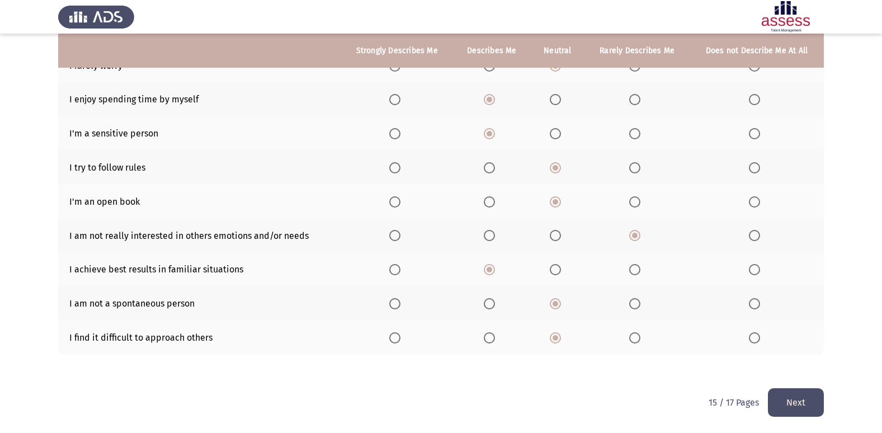
click at [783, 397] on button "Next" at bounding box center [796, 402] width 56 height 29
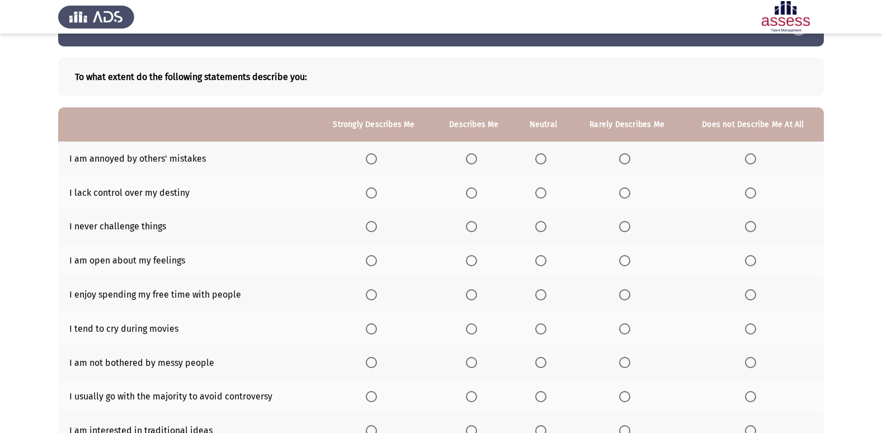
scroll to position [56, 0]
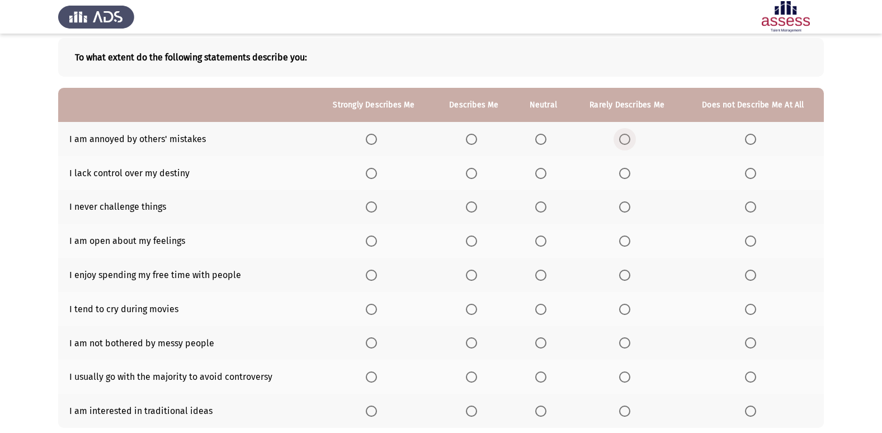
click at [628, 137] on span "Select an option" at bounding box center [624, 139] width 11 height 11
click at [628, 137] on input "Select an option" at bounding box center [624, 139] width 11 height 11
click at [472, 174] on span "Select an option" at bounding box center [471, 173] width 11 height 11
click at [472, 174] on input "Select an option" at bounding box center [471, 173] width 11 height 11
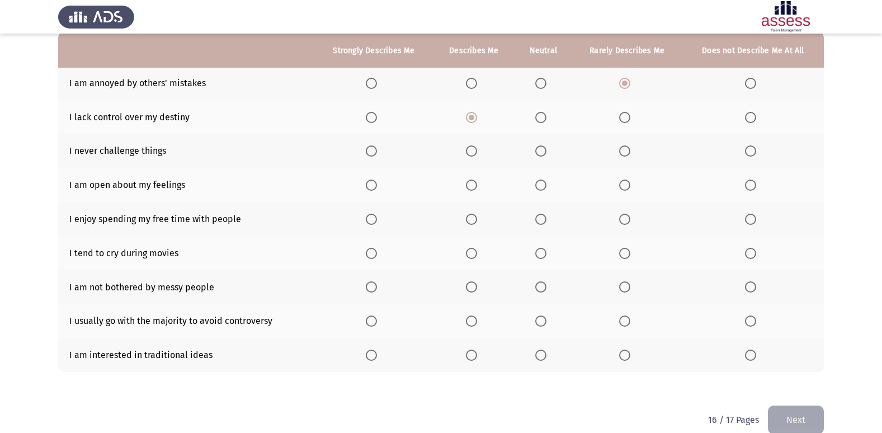
click at [747, 157] on span "Select an option" at bounding box center [750, 150] width 11 height 11
click at [747, 157] on input "Select an option" at bounding box center [750, 150] width 11 height 11
click at [626, 147] on span "Select an option" at bounding box center [624, 150] width 11 height 11
click at [626, 147] on input "Select an option" at bounding box center [624, 150] width 11 height 11
click at [752, 185] on span "Select an option" at bounding box center [750, 184] width 11 height 11
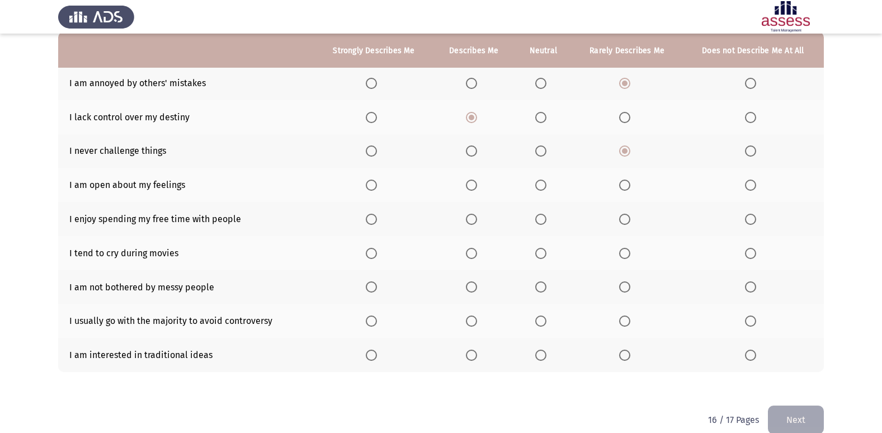
click at [752, 185] on input "Select an option" at bounding box center [750, 184] width 11 height 11
click at [472, 221] on span "Select an option" at bounding box center [471, 219] width 11 height 11
click at [472, 221] on input "Select an option" at bounding box center [471, 219] width 11 height 11
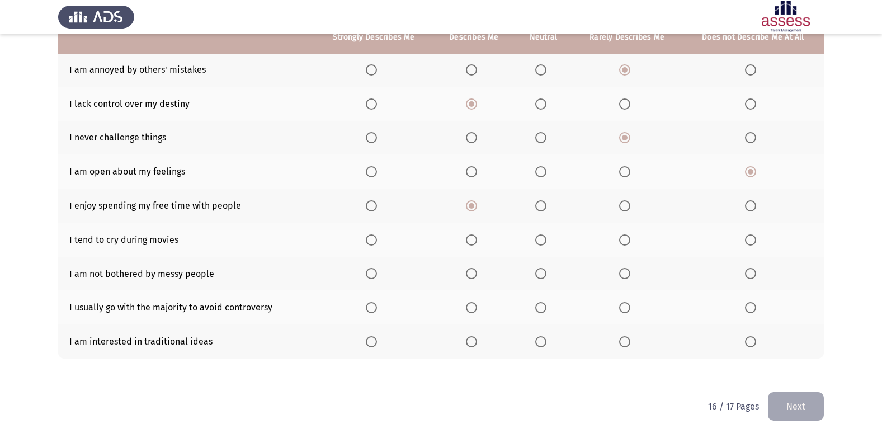
scroll to position [129, 0]
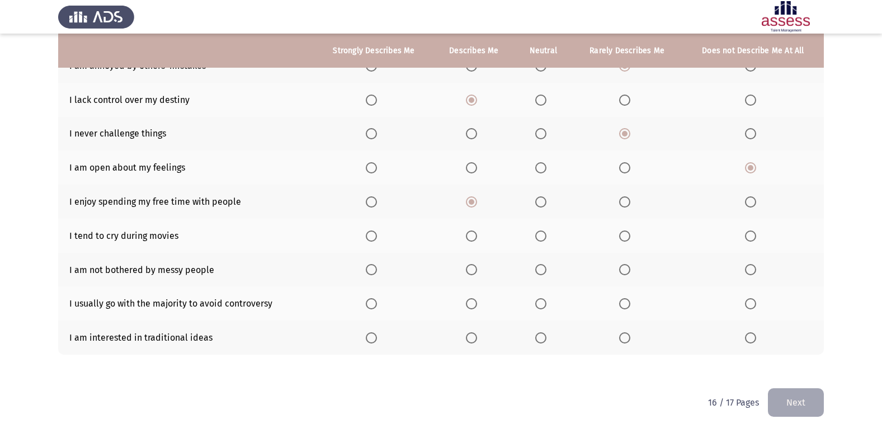
click at [545, 235] on span "Select an option" at bounding box center [540, 235] width 11 height 11
click at [545, 235] on input "Select an option" at bounding box center [540, 235] width 11 height 11
click at [546, 272] on span "Select an option" at bounding box center [540, 269] width 11 height 11
click at [546, 272] on input "Select an option" at bounding box center [540, 269] width 11 height 11
click at [628, 303] on span "Select an option" at bounding box center [624, 303] width 11 height 11
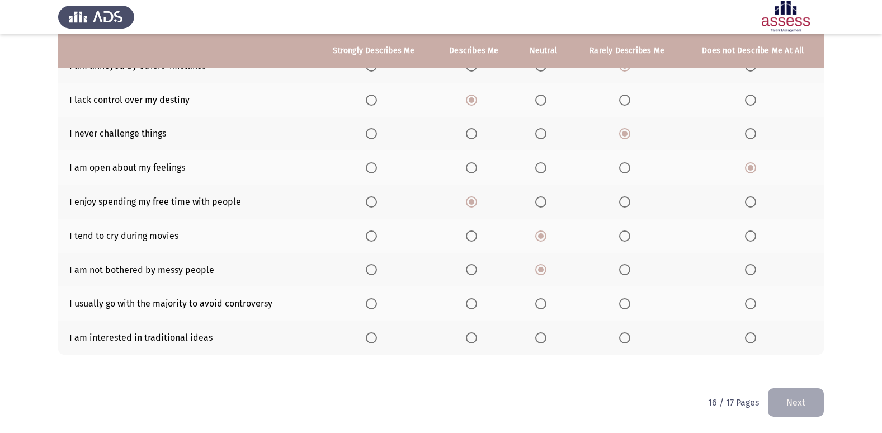
click at [628, 303] on input "Select an option" at bounding box center [624, 303] width 11 height 11
click at [627, 337] on span "Select an option" at bounding box center [624, 337] width 11 height 11
click at [627, 337] on input "Select an option" at bounding box center [624, 337] width 11 height 11
click at [794, 393] on button "Next" at bounding box center [796, 402] width 56 height 29
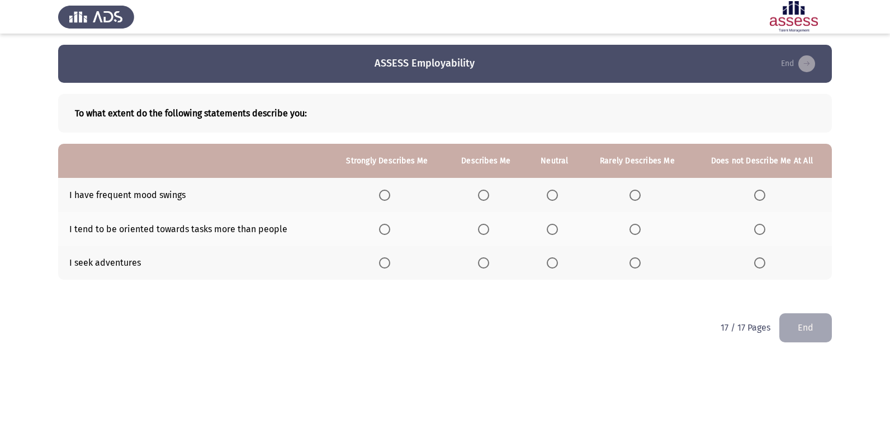
click at [485, 197] on span "Select an option" at bounding box center [483, 195] width 11 height 11
click at [485, 197] on input "Select an option" at bounding box center [483, 195] width 11 height 11
click at [556, 232] on span "Select an option" at bounding box center [552, 229] width 11 height 11
click at [556, 232] on input "Select an option" at bounding box center [552, 229] width 11 height 11
click at [634, 262] on span "Select an option" at bounding box center [635, 262] width 11 height 11
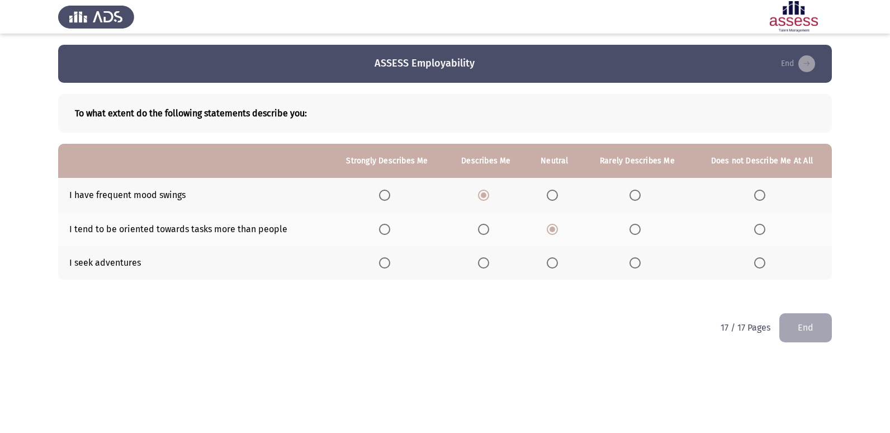
click at [634, 262] on input "Select an option" at bounding box center [635, 262] width 11 height 11
click at [801, 328] on button "End" at bounding box center [805, 327] width 53 height 29
